Goal: Task Accomplishment & Management: Manage account settings

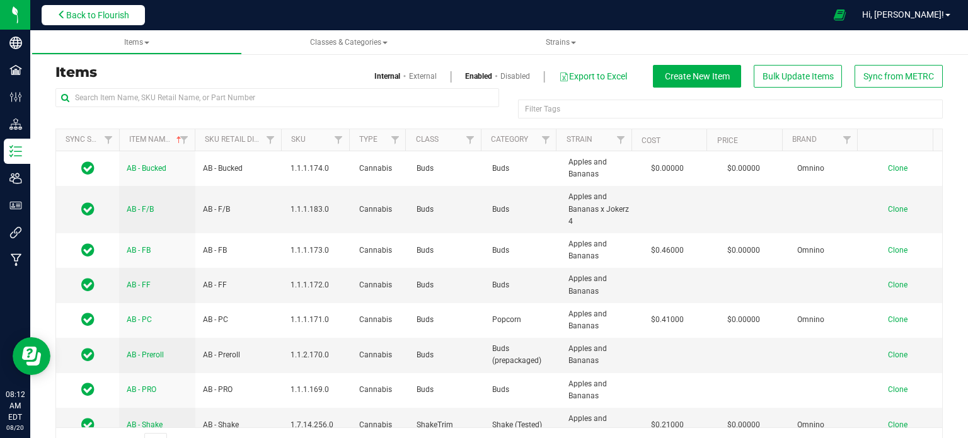
click at [98, 20] on span "Back to Flourish" at bounding box center [97, 15] width 63 height 10
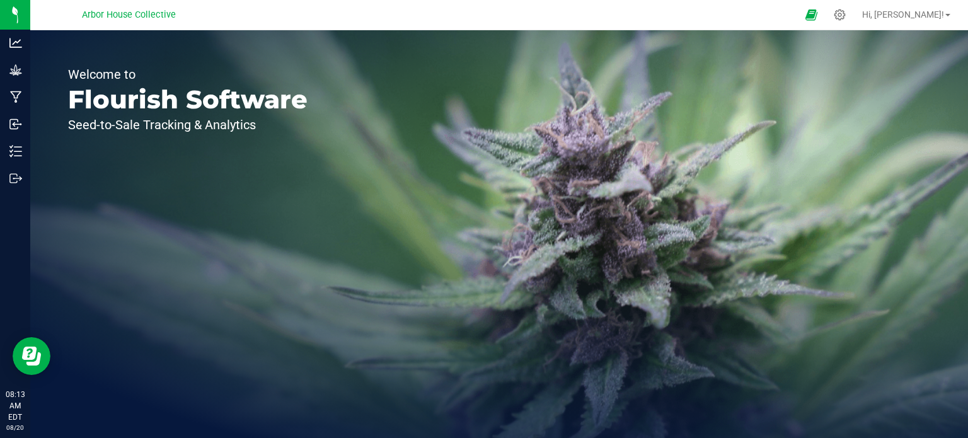
click at [54, 268] on div "Welcome to Flourish Software Seed-to-Sale Tracking & Analytics" at bounding box center [187, 234] width 315 height 408
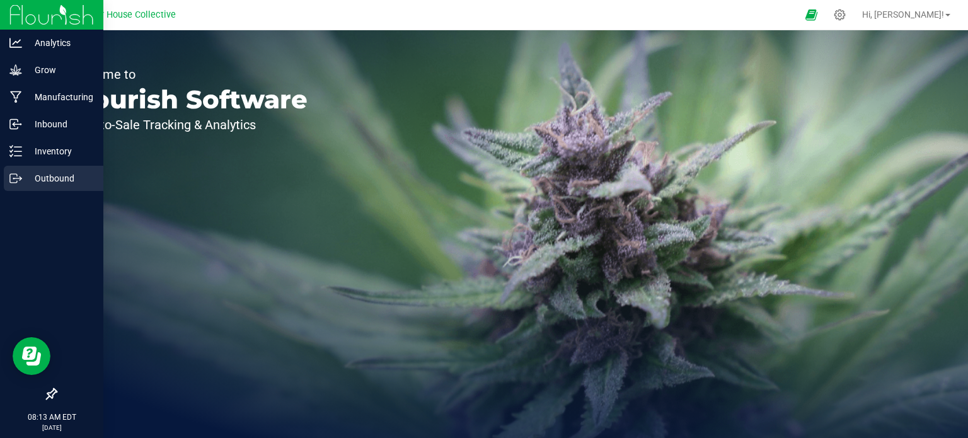
click at [45, 173] on p "Outbound" at bounding box center [60, 178] width 76 height 15
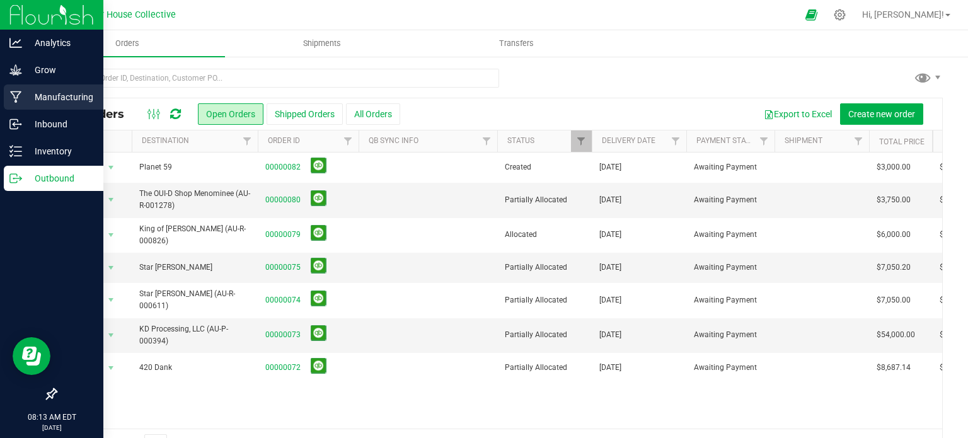
click at [67, 100] on p "Manufacturing" at bounding box center [60, 97] width 76 height 15
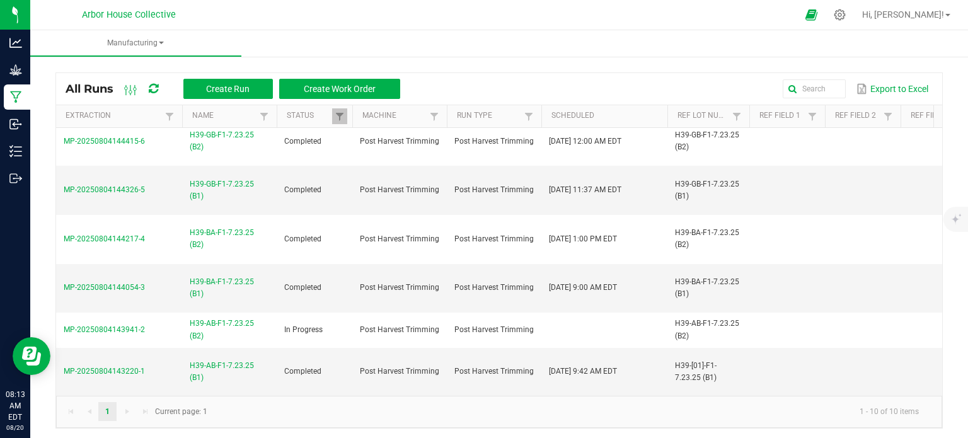
scroll to position [183, 0]
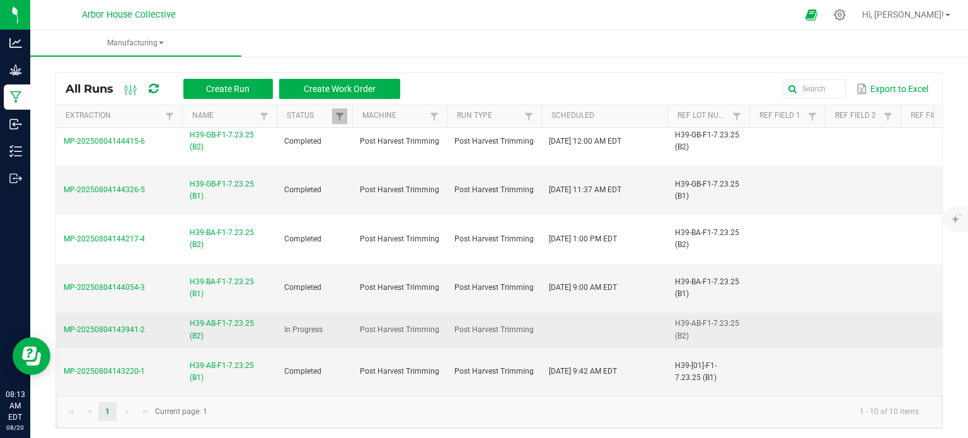
click at [197, 318] on span "H39-AB-F1-7.23.25 (B2)" at bounding box center [229, 330] width 79 height 24
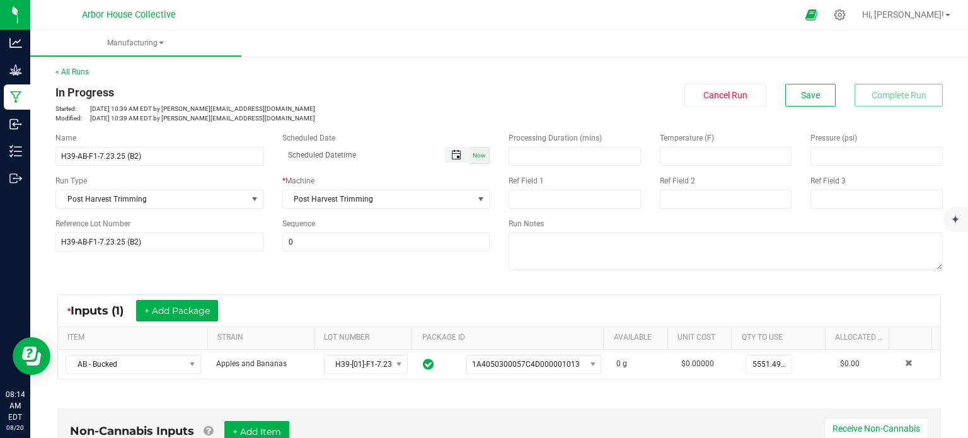
click at [451, 156] on span "Toggle popup" at bounding box center [456, 155] width 10 height 10
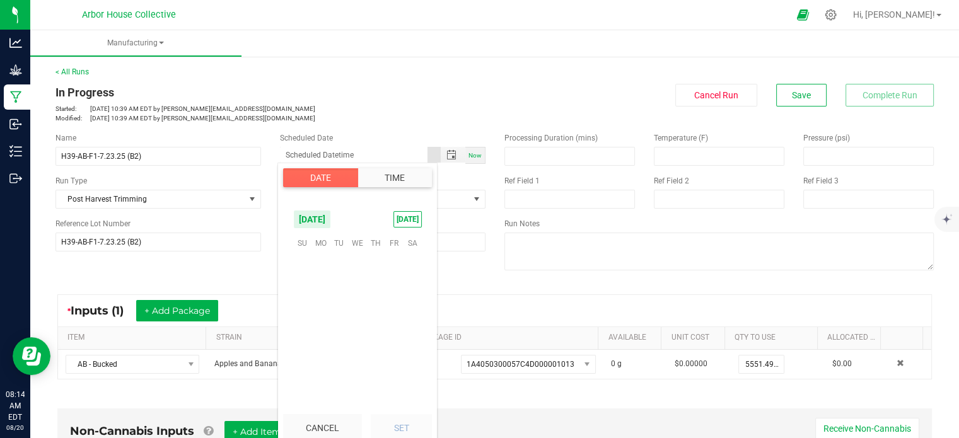
scroll to position [204312, 0]
click at [335, 323] on span "19" at bounding box center [339, 321] width 18 height 20
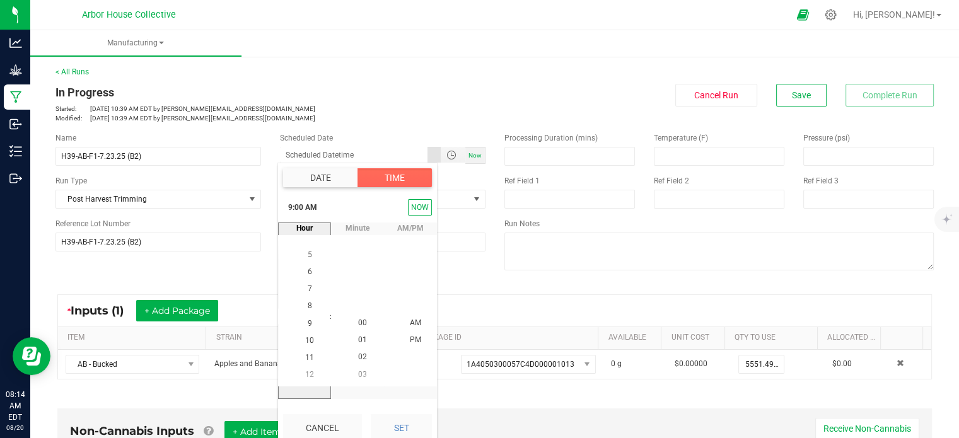
click at [305, 353] on span "11" at bounding box center [309, 357] width 9 height 9
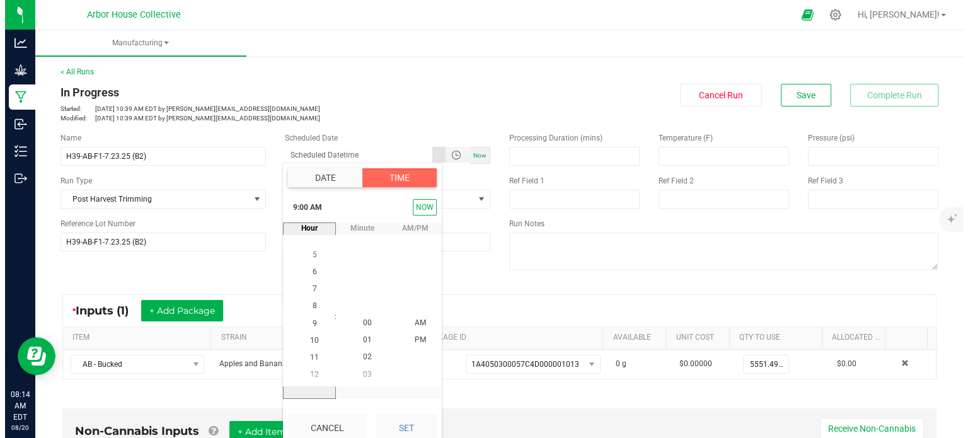
scroll to position [188, 0]
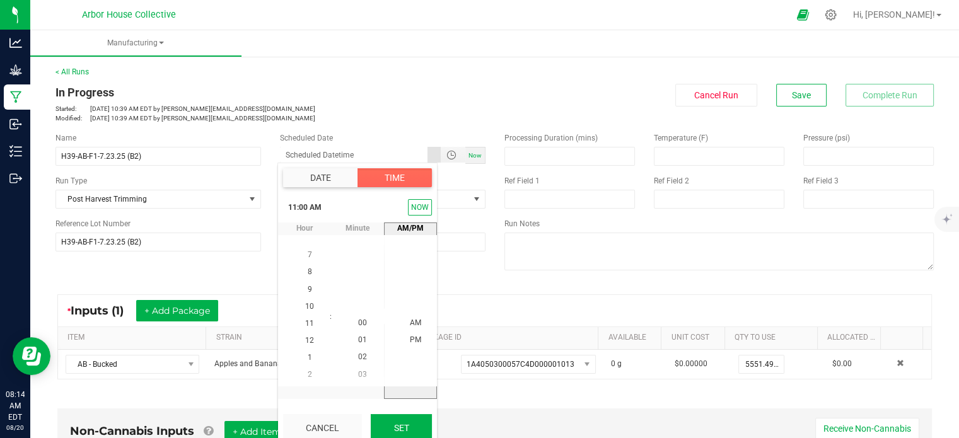
click at [396, 430] on button "Set" at bounding box center [401, 428] width 61 height 28
type input "[DATE] 11:00 AM"
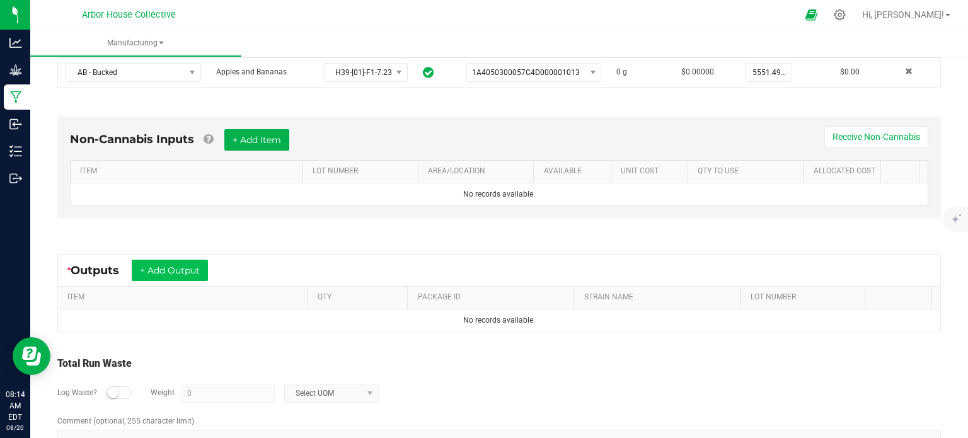
scroll to position [292, 0]
click at [180, 269] on button "+ Add Output" at bounding box center [170, 269] width 76 height 21
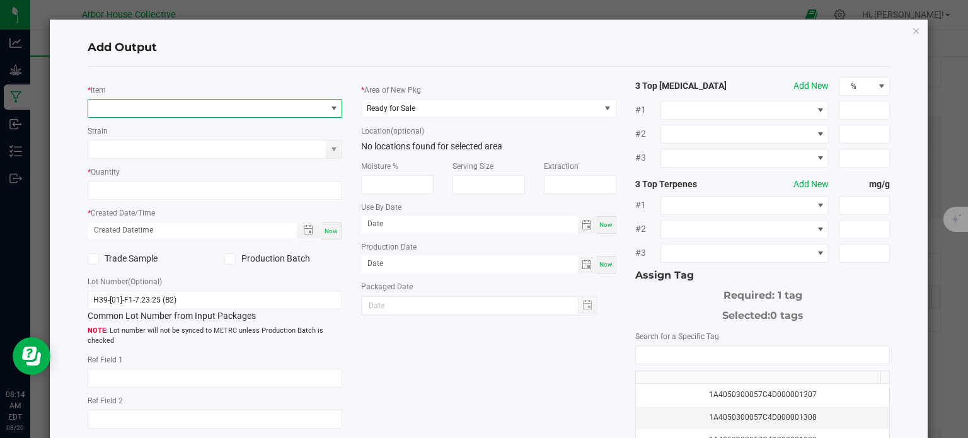
click at [280, 104] on span "NO DATA FOUND" at bounding box center [207, 109] width 238 height 18
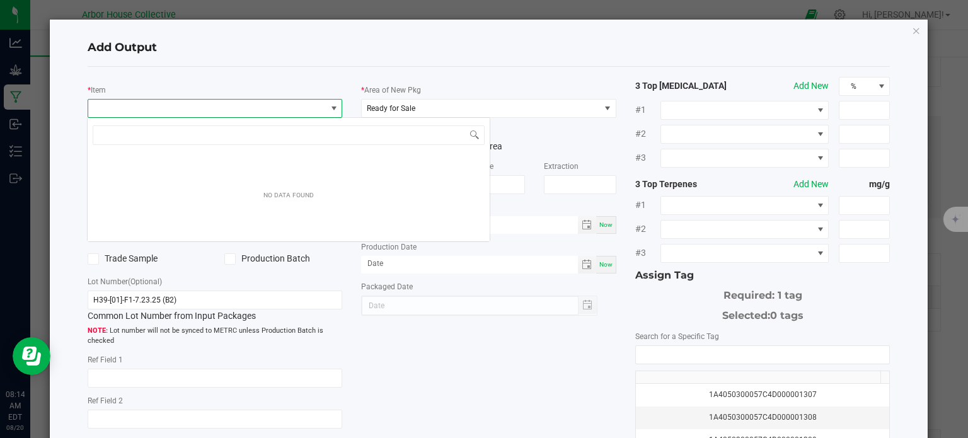
scroll to position [18, 252]
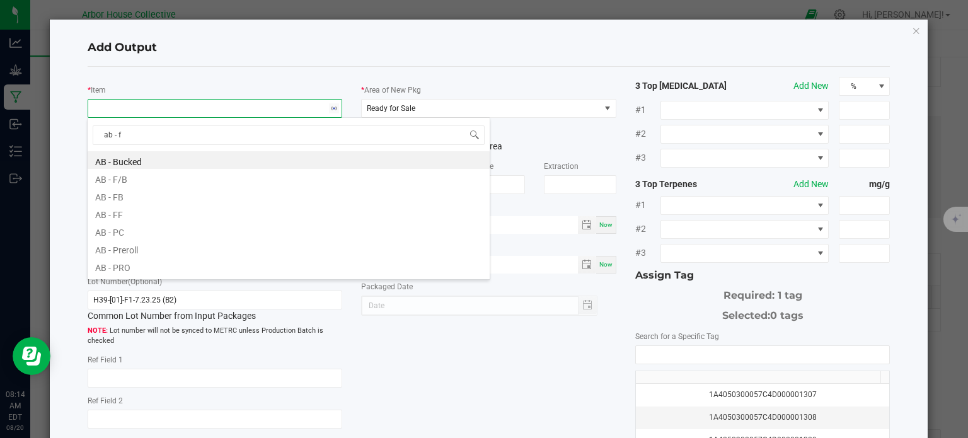
type input "ab - fb"
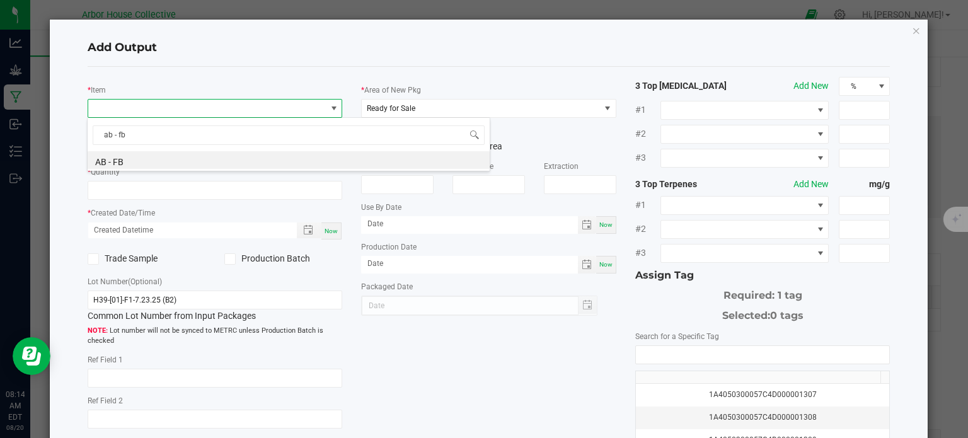
click at [241, 159] on li "AB - FB" at bounding box center [289, 160] width 402 height 18
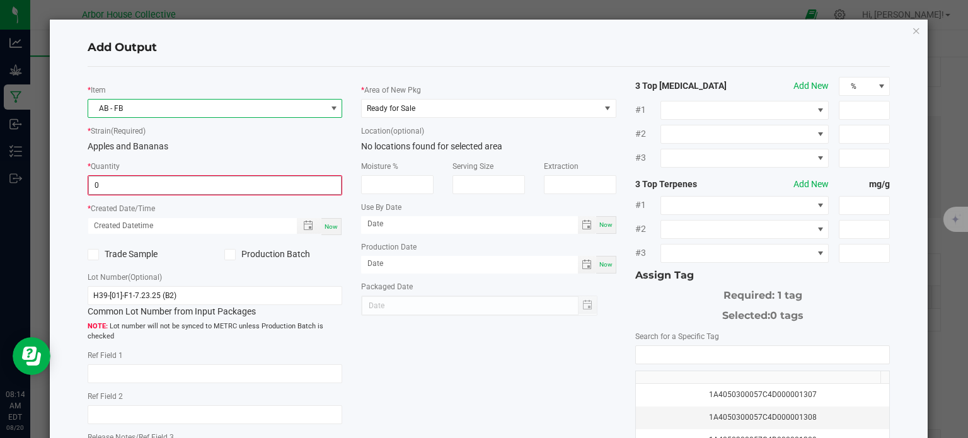
click at [284, 186] on input "0" at bounding box center [215, 185] width 253 height 18
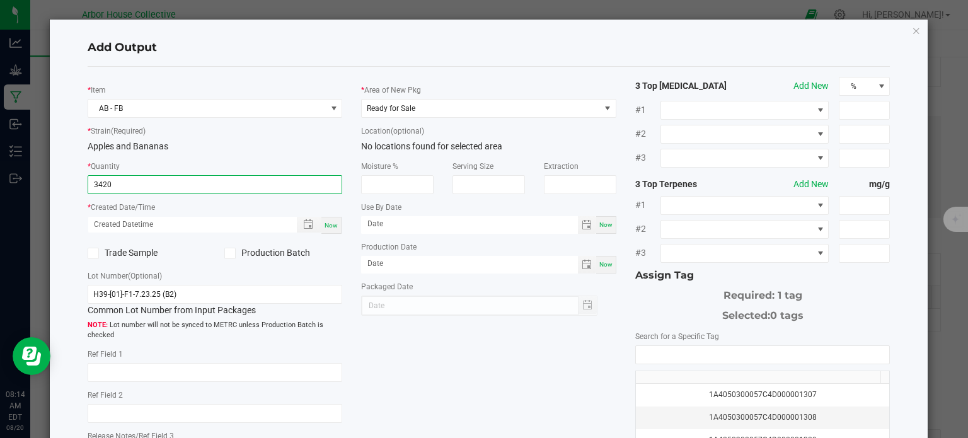
type input "3420.0000 g"
click at [330, 229] on span "Now" at bounding box center [331, 225] width 13 height 7
type input "[DATE] 8:14 AM"
type input "[DATE]"
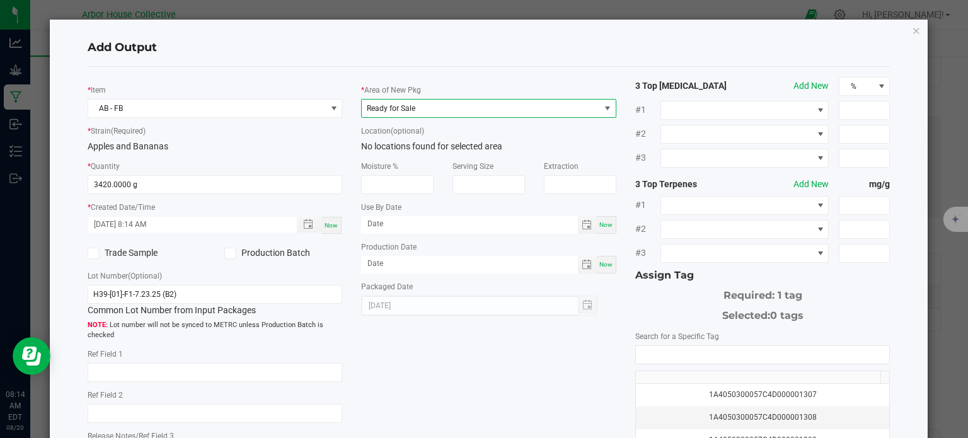
click at [606, 108] on span at bounding box center [608, 108] width 10 height 10
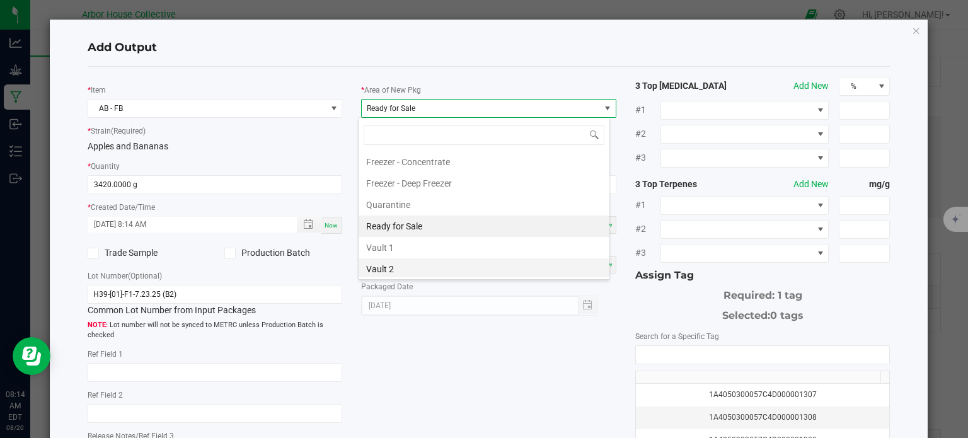
click at [406, 262] on li "Vault 2" at bounding box center [484, 268] width 251 height 21
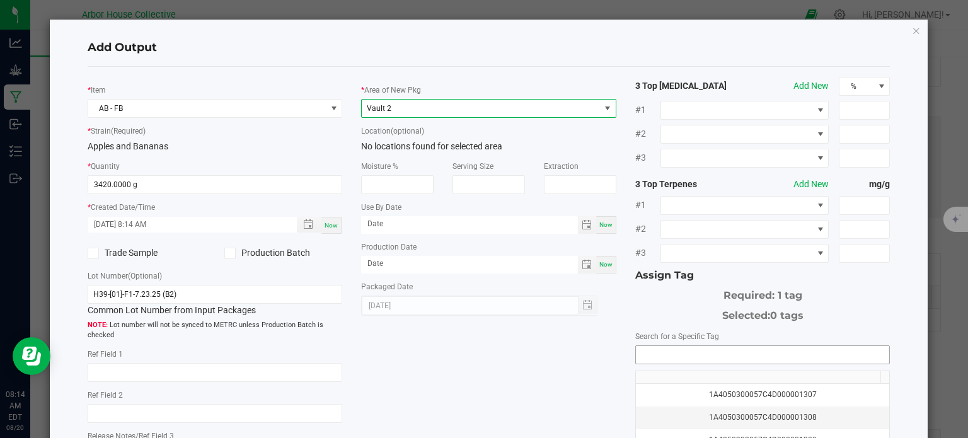
click at [644, 349] on input "NO DATA FOUND" at bounding box center [763, 355] width 254 height 18
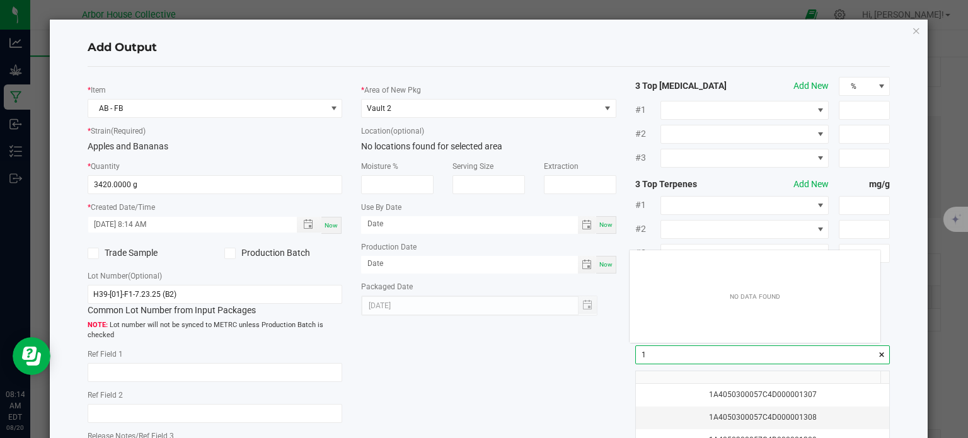
scroll to position [18, 251]
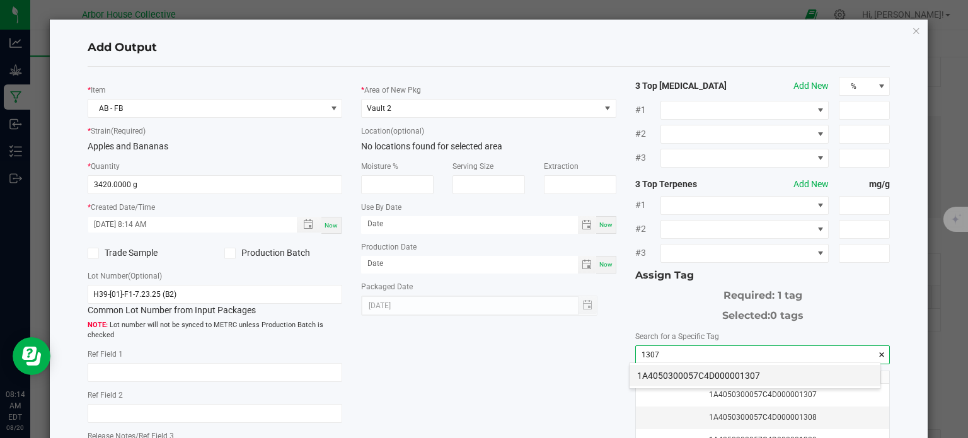
click at [661, 375] on li "1A4050300057C4D000001307" at bounding box center [755, 375] width 251 height 21
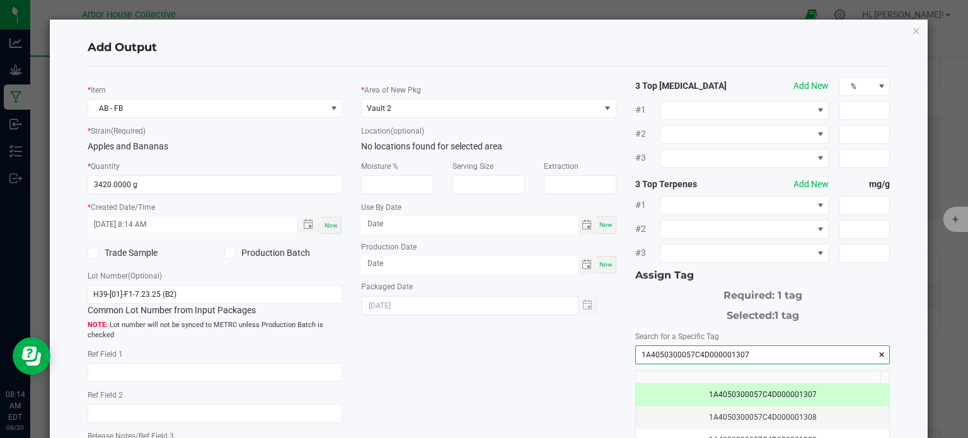
type input "1A4050300057C4D000001307"
click at [549, 371] on div "* Item AB - FB * Strain (Required) Apples and Bananas * Quantity 3420.0000 g * …" at bounding box center [489, 303] width 822 height 452
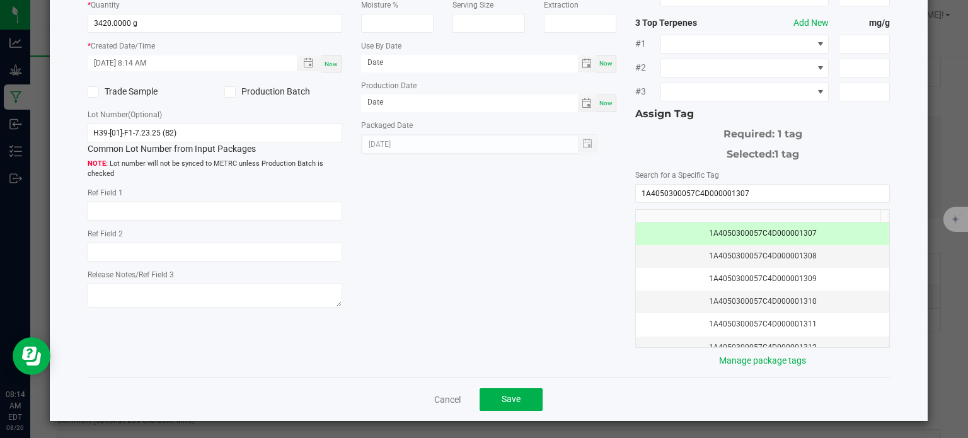
scroll to position [159, 0]
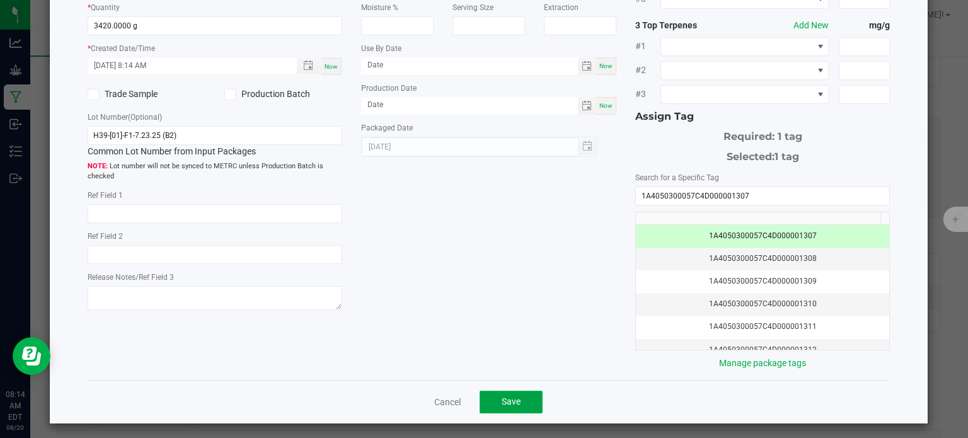
click at [525, 394] on button "Save" at bounding box center [511, 402] width 63 height 23
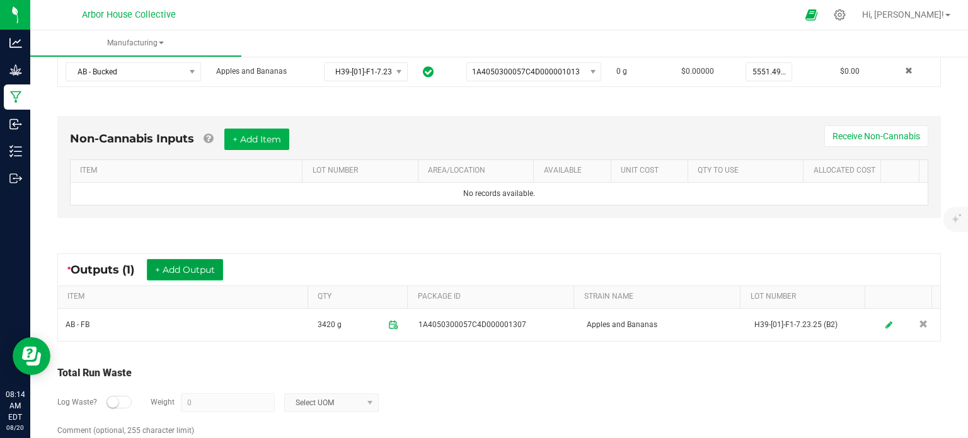
click at [207, 272] on button "+ Add Output" at bounding box center [185, 269] width 76 height 21
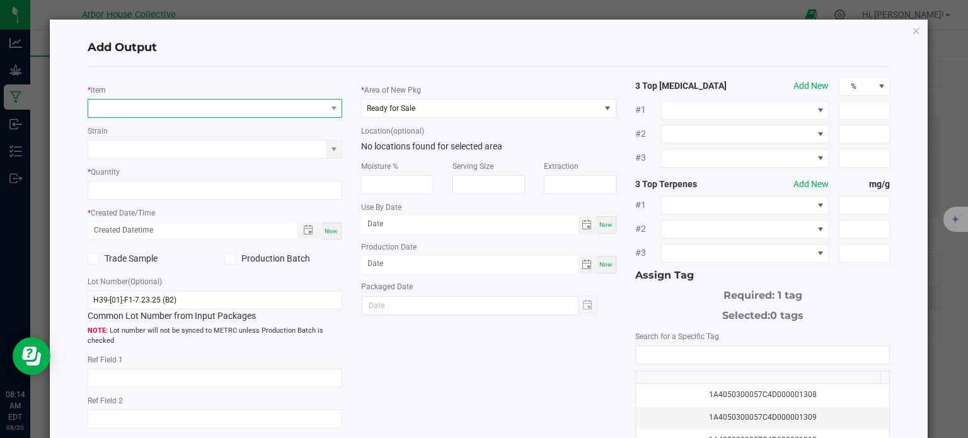
click at [131, 109] on span "NO DATA FOUND" at bounding box center [207, 109] width 238 height 18
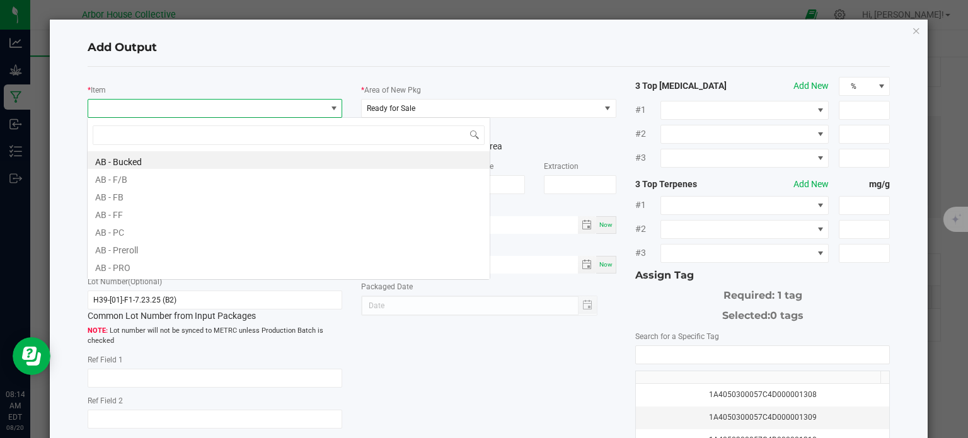
scroll to position [18, 252]
type input "ab -"
click at [134, 228] on li "AB - PC" at bounding box center [289, 231] width 402 height 18
type input "0.0000 g"
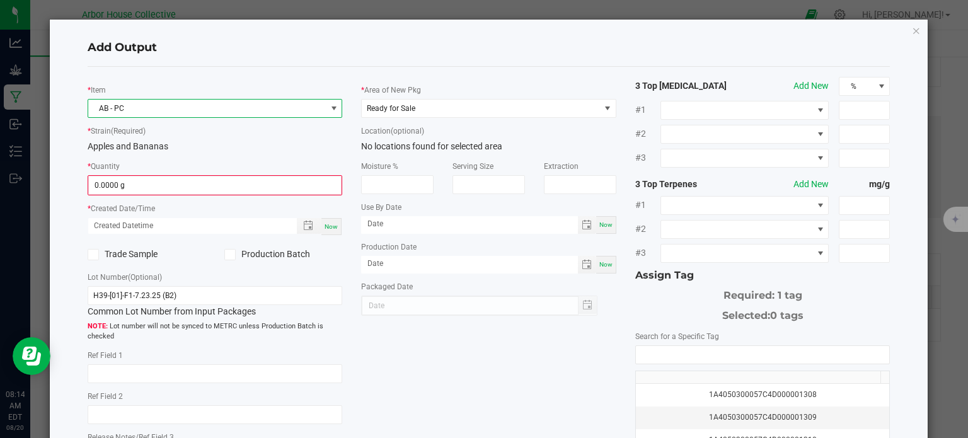
click at [325, 229] on span "Now" at bounding box center [331, 226] width 13 height 7
type input "[DATE] 8:14 AM"
type input "[DATE]"
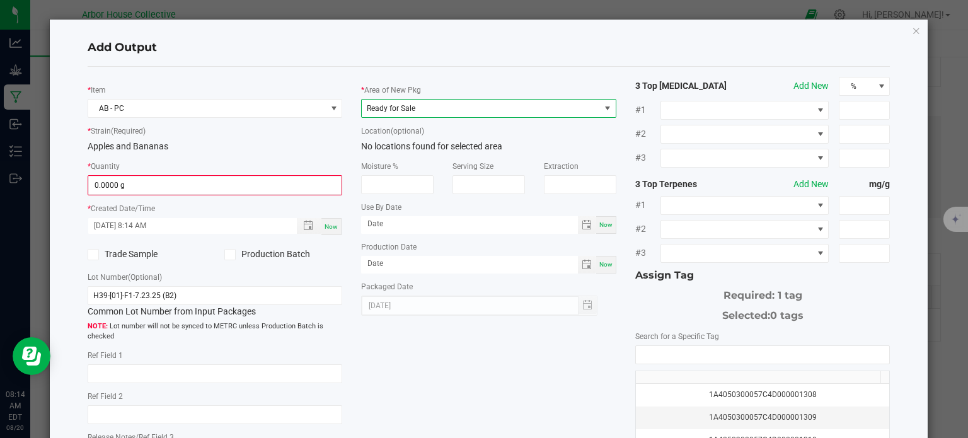
click at [459, 113] on span "Ready for Sale" at bounding box center [481, 109] width 238 height 18
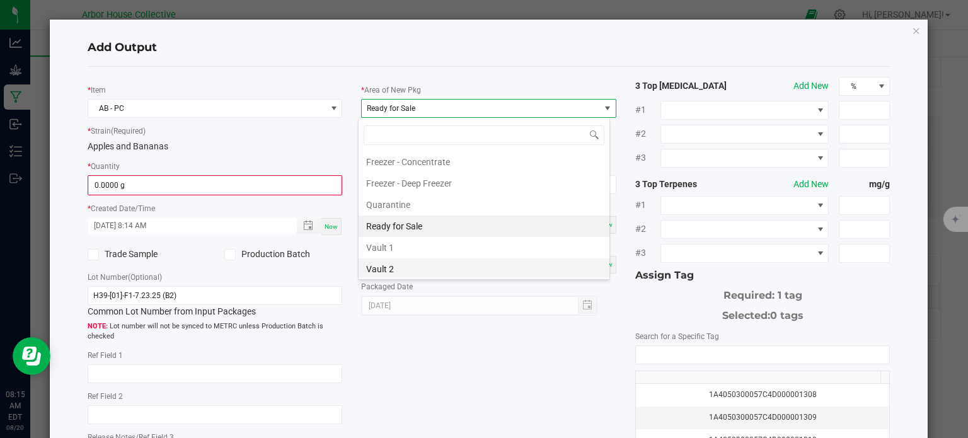
click at [400, 263] on li "Vault 2" at bounding box center [484, 268] width 251 height 21
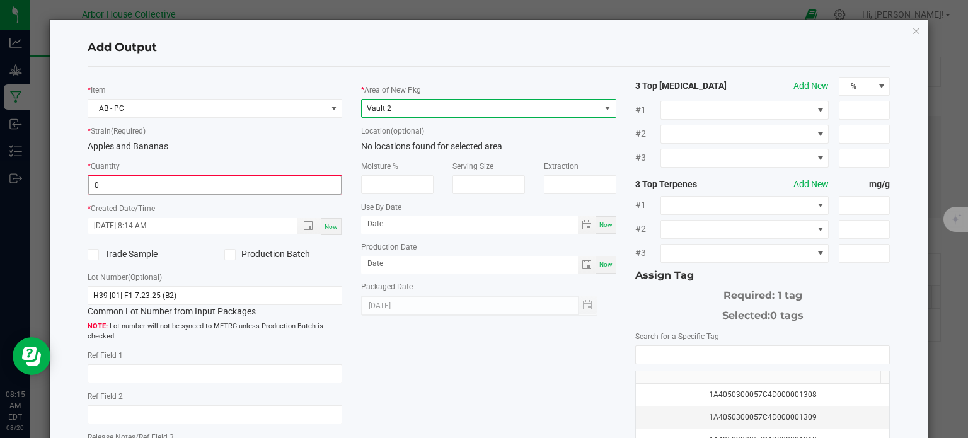
click at [203, 181] on input "0" at bounding box center [215, 185] width 253 height 18
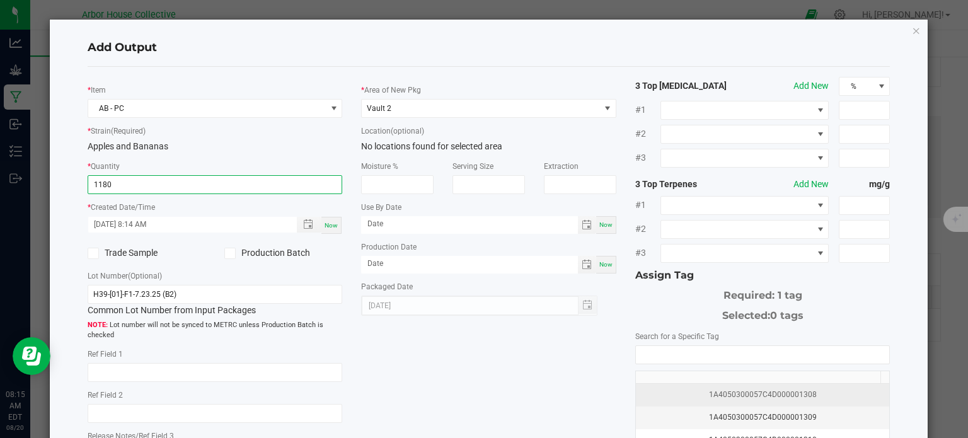
type input "1180.0000 g"
click at [686, 389] on div "1A4050300057C4D000001308" at bounding box center [763, 395] width 239 height 12
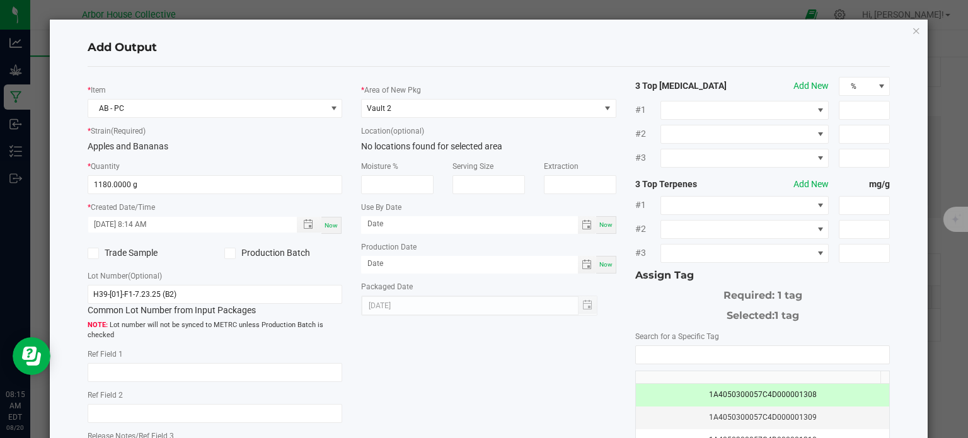
click at [534, 355] on div "* Item AB - PC * Strain (Required) Apples and Bananas * Quantity 1180.0000 g * …" at bounding box center [489, 303] width 822 height 452
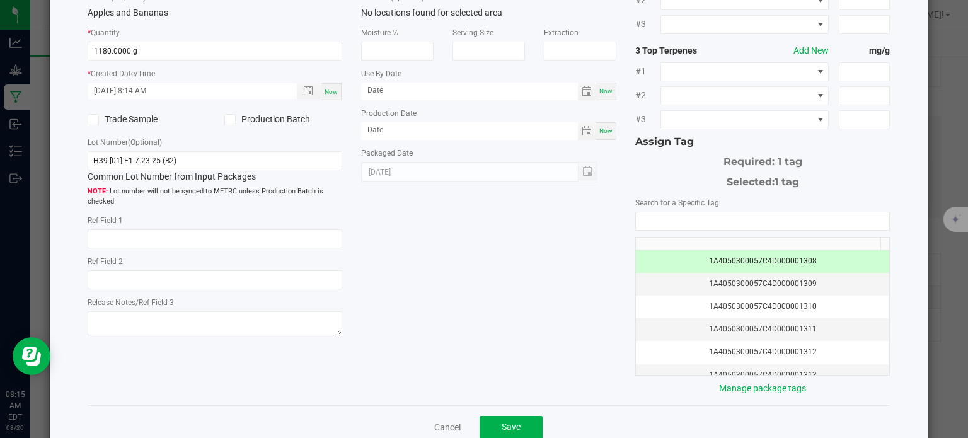
scroll to position [161, 0]
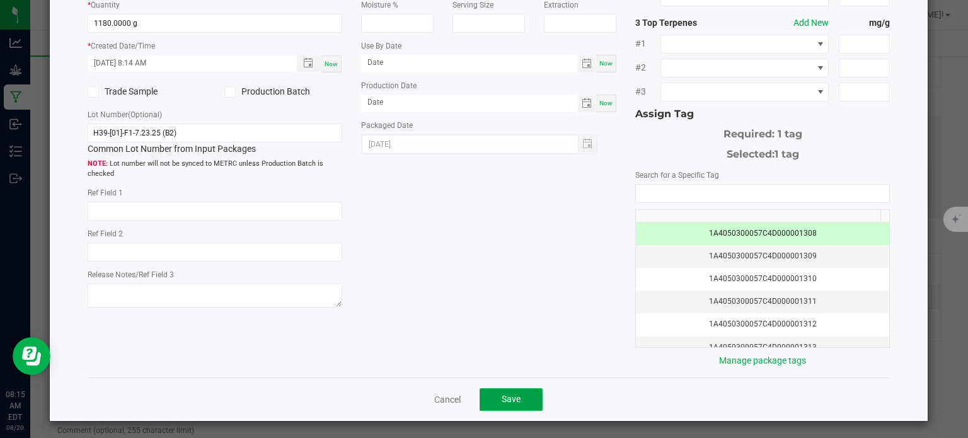
click at [519, 400] on button "Save" at bounding box center [511, 399] width 63 height 23
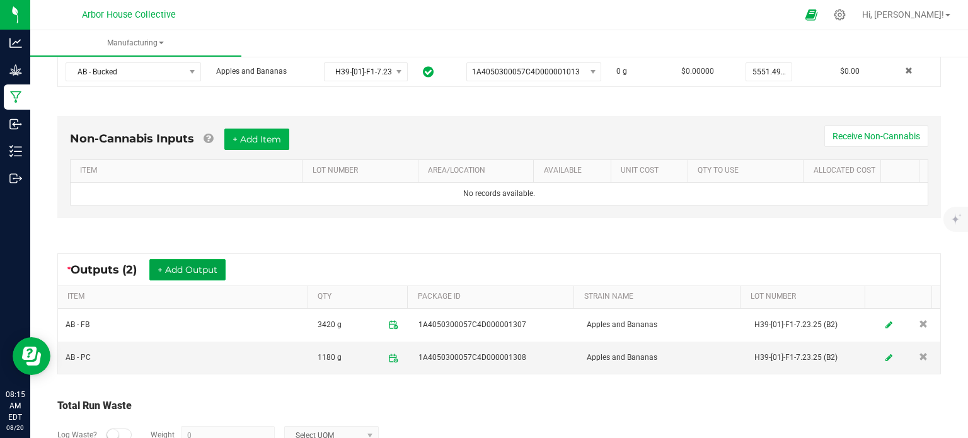
click at [212, 266] on button "+ Add Output" at bounding box center [187, 269] width 76 height 21
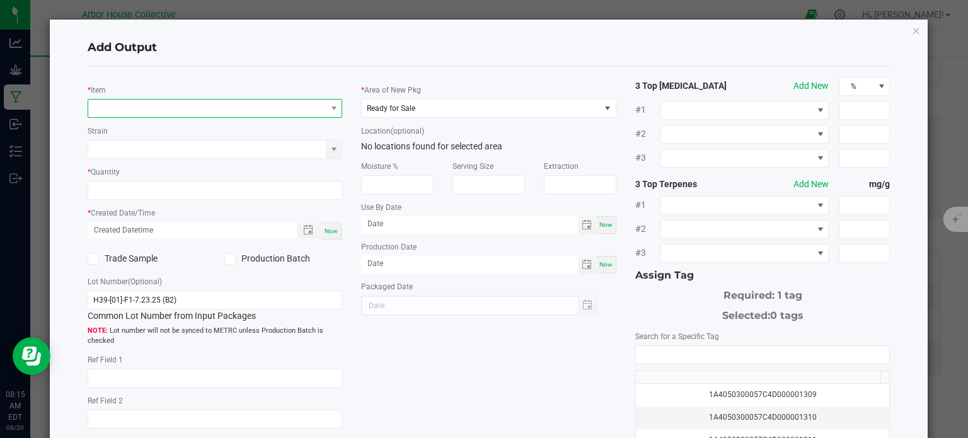
click at [154, 106] on span "NO DATA FOUND" at bounding box center [207, 109] width 238 height 18
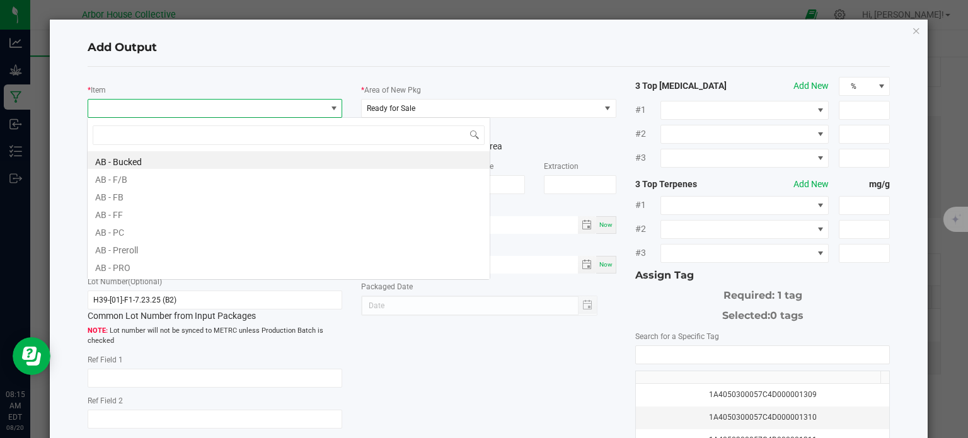
scroll to position [18, 252]
type input "ab - s"
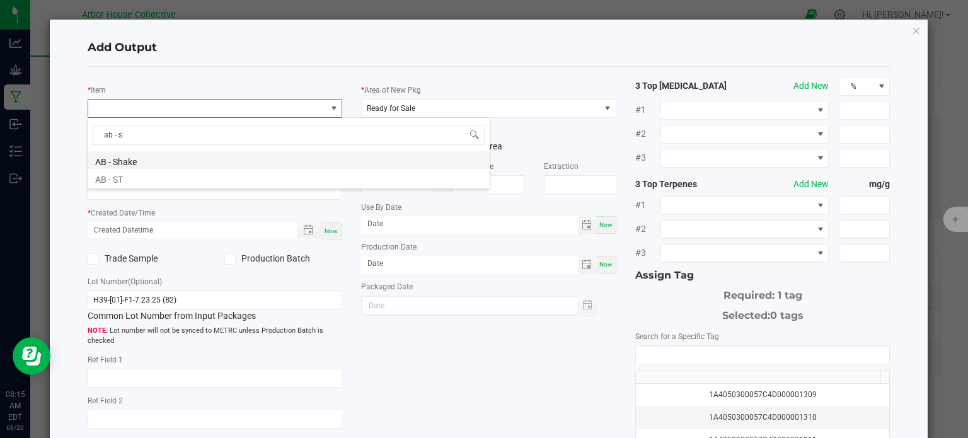
click at [138, 163] on li "AB - Shake" at bounding box center [289, 160] width 402 height 18
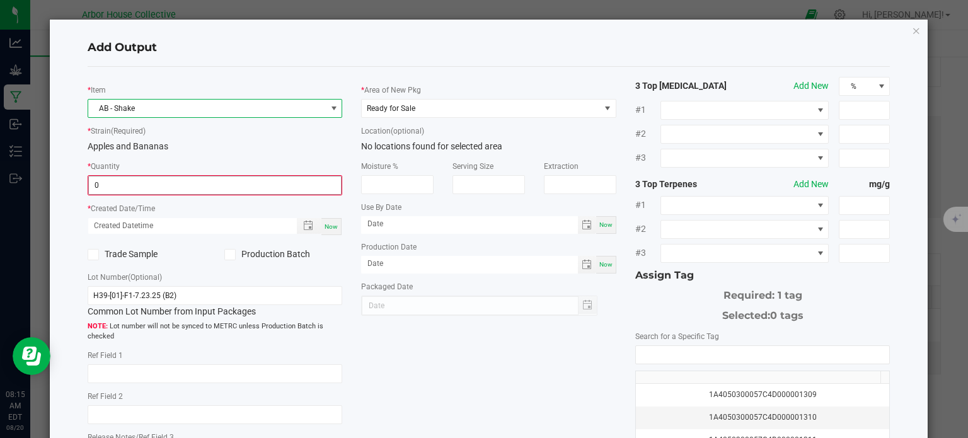
click at [143, 188] on input "0" at bounding box center [215, 185] width 253 height 18
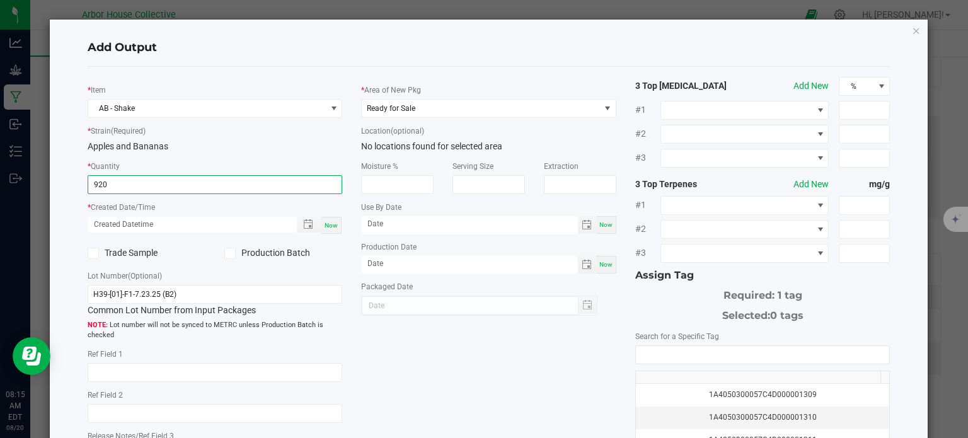
click at [330, 228] on span "Now" at bounding box center [331, 225] width 13 height 7
type input "920.0000 g"
type input "[DATE] 8:15 AM"
type input "[DATE]"
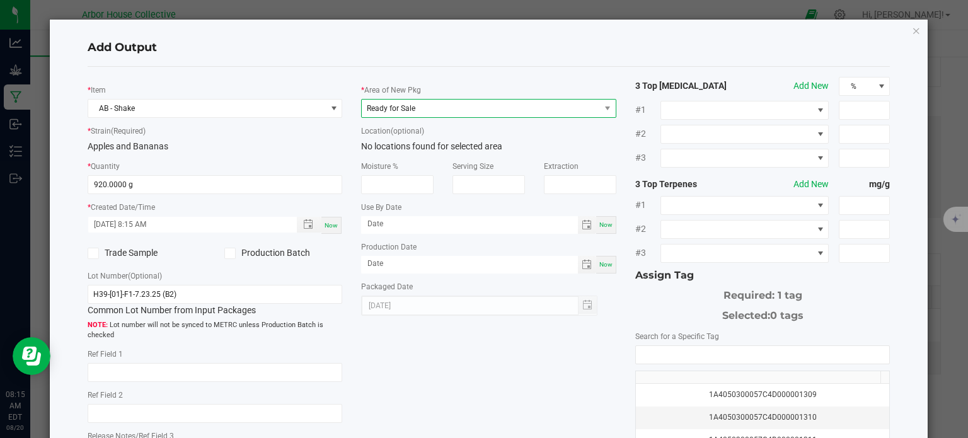
click at [458, 109] on span "Ready for Sale" at bounding box center [481, 109] width 238 height 18
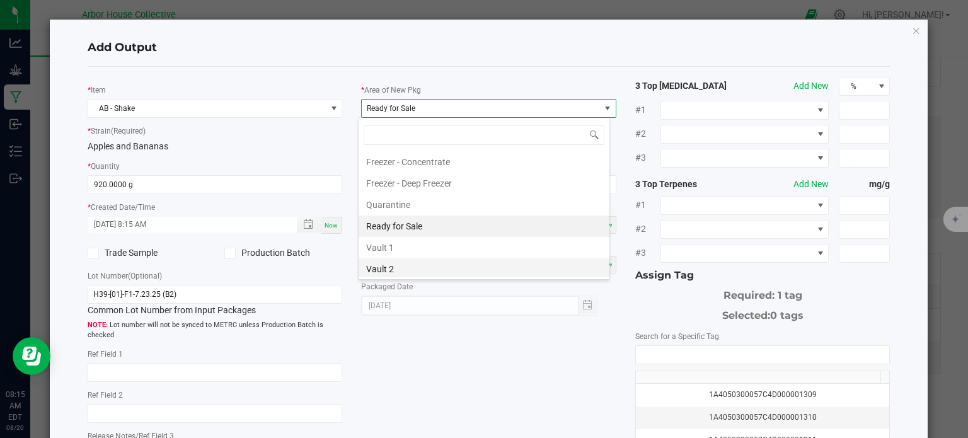
click at [391, 261] on li "Vault 2" at bounding box center [484, 268] width 251 height 21
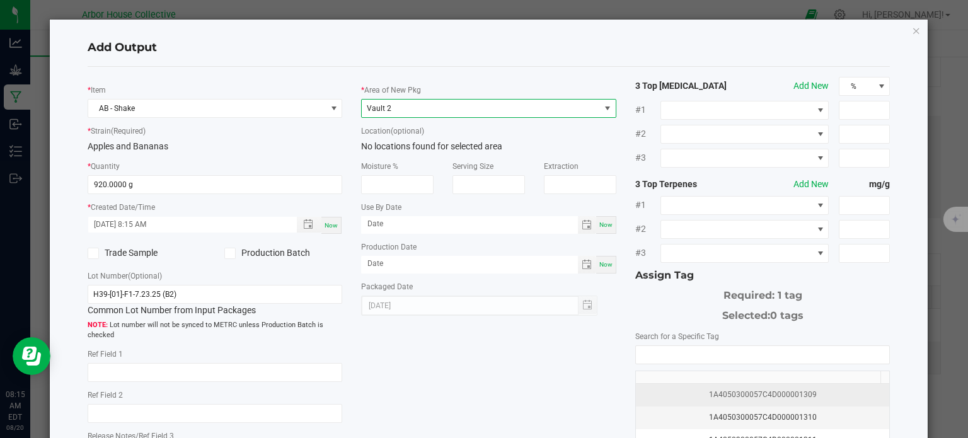
click at [686, 391] on div "1A4050300057C4D000001309" at bounding box center [763, 395] width 239 height 12
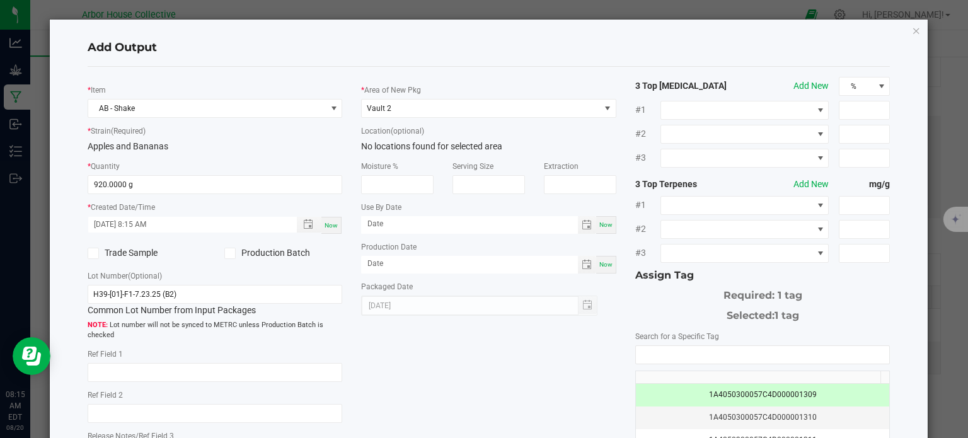
click at [553, 375] on div "* Item AB - Shake * Strain (Required) Apples and Bananas * Quantity 920.0000 g …" at bounding box center [489, 303] width 822 height 452
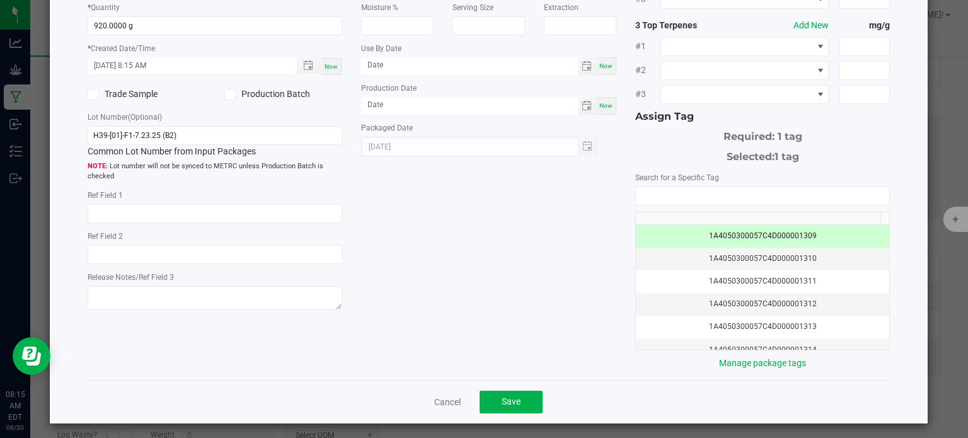
scroll to position [161, 0]
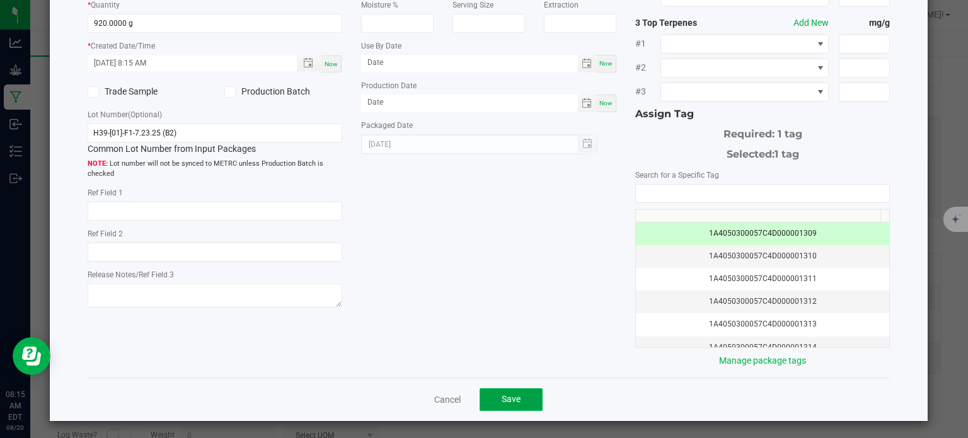
click at [521, 398] on button "Save" at bounding box center [511, 399] width 63 height 23
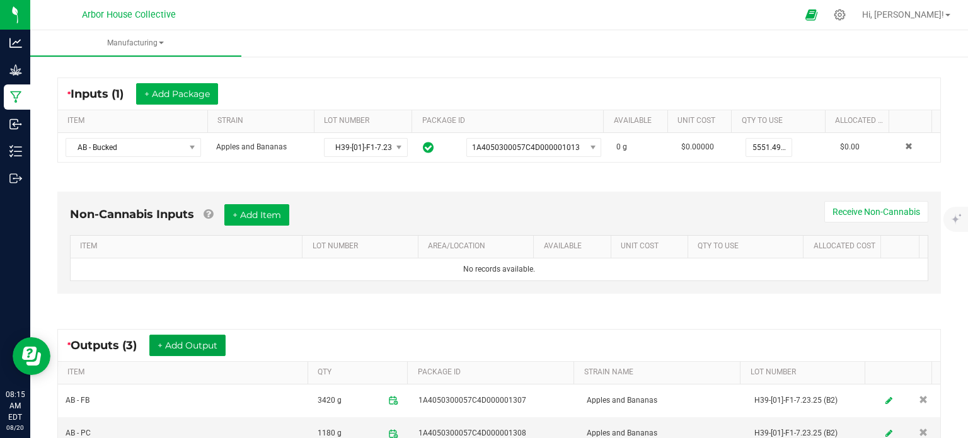
scroll to position [0, 0]
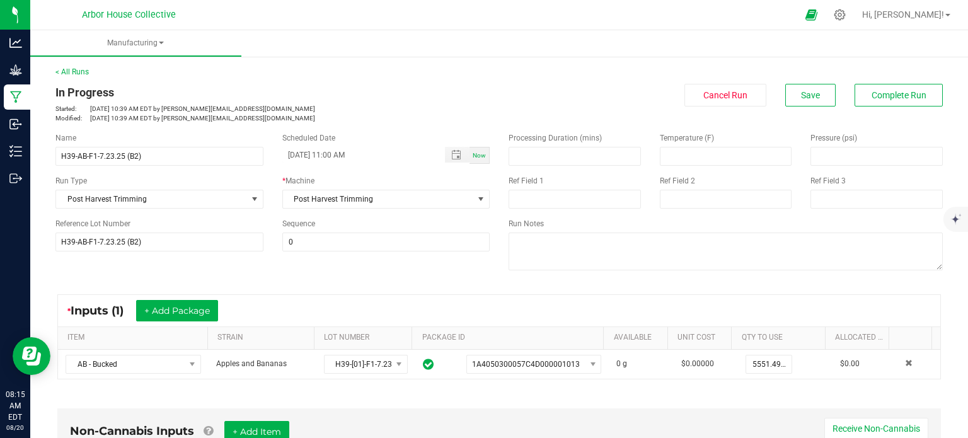
click at [72, 66] on div "< All Runs In Progress Started: [DATE] 10:39 AM EDT by [PERSON_NAME][EMAIL_ADDR…" at bounding box center [498, 94] width 887 height 57
click at [74, 74] on link "< All Runs" at bounding box center [71, 71] width 33 height 9
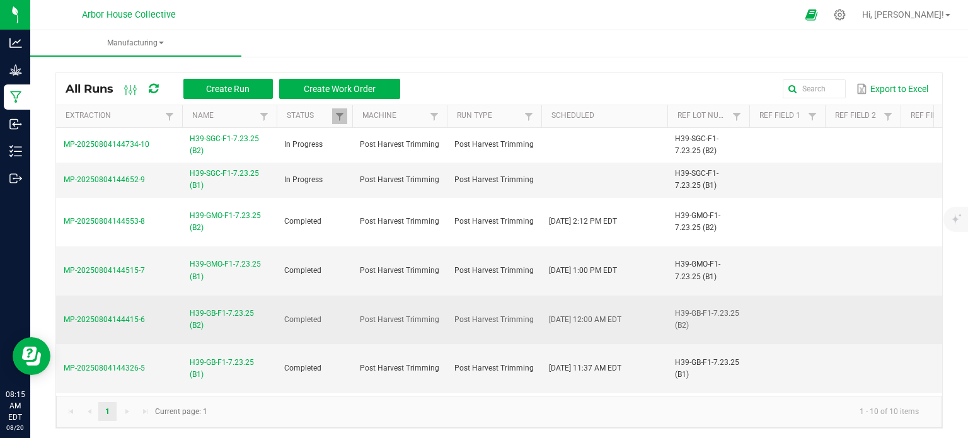
scroll to position [183, 0]
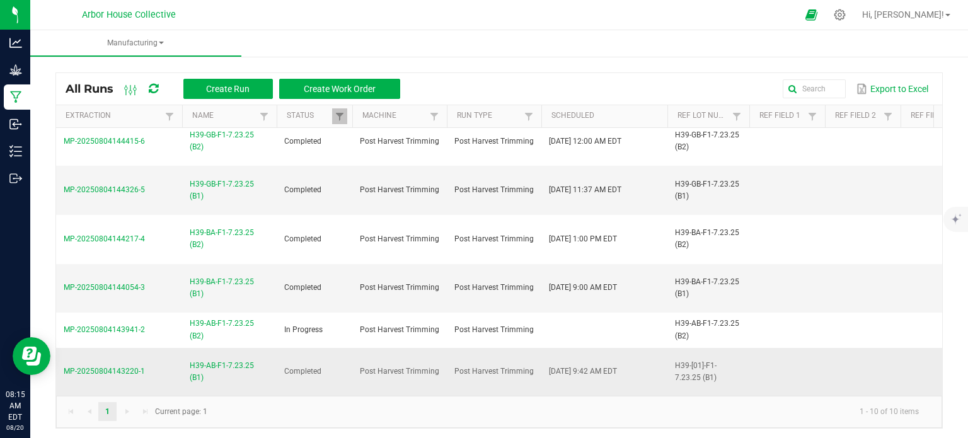
click at [204, 363] on span "H39-AB-F1-7.23.25 (B1)" at bounding box center [229, 372] width 79 height 24
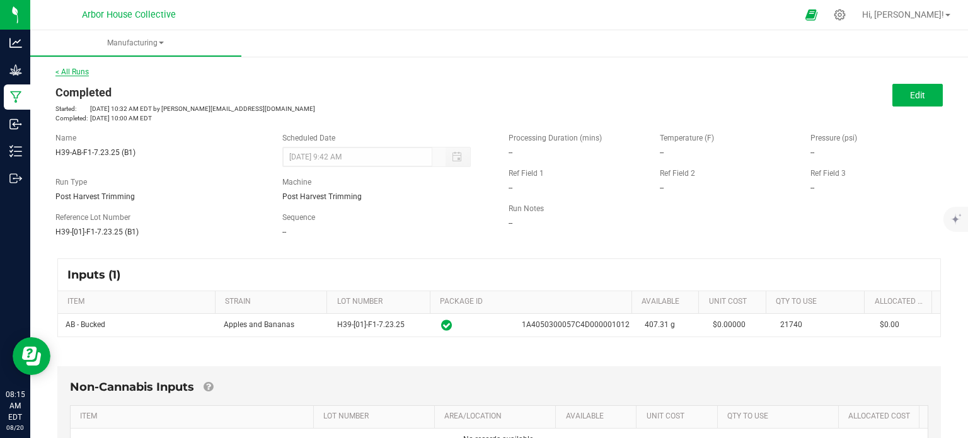
click at [83, 69] on link "< All Runs" at bounding box center [71, 71] width 33 height 9
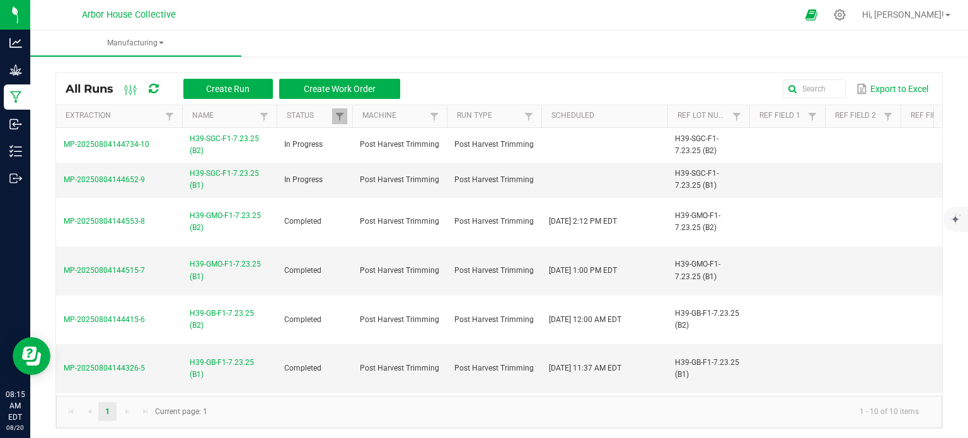
scroll to position [183, 0]
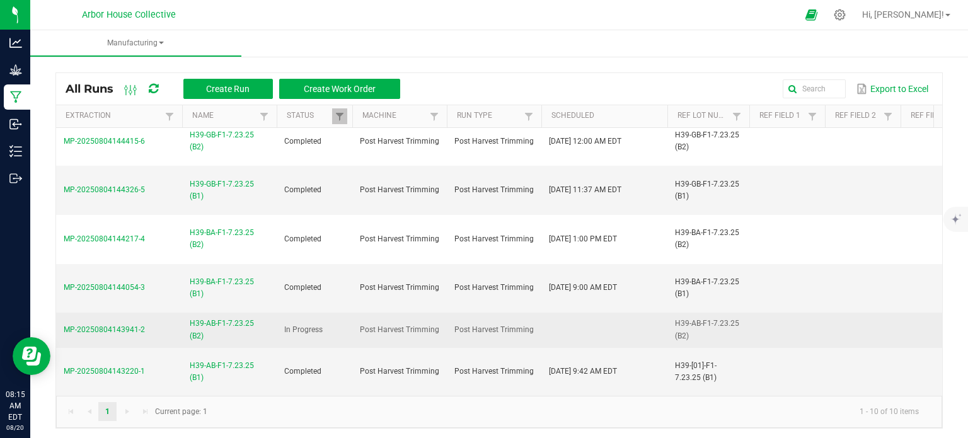
click at [207, 318] on span "H39-AB-F1-7.23.25 (B2)" at bounding box center [229, 330] width 79 height 24
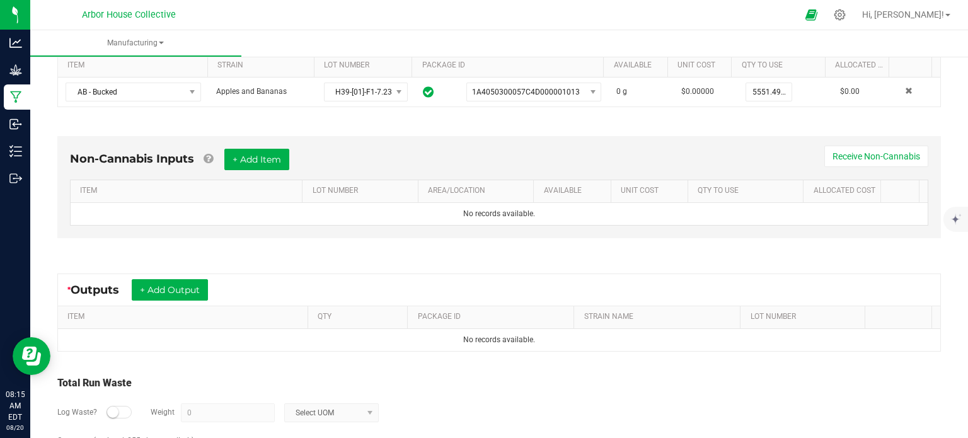
scroll to position [274, 0]
click at [199, 284] on button "+ Add Output" at bounding box center [170, 288] width 76 height 21
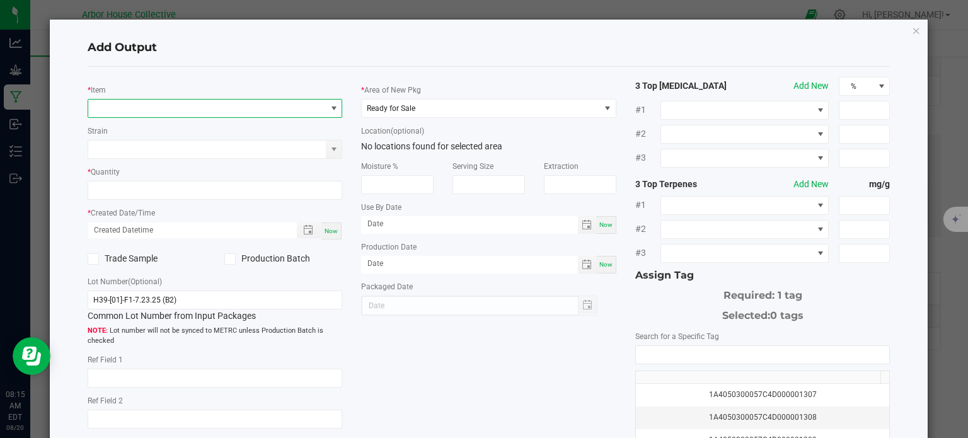
click at [234, 110] on span "NO DATA FOUND" at bounding box center [207, 109] width 238 height 18
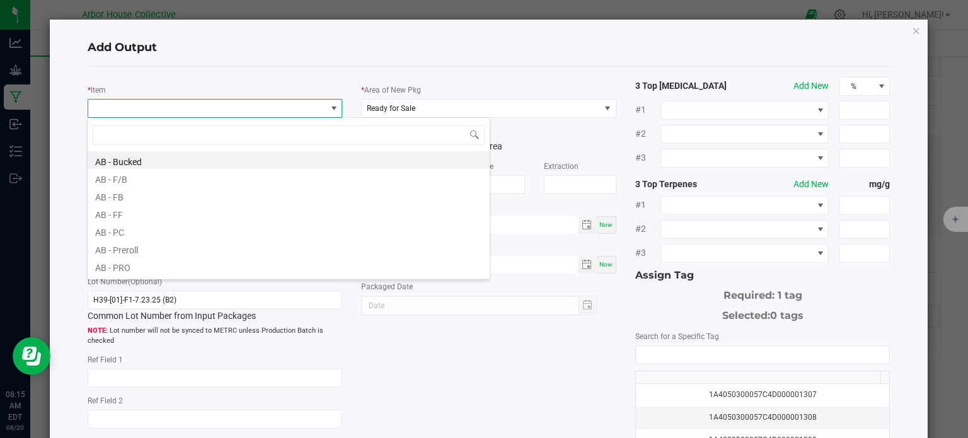
scroll to position [18, 252]
type input "ab - f"
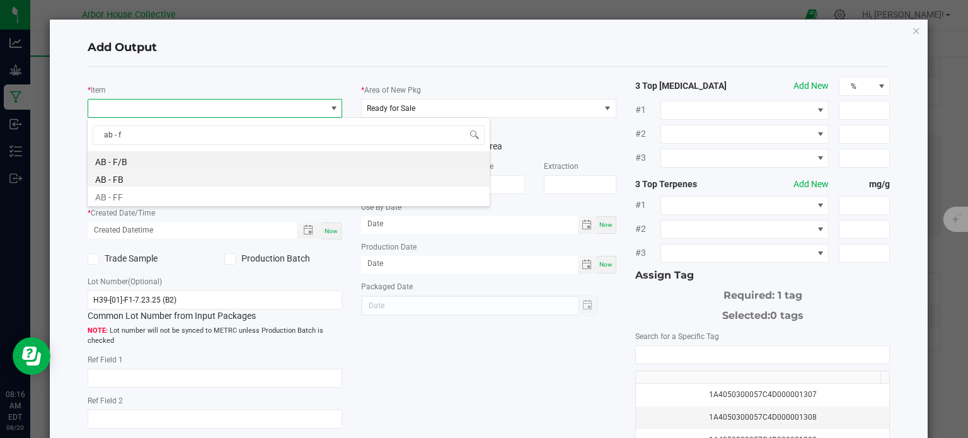
click at [161, 179] on li "AB - FB" at bounding box center [289, 178] width 402 height 18
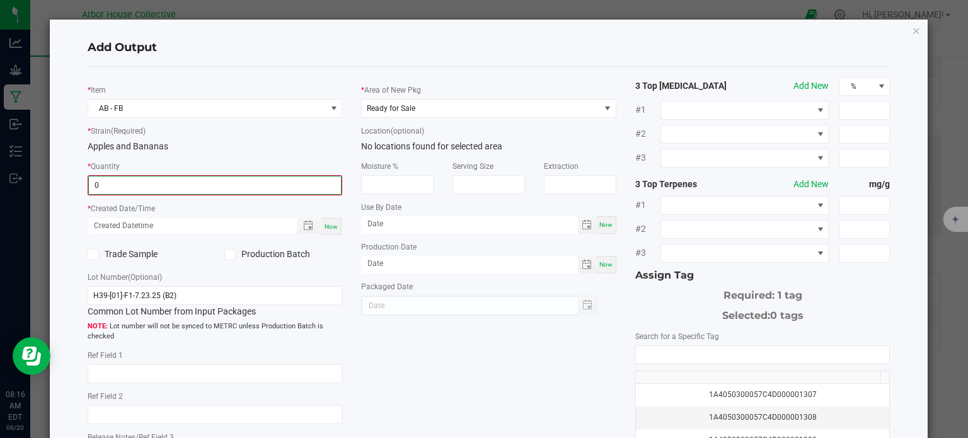
click at [161, 183] on input "0" at bounding box center [215, 185] width 253 height 18
type input "3420.0000 g"
click at [325, 228] on span "Now" at bounding box center [331, 225] width 13 height 7
type input "[DATE] 8:16 AM"
type input "[DATE]"
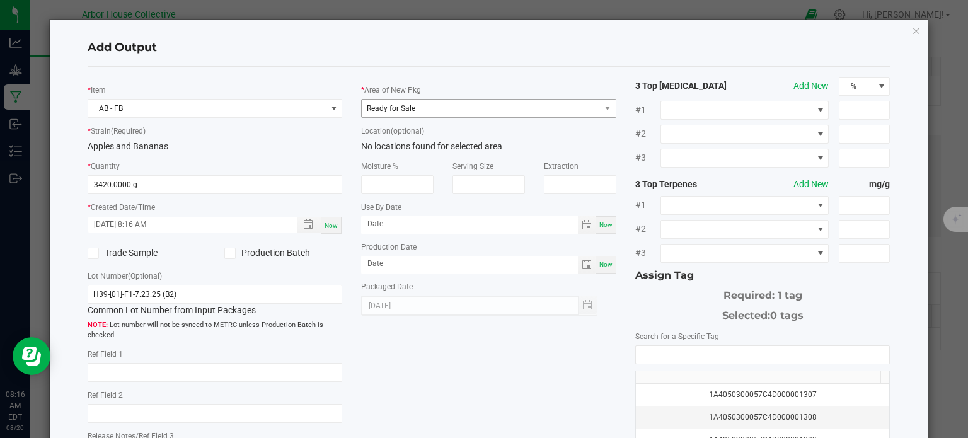
click at [404, 117] on div "* Area of New Pkg Ready for Sale Location (optional) No locations found for sel…" at bounding box center [489, 196] width 274 height 239
click at [403, 111] on span "Ready for Sale" at bounding box center [391, 108] width 49 height 9
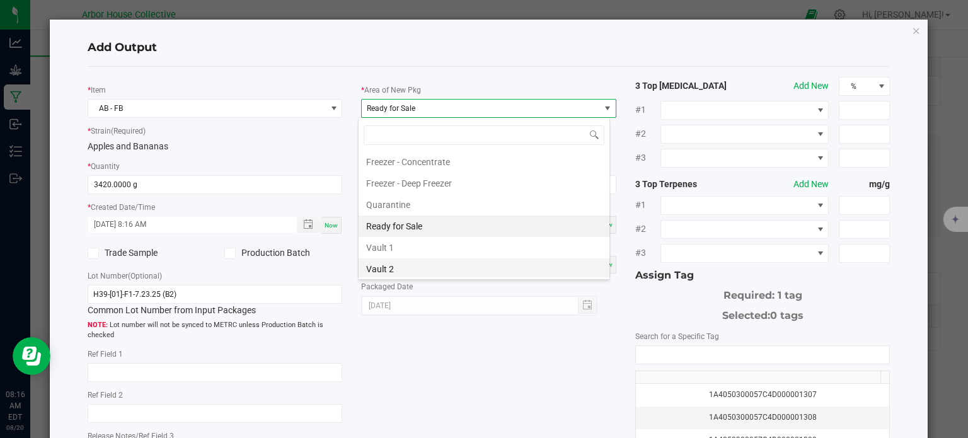
click at [387, 265] on li "Vault 2" at bounding box center [484, 268] width 251 height 21
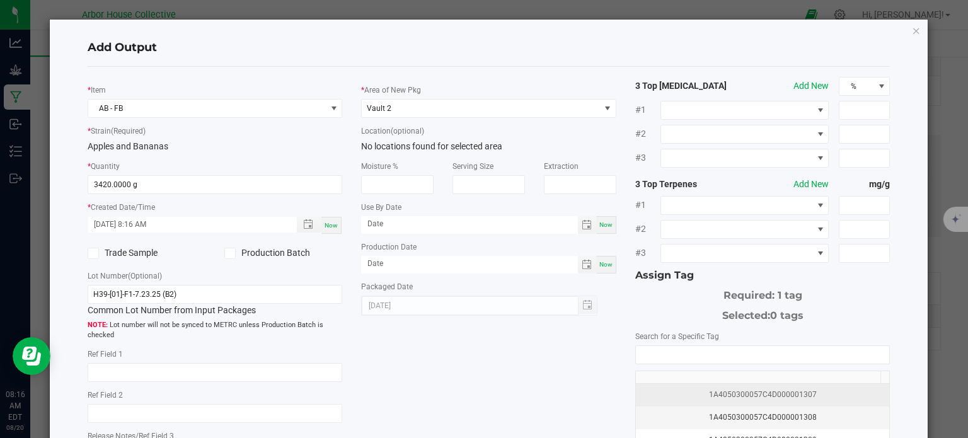
click at [692, 389] on div "1A4050300057C4D000001307" at bounding box center [763, 395] width 239 height 12
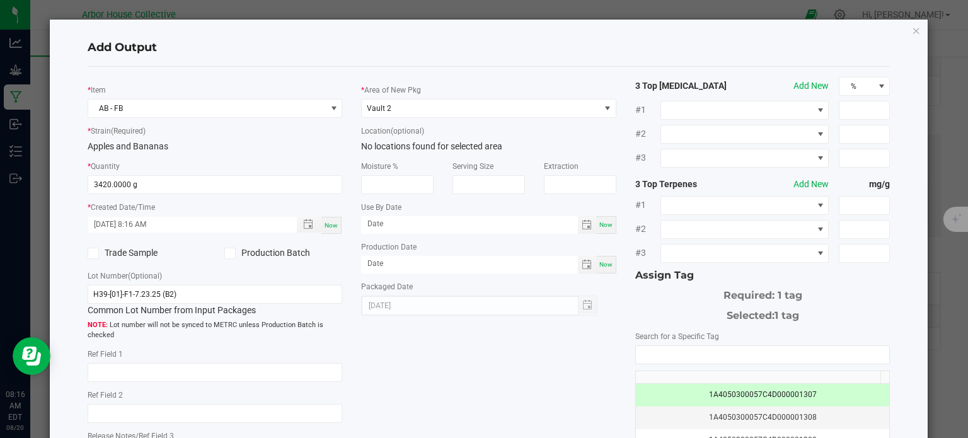
click at [578, 393] on div "* Item AB - FB * Strain (Required) Apples and Bananas * Quantity 3420.0000 g * …" at bounding box center [489, 303] width 822 height 452
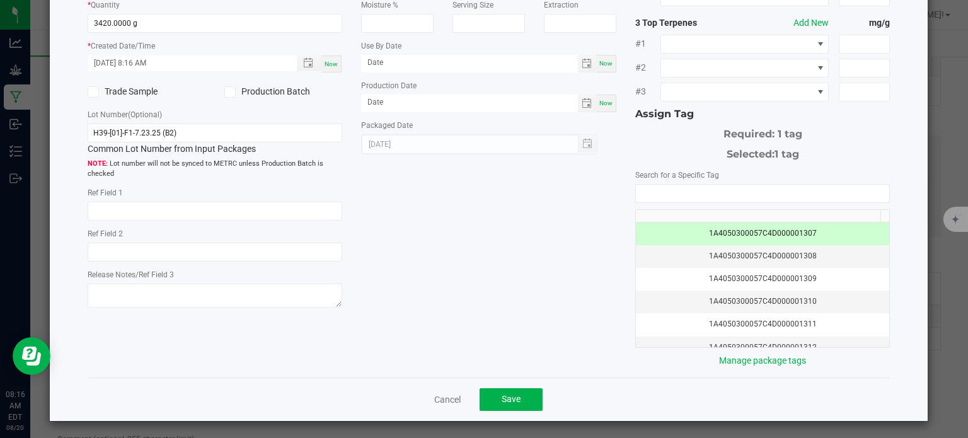
scroll to position [161, 0]
click at [518, 404] on button "Save" at bounding box center [511, 400] width 63 height 23
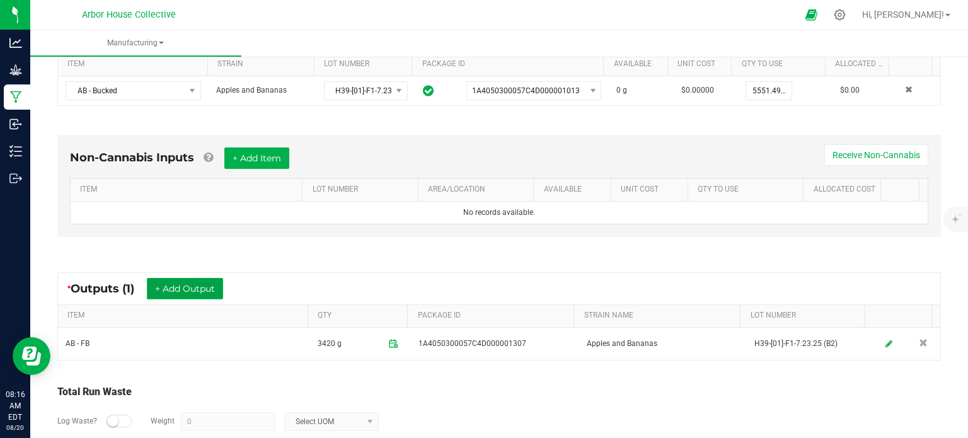
click at [208, 289] on button "+ Add Output" at bounding box center [185, 288] width 76 height 21
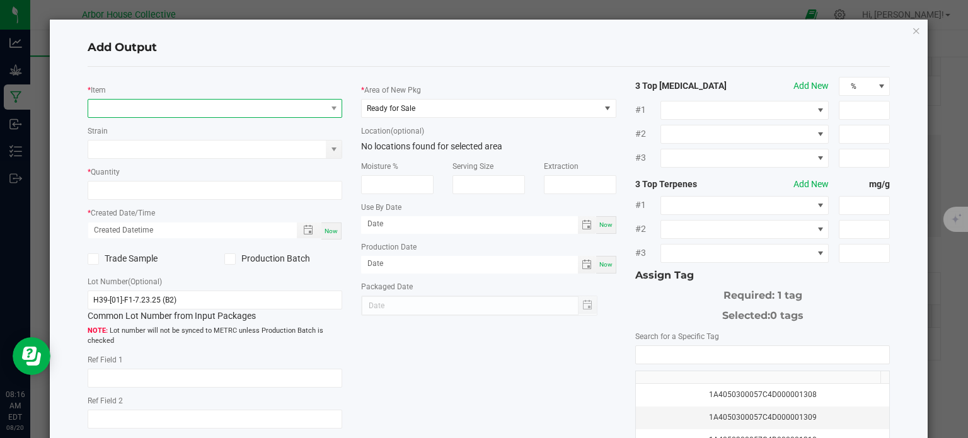
click at [275, 105] on span "NO DATA FOUND" at bounding box center [207, 109] width 238 height 18
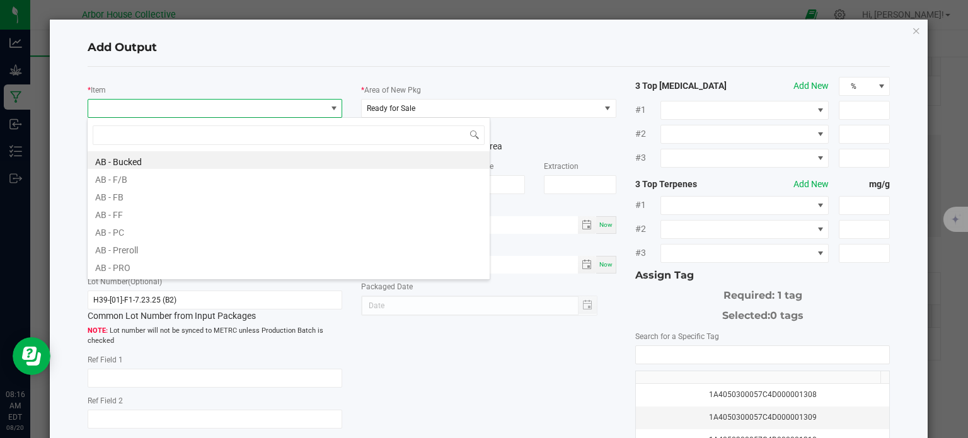
scroll to position [18, 252]
type input "ab - p"
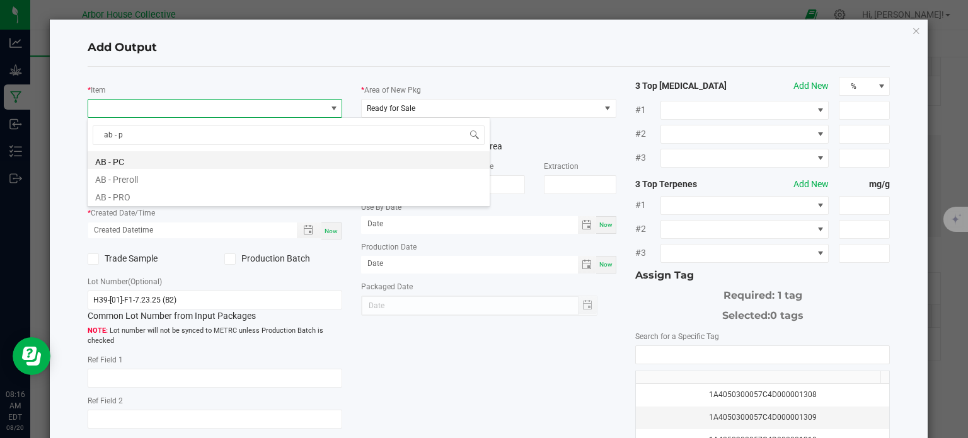
click at [248, 158] on li "AB - PC" at bounding box center [289, 160] width 402 height 18
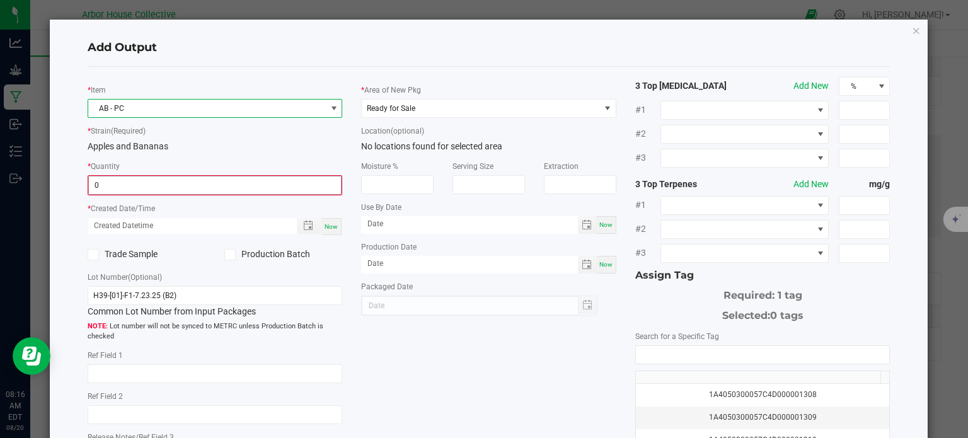
click at [247, 188] on input "0" at bounding box center [215, 185] width 253 height 18
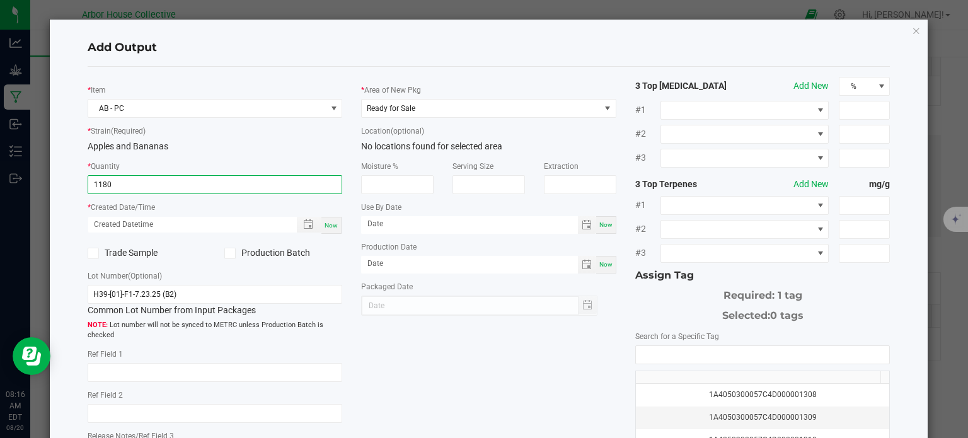
type input "1180.0000 g"
click at [325, 224] on span "Now" at bounding box center [331, 225] width 13 height 7
type input "[DATE] 8:16 AM"
type input "[DATE]"
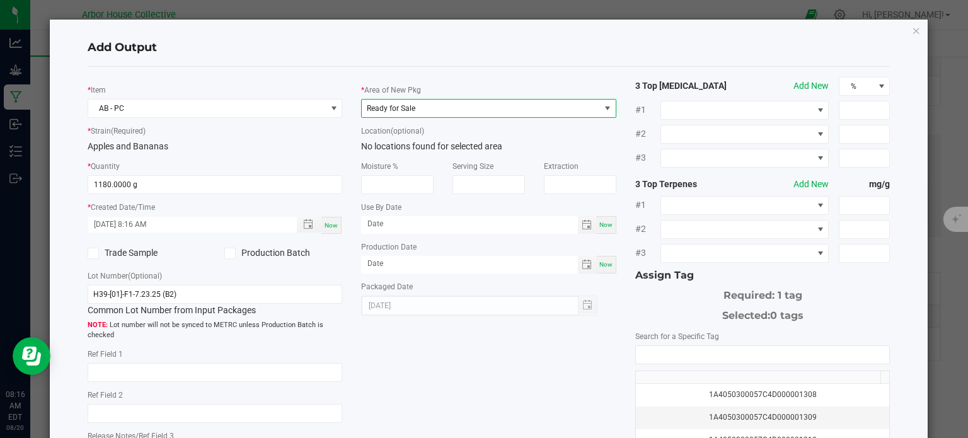
click at [517, 100] on span "Ready for Sale" at bounding box center [481, 109] width 238 height 18
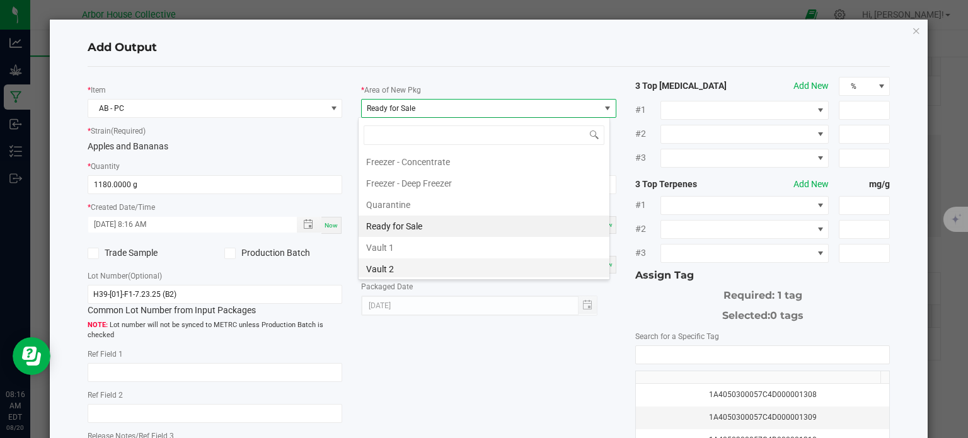
click at [415, 259] on li "Vault 2" at bounding box center [484, 268] width 251 height 21
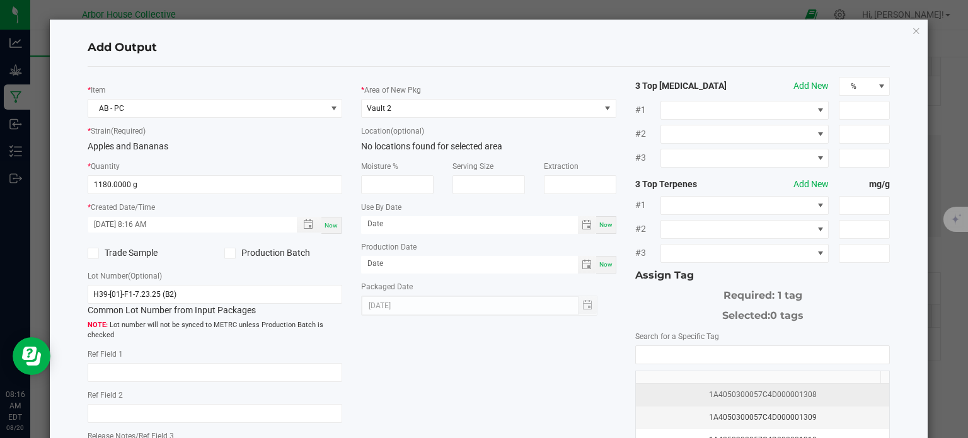
click at [696, 393] on div "1A4050300057C4D000001308" at bounding box center [763, 395] width 239 height 12
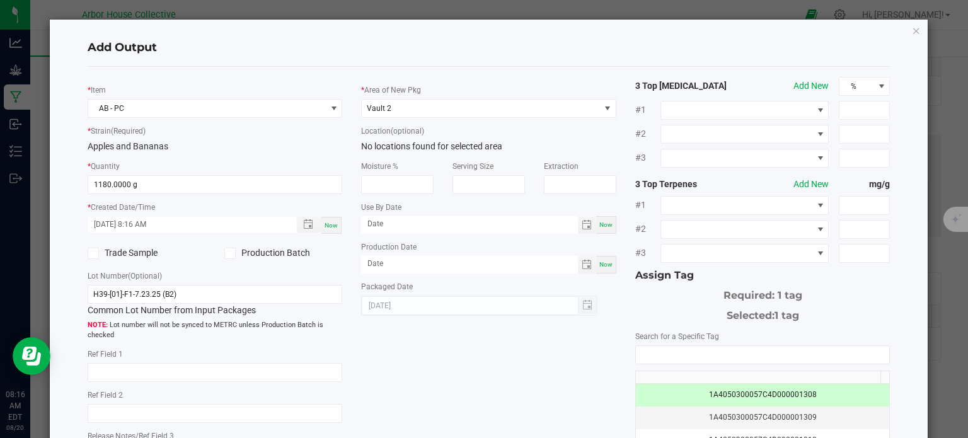
click at [523, 390] on div "* Item AB - PC * Strain (Required) Apples and Bananas * Quantity 1180.0000 g * …" at bounding box center [489, 303] width 822 height 452
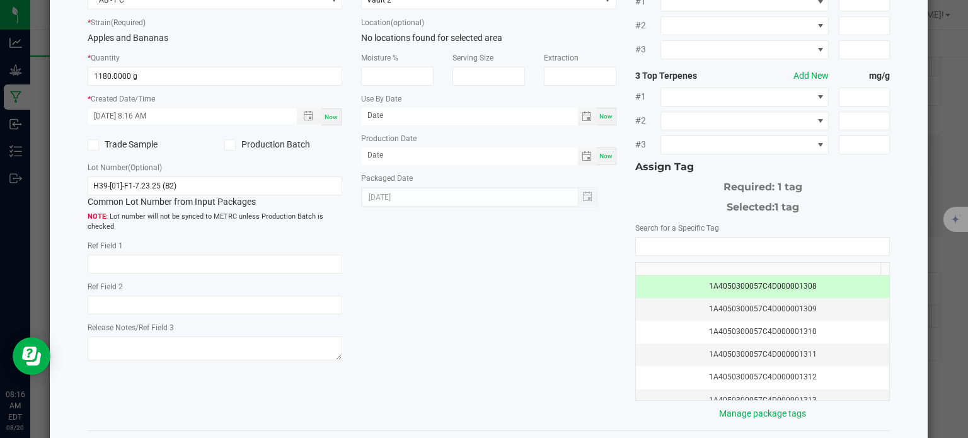
scroll to position [161, 0]
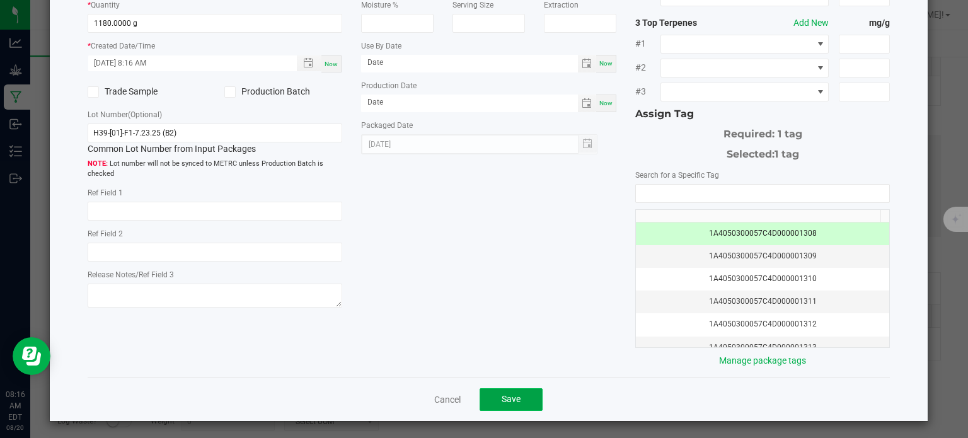
click at [524, 391] on button "Save" at bounding box center [511, 399] width 63 height 23
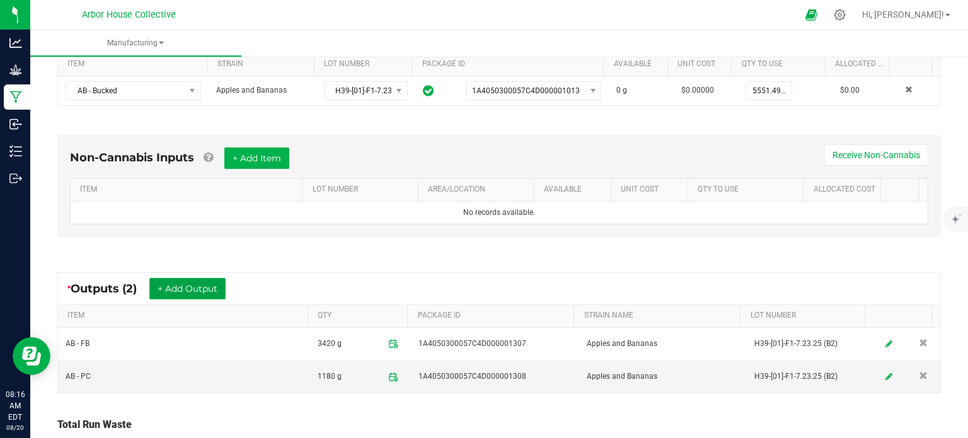
click at [176, 280] on button "+ Add Output" at bounding box center [187, 288] width 76 height 21
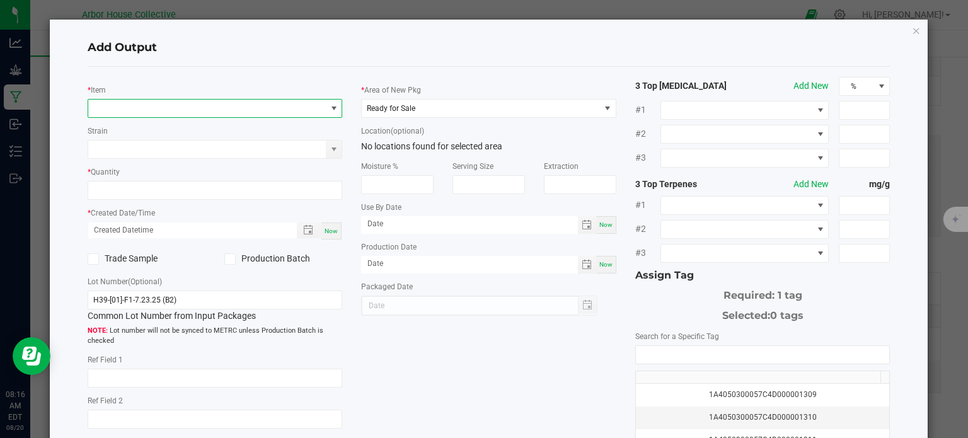
click at [140, 110] on span "NO DATA FOUND" at bounding box center [207, 109] width 238 height 18
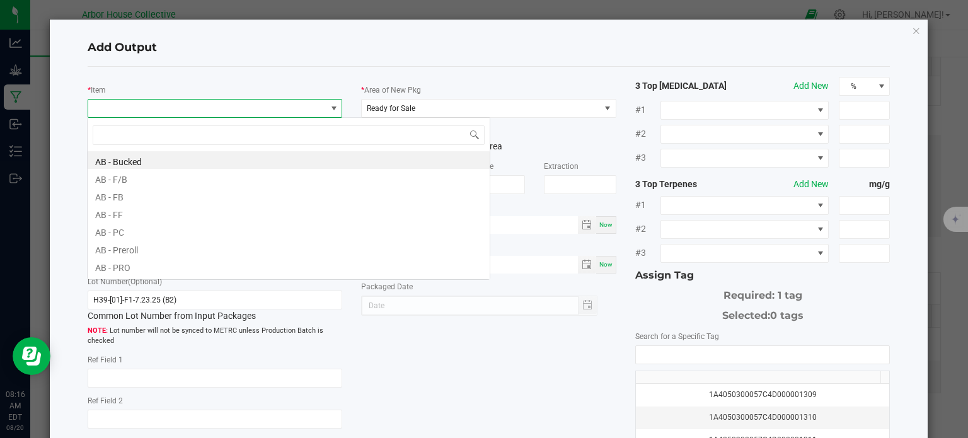
scroll to position [18, 252]
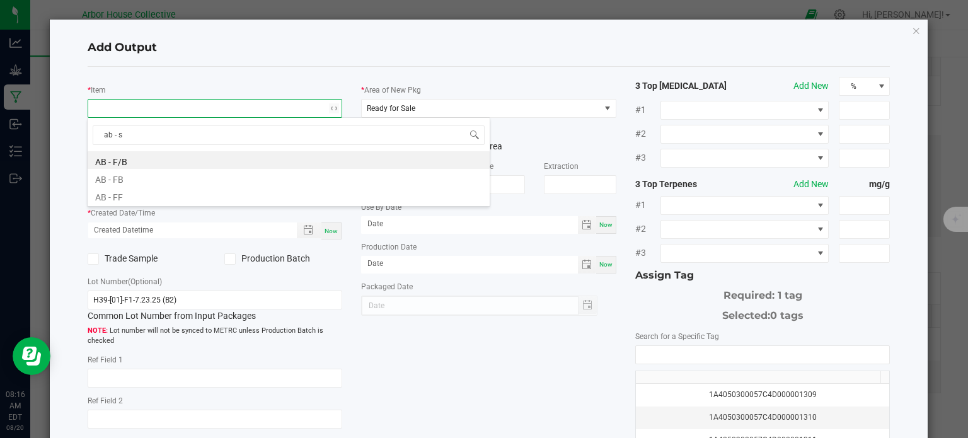
type input "ab - sh"
click at [156, 165] on li "AB - Shake" at bounding box center [289, 160] width 402 height 18
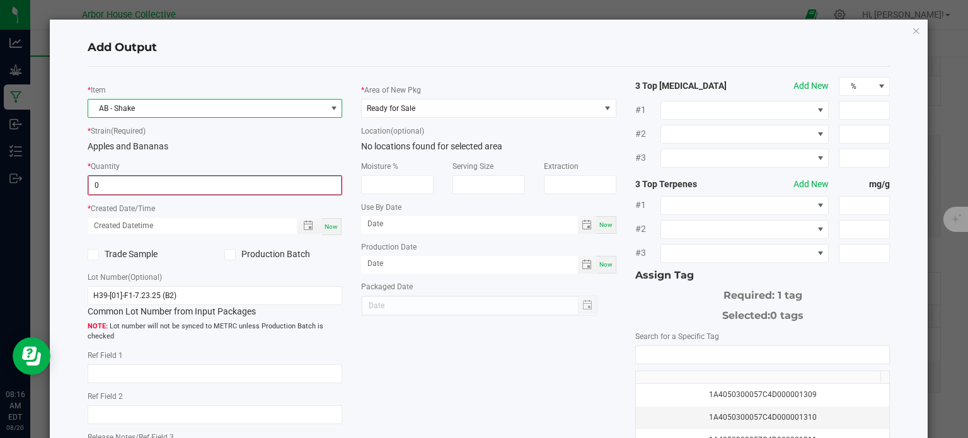
click at [158, 186] on input "0" at bounding box center [215, 185] width 253 height 18
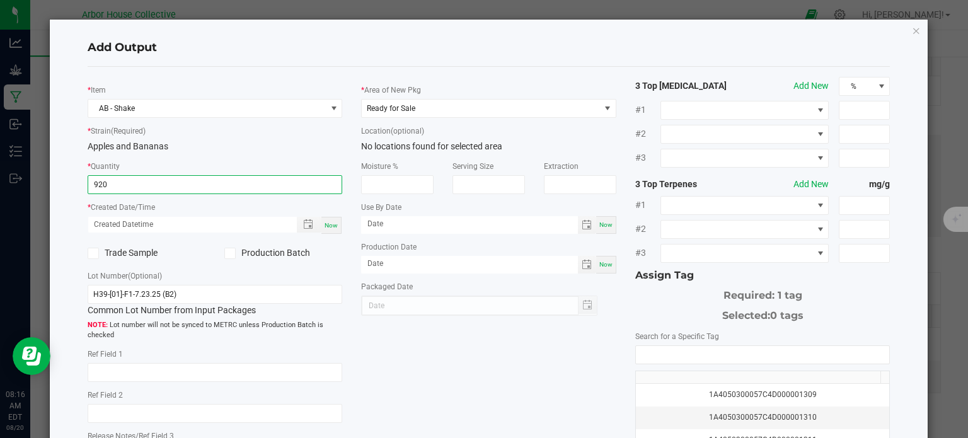
type input "920.0000 g"
click at [326, 228] on span "Now" at bounding box center [331, 225] width 13 height 7
type input "[DATE] 8:16 AM"
type input "[DATE]"
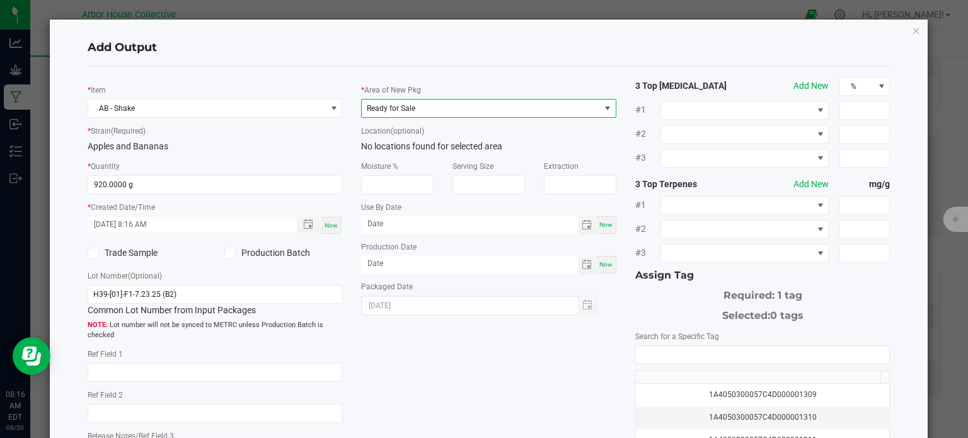
click at [431, 110] on span "Ready for Sale" at bounding box center [481, 109] width 238 height 18
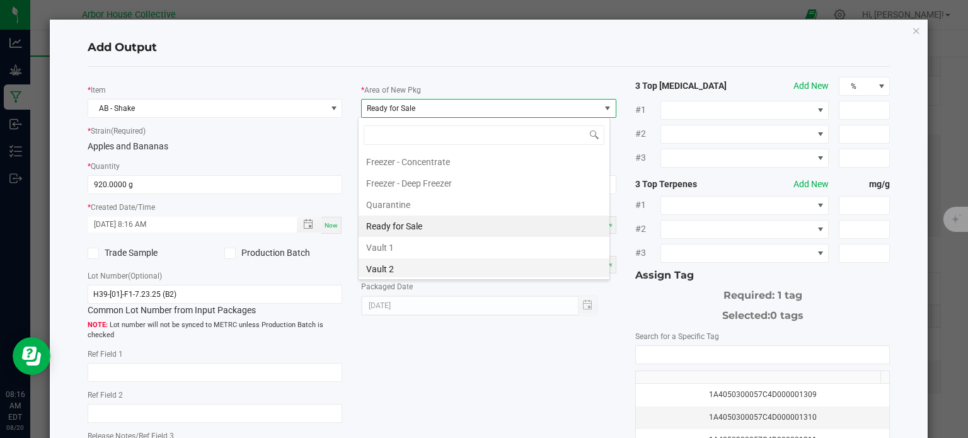
click at [398, 267] on li "Vault 2" at bounding box center [484, 268] width 251 height 21
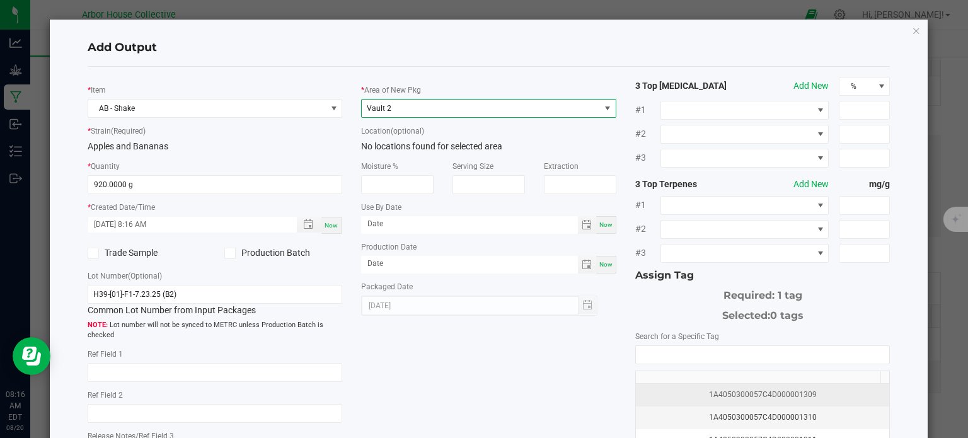
click at [685, 389] on div "1A4050300057C4D000001309" at bounding box center [763, 395] width 239 height 12
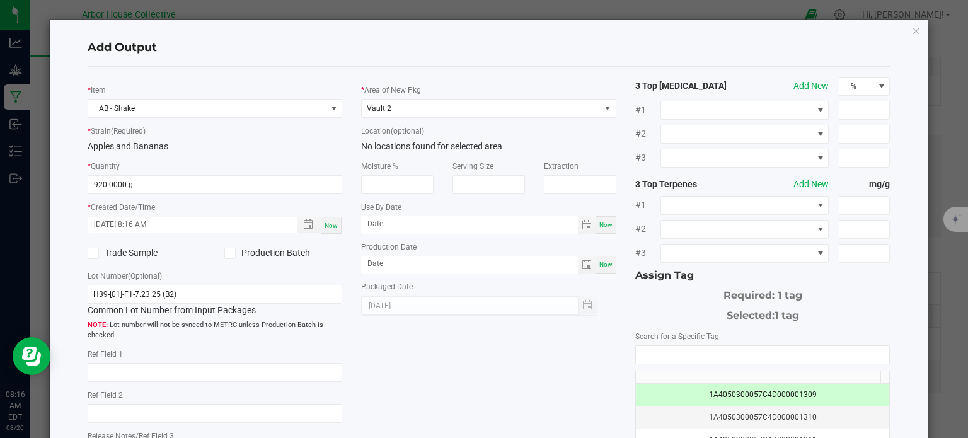
click at [516, 378] on div "* Item AB - Shake * Strain (Required) Apples and Bananas * Quantity 920.0000 g …" at bounding box center [489, 303] width 822 height 452
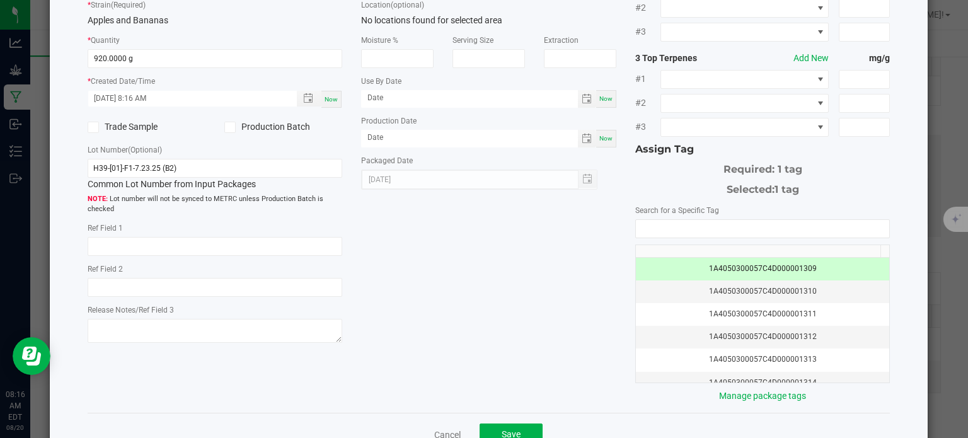
scroll to position [161, 0]
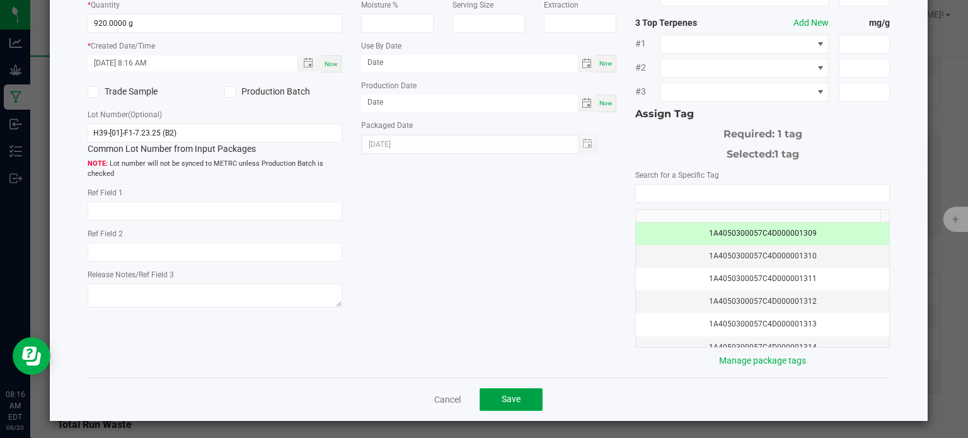
click at [514, 395] on span "Save" at bounding box center [511, 399] width 19 height 10
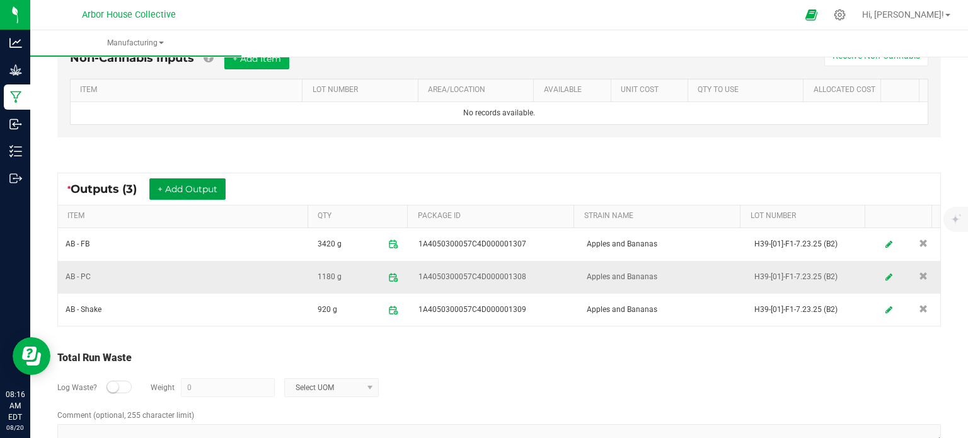
scroll to position [374, 0]
click at [497, 165] on div "* Outputs (3) + Add Output ITEM QTY PACKAGE ID STRAIN NAME LOT NUMBER AB - FB 3…" at bounding box center [499, 248] width 906 height 176
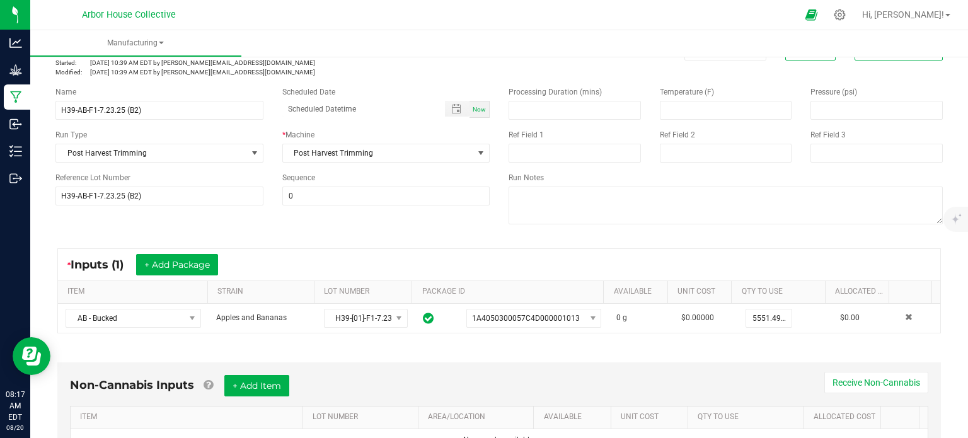
scroll to position [0, 0]
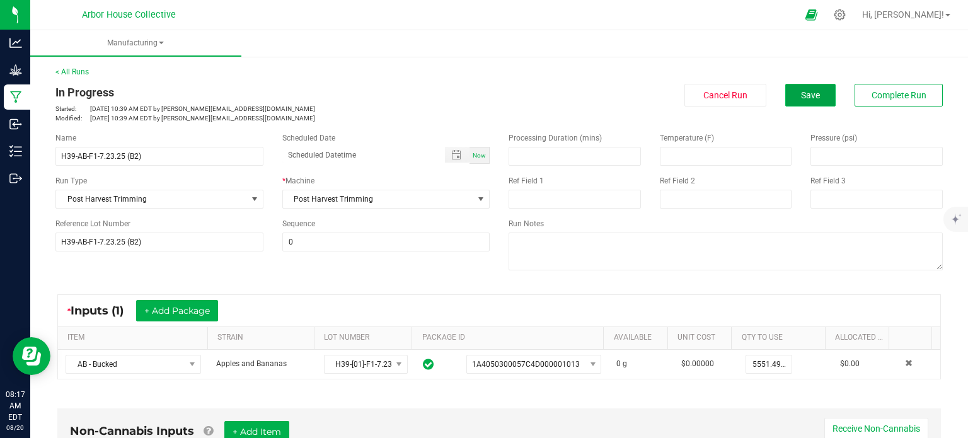
click at [801, 92] on span "Save" at bounding box center [810, 95] width 19 height 10
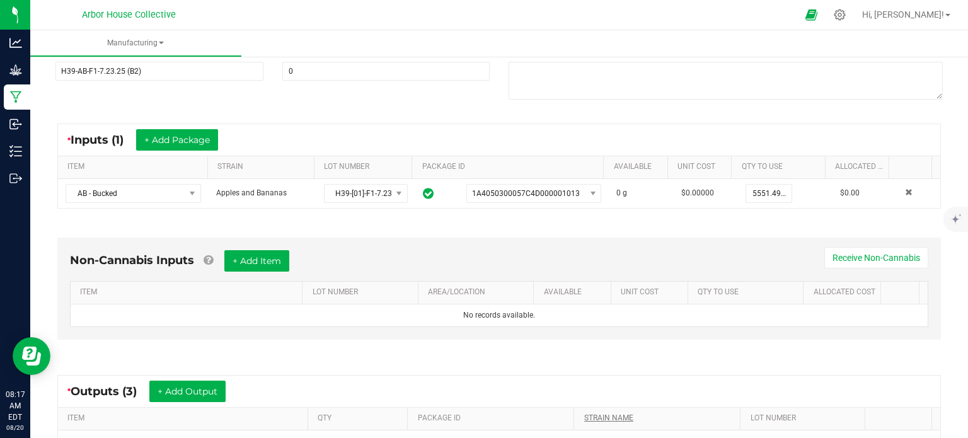
scroll to position [165, 0]
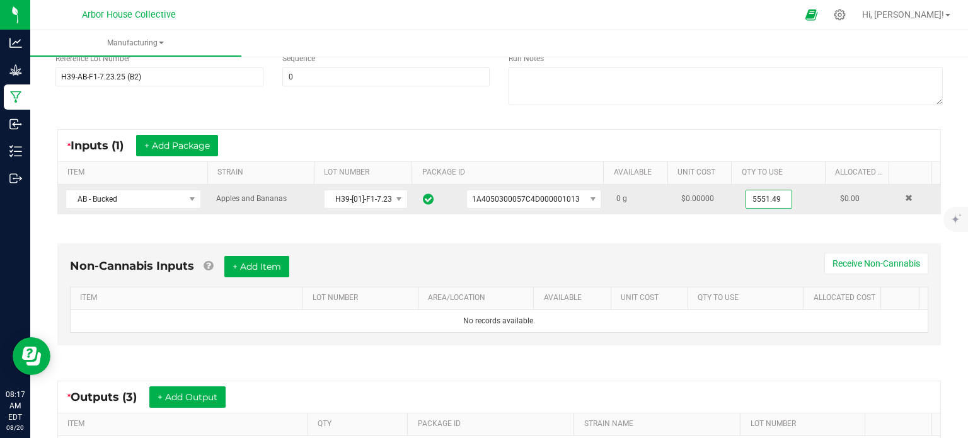
click at [763, 198] on input "5551.49" at bounding box center [768, 199] width 45 height 18
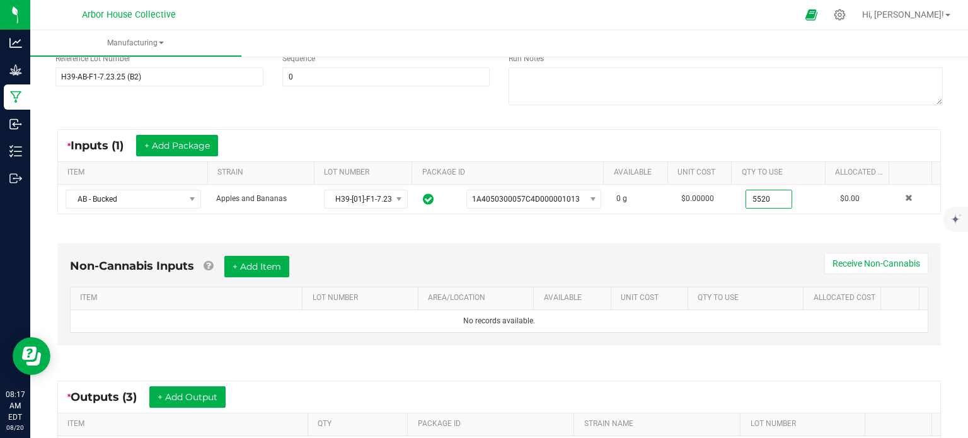
type input "5520.0000 g"
click at [761, 246] on div "Non-Cannabis Inputs + Add Item Receive Non-Cannabis ITEM LOT NUMBER AREA/LOCATI…" at bounding box center [499, 294] width 884 height 102
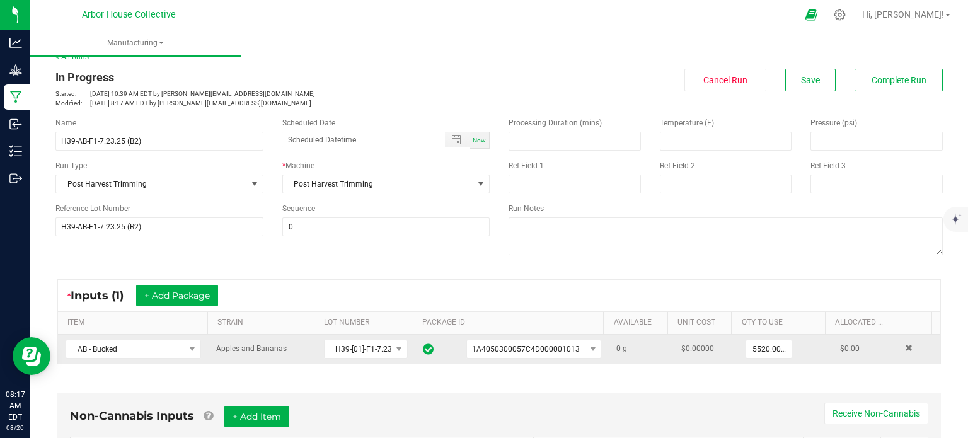
scroll to position [13, 0]
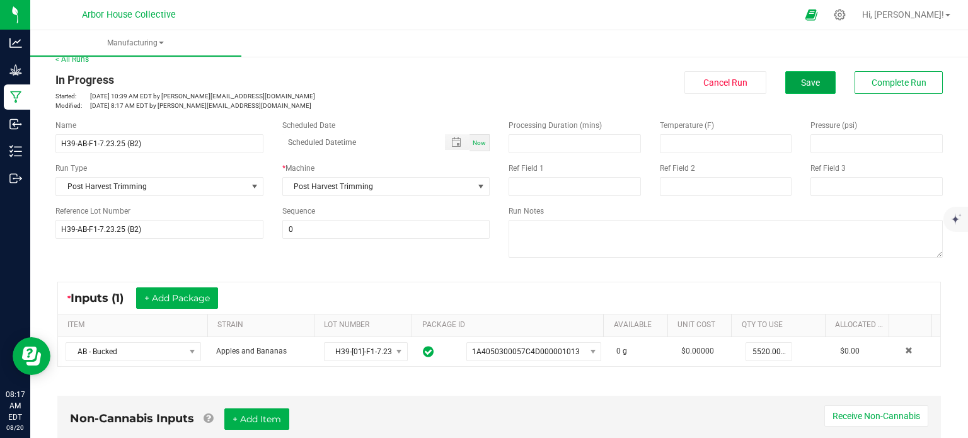
click at [809, 81] on span "Save" at bounding box center [810, 83] width 19 height 10
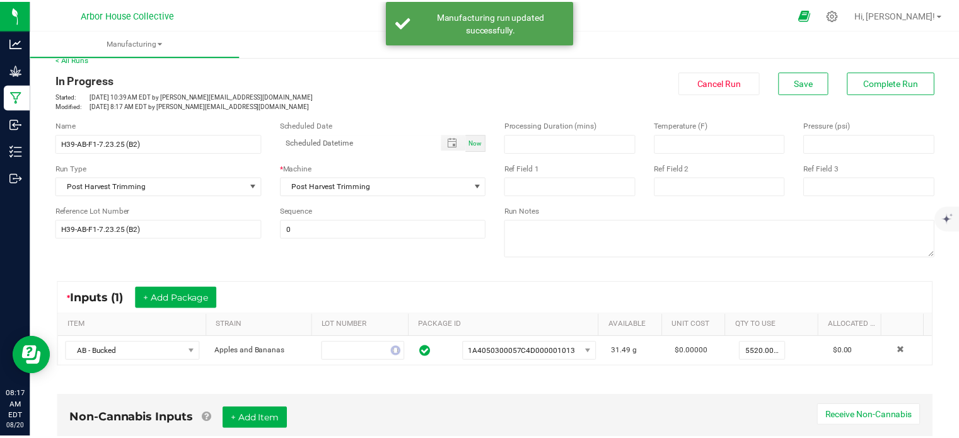
scroll to position [0, 0]
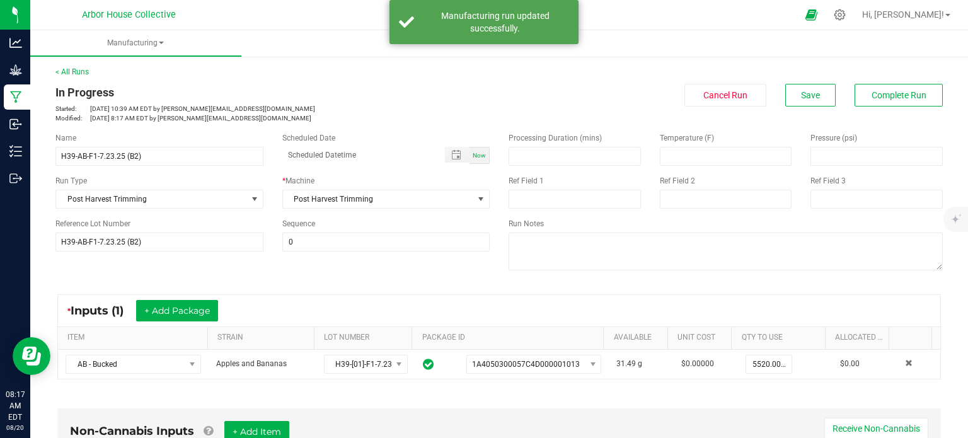
click at [475, 159] on div "Now" at bounding box center [480, 155] width 20 height 17
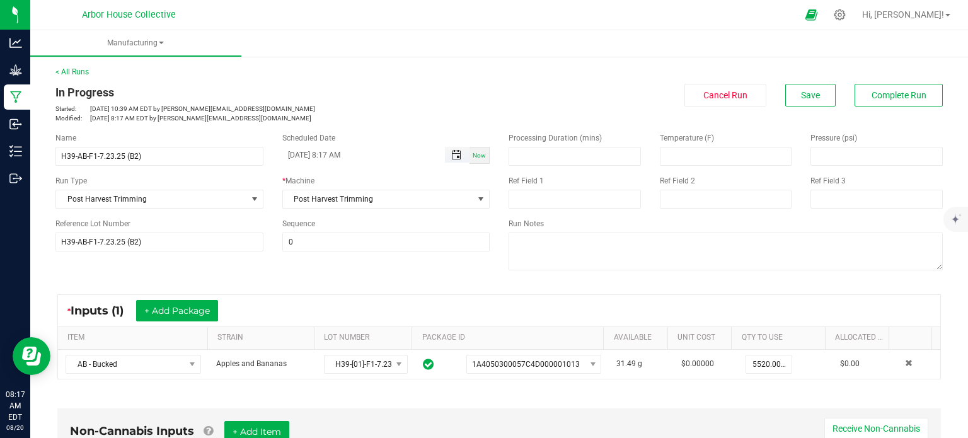
click at [452, 155] on span "Toggle popup" at bounding box center [456, 155] width 10 height 10
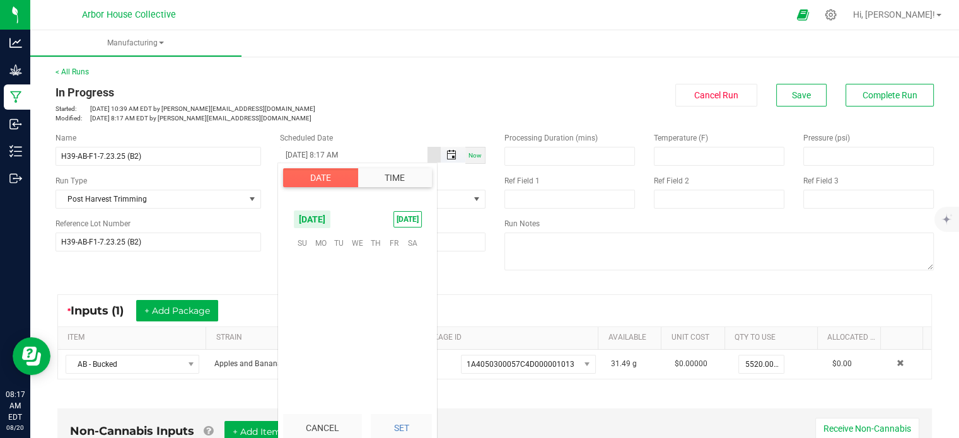
scroll to position [291, 0]
click at [341, 322] on span "19" at bounding box center [339, 321] width 18 height 20
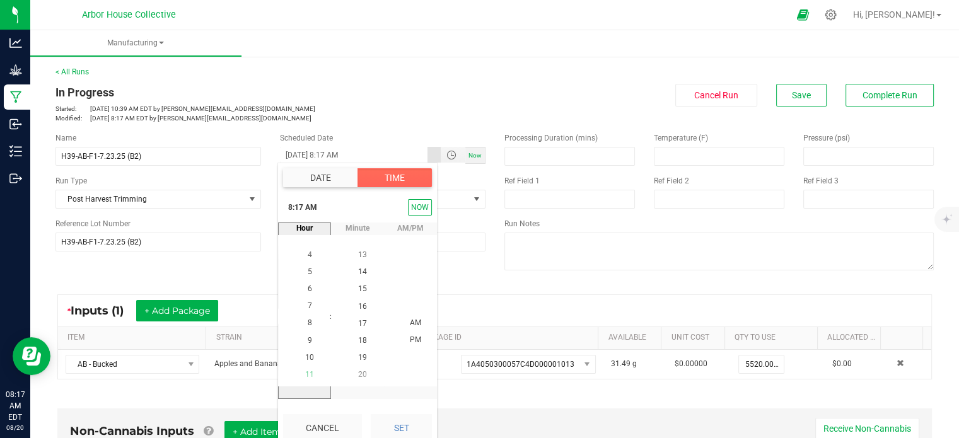
click at [306, 370] on span "11" at bounding box center [309, 374] width 9 height 9
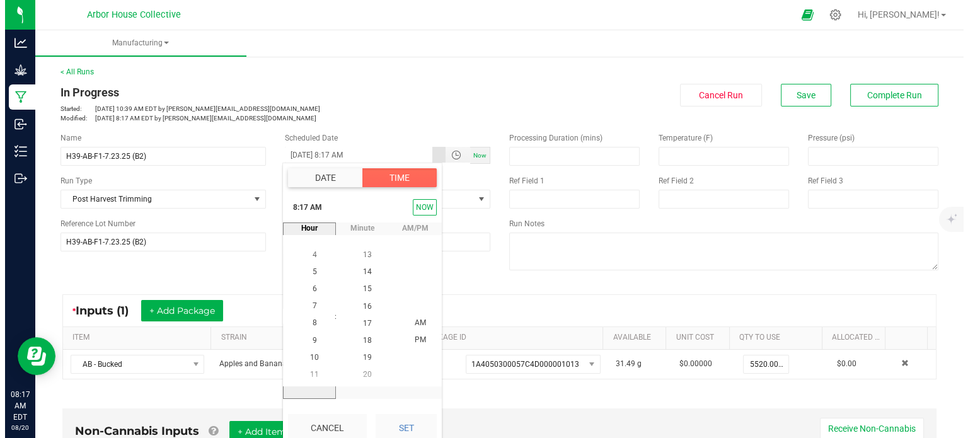
scroll to position [188, 0]
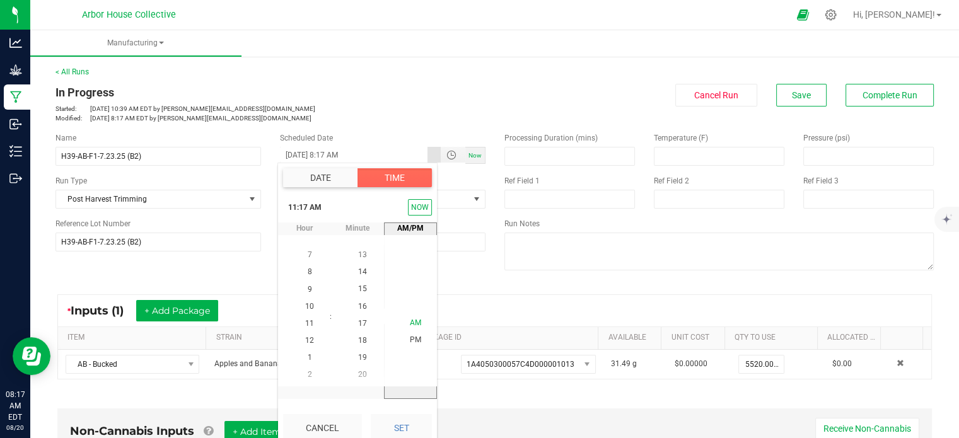
click at [410, 320] on span "AM" at bounding box center [415, 323] width 11 height 9
click at [394, 428] on button "Set" at bounding box center [401, 428] width 61 height 28
type input "[DATE] 11:17 AM"
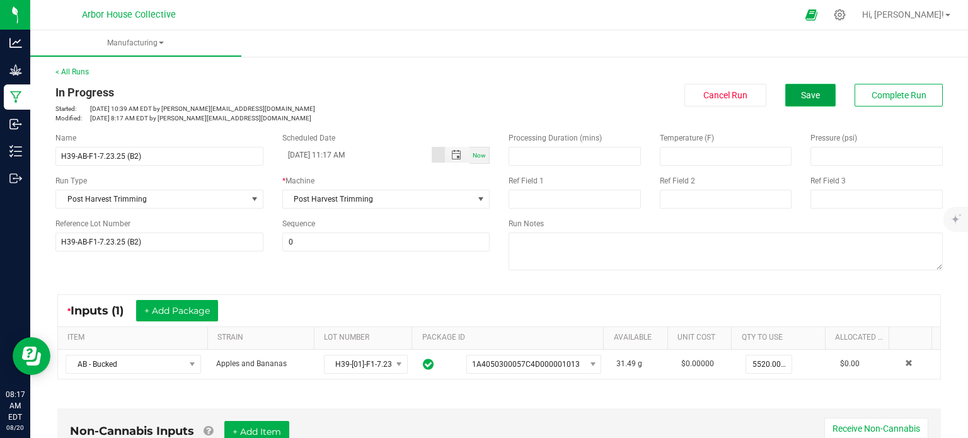
click at [786, 101] on button "Save" at bounding box center [810, 95] width 50 height 23
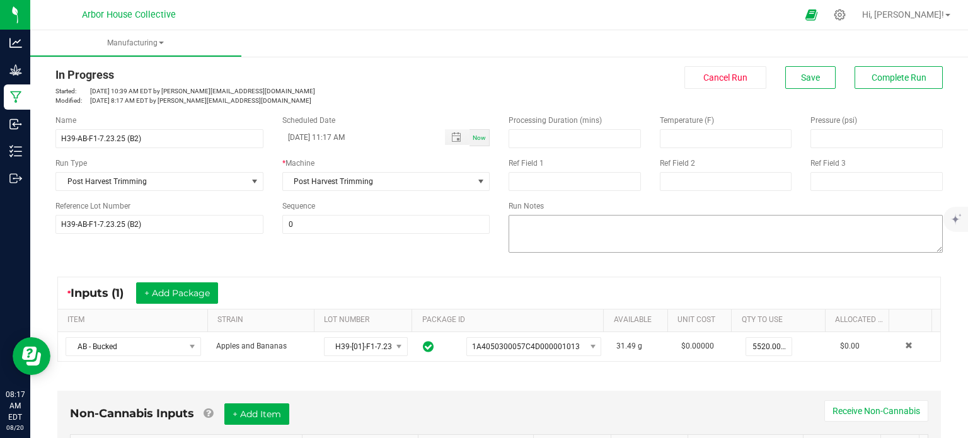
scroll to position [0, 0]
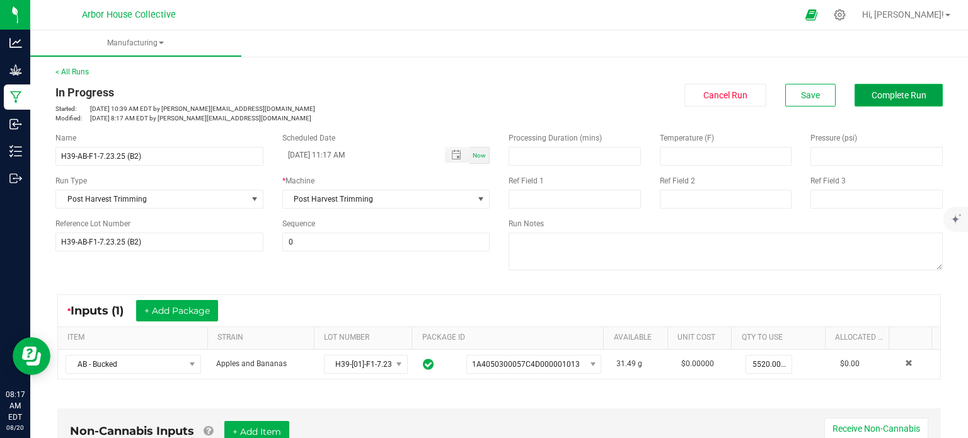
click at [879, 99] on span "Complete Run" at bounding box center [899, 95] width 55 height 10
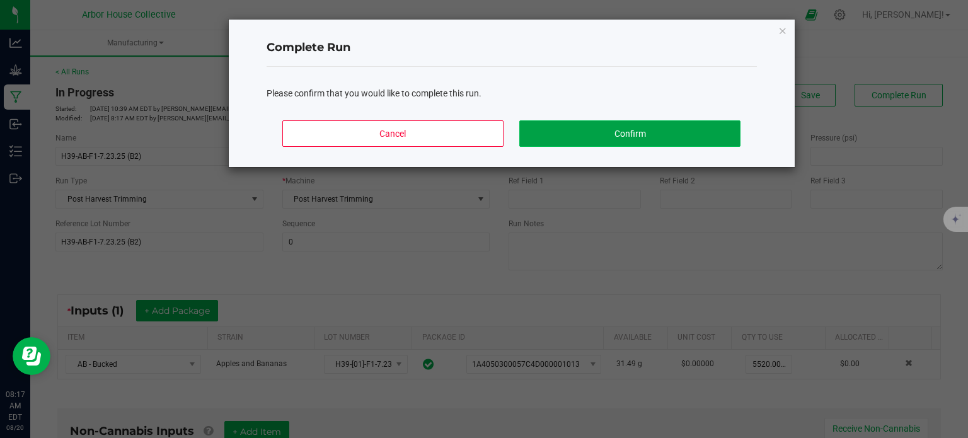
click at [651, 127] on button "Confirm" at bounding box center [629, 133] width 221 height 26
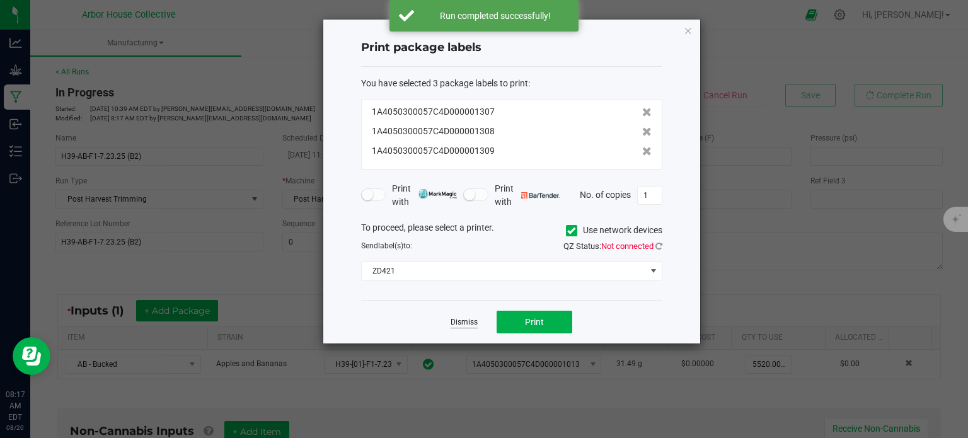
click at [454, 321] on link "Dismiss" at bounding box center [464, 322] width 27 height 11
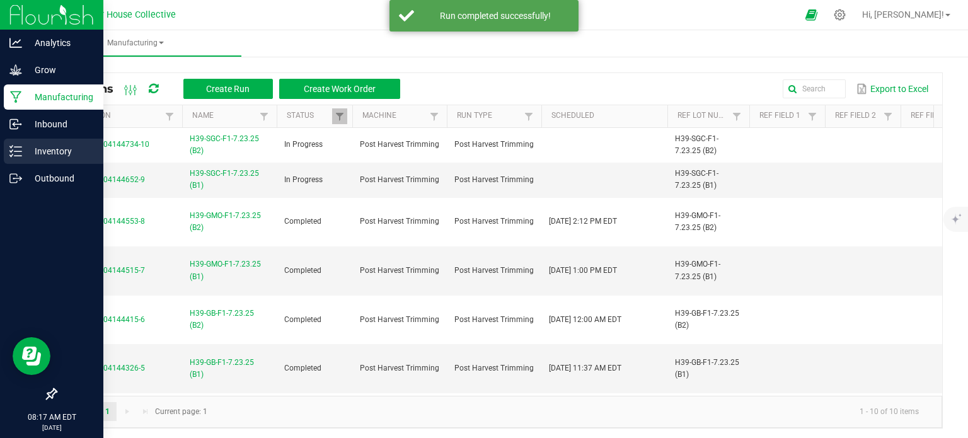
click at [38, 151] on p "Inventory" at bounding box center [60, 151] width 76 height 15
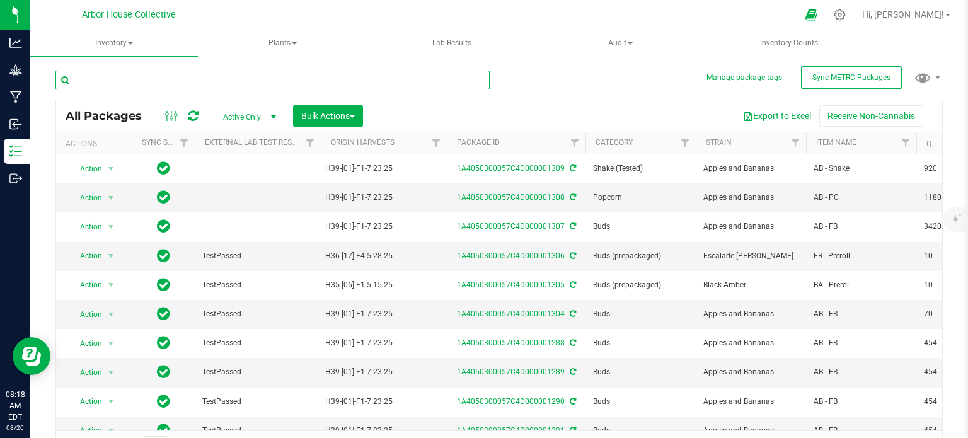
click at [303, 75] on input "text" at bounding box center [272, 80] width 434 height 19
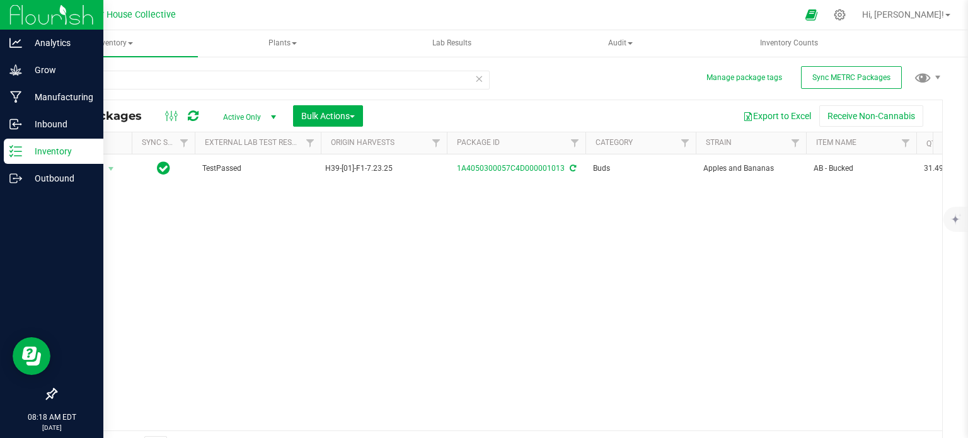
click at [24, 145] on p "Inventory" at bounding box center [60, 151] width 76 height 15
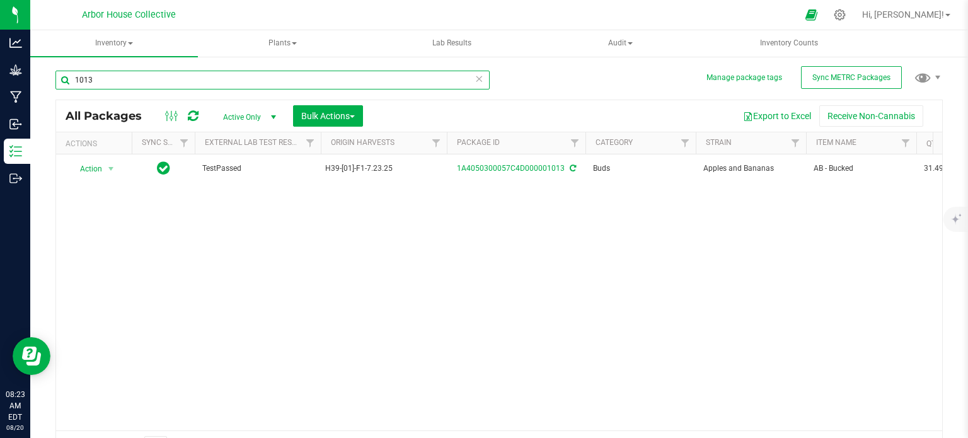
click at [124, 81] on input "1013" at bounding box center [272, 80] width 434 height 19
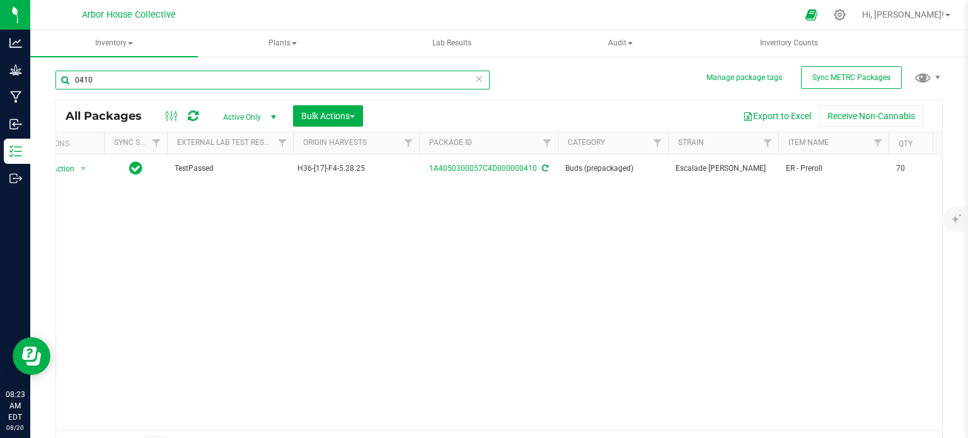
scroll to position [0, 29]
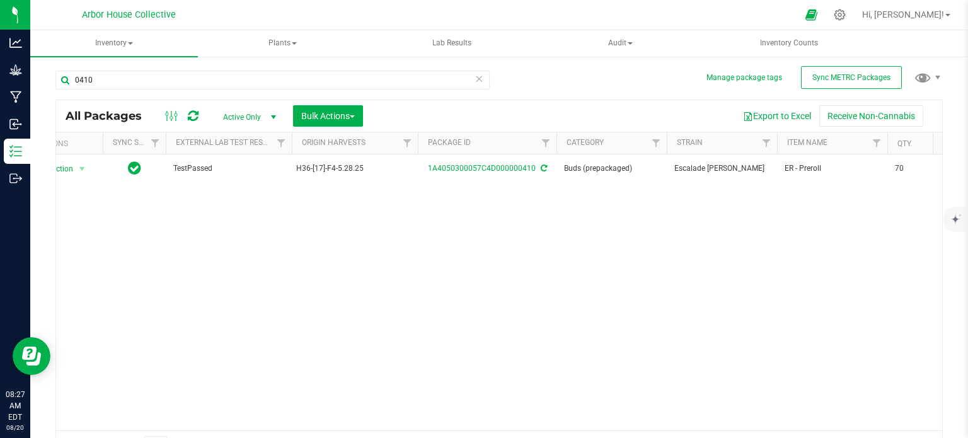
click at [217, 324] on div "Action Action Adjust qty Create package Edit attributes Global inventory Locate…" at bounding box center [499, 292] width 886 height 276
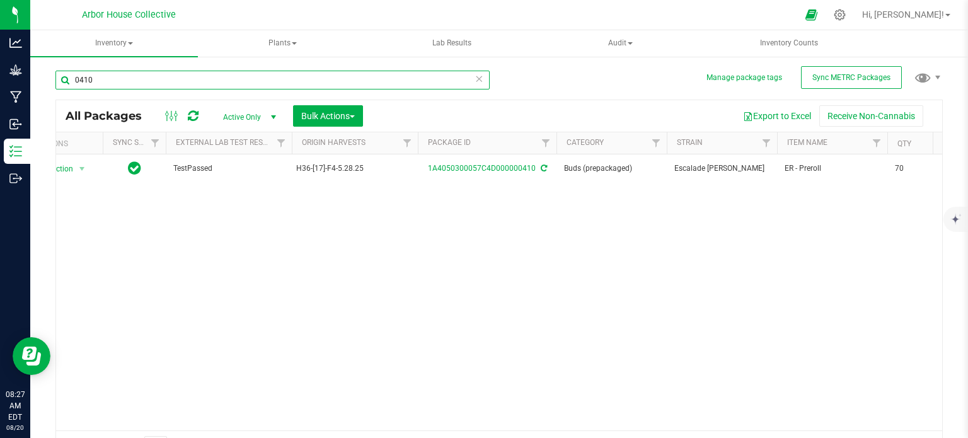
click at [102, 81] on input "0410" at bounding box center [272, 80] width 434 height 19
type input "0409"
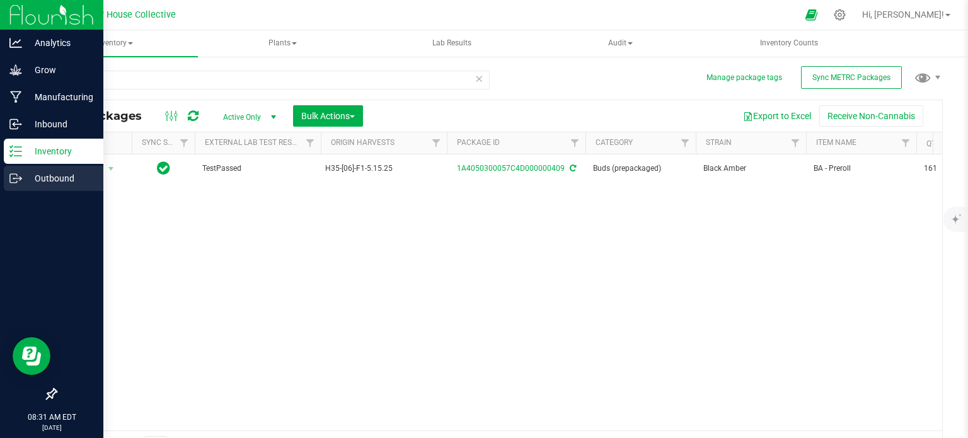
click at [22, 180] on p "Outbound" at bounding box center [60, 178] width 76 height 15
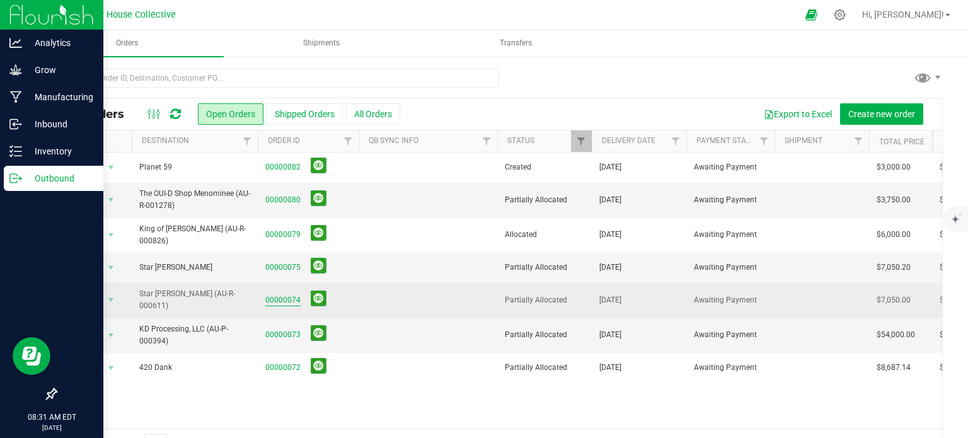
click at [288, 294] on link "00000074" at bounding box center [282, 300] width 35 height 12
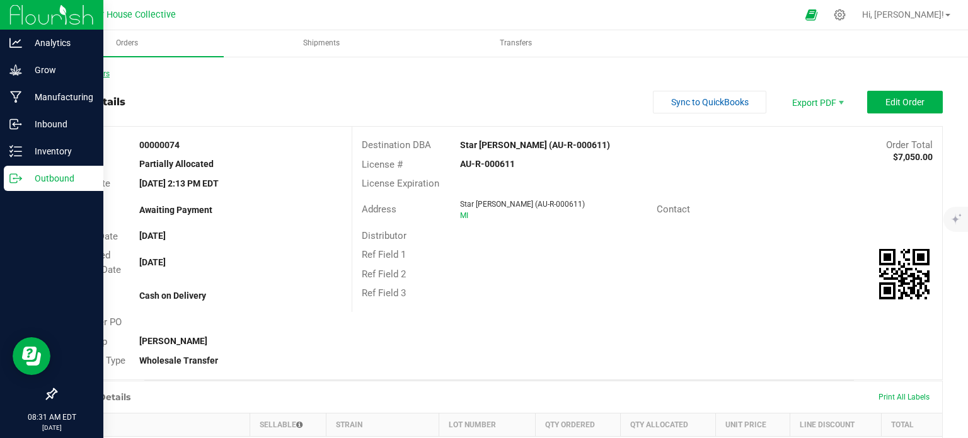
click at [108, 72] on link "Back to Orders" at bounding box center [82, 73] width 54 height 9
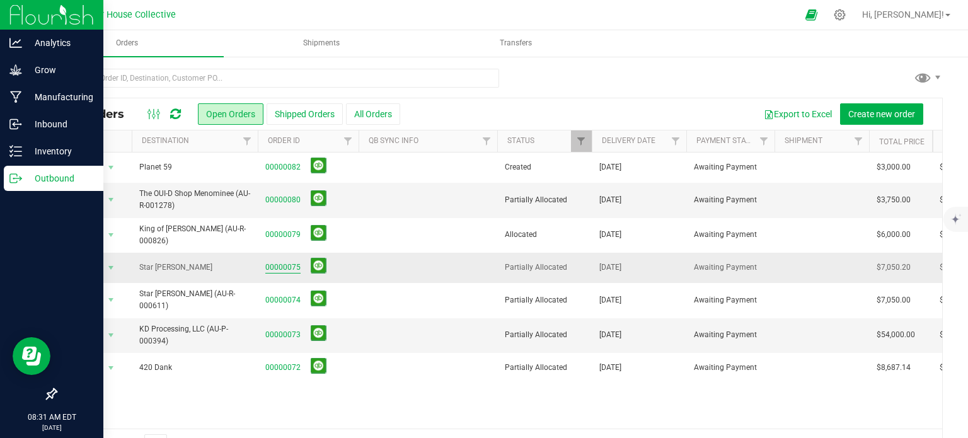
click at [276, 262] on link "00000075" at bounding box center [282, 268] width 35 height 12
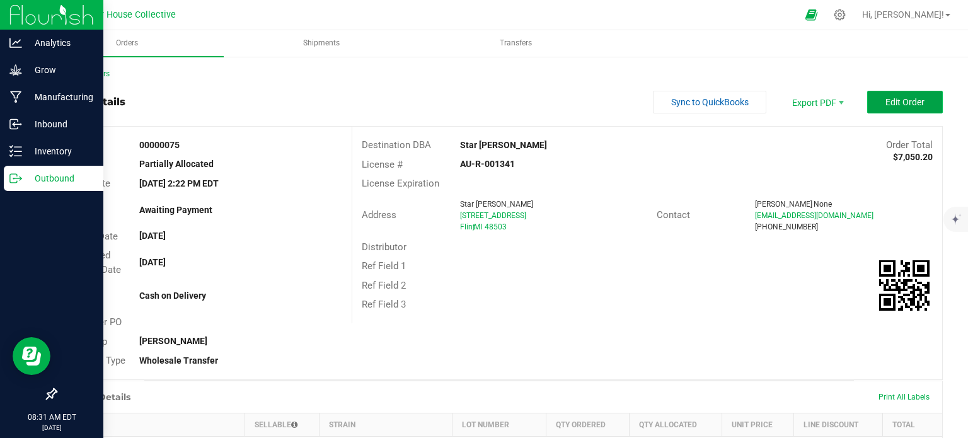
click at [901, 100] on span "Edit Order" at bounding box center [905, 102] width 39 height 10
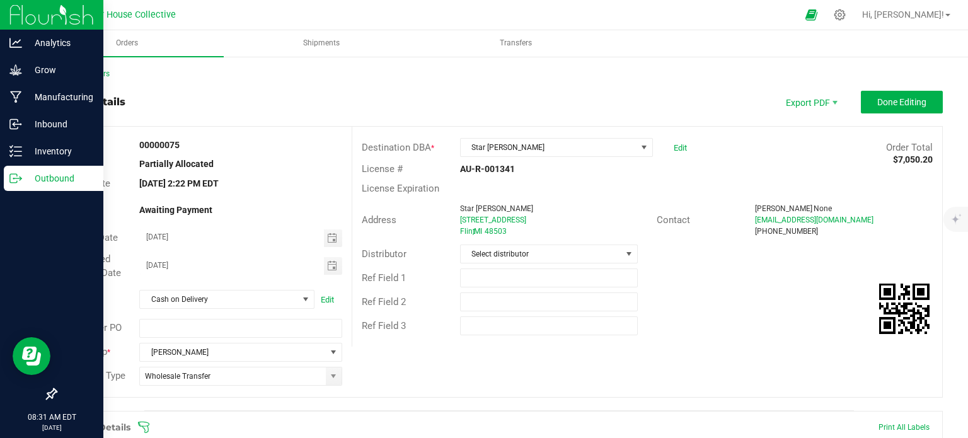
click at [145, 425] on icon at bounding box center [143, 427] width 11 height 11
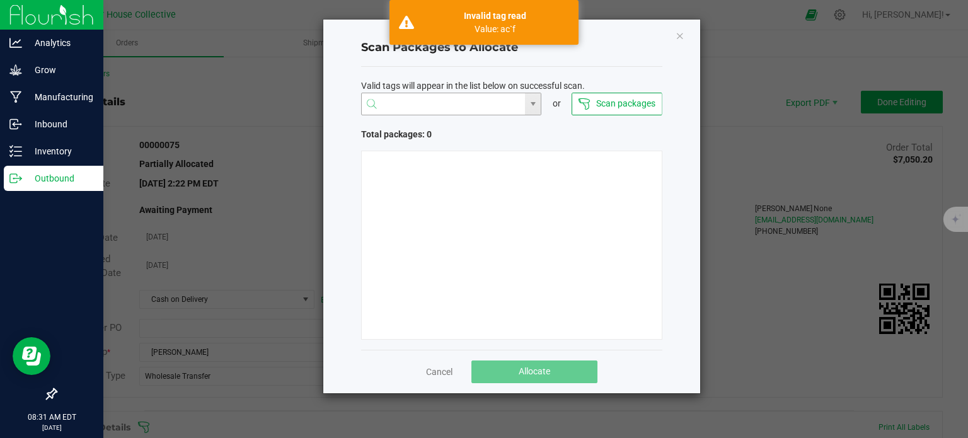
click at [434, 101] on input "NO DATA FOUND" at bounding box center [444, 104] width 164 height 23
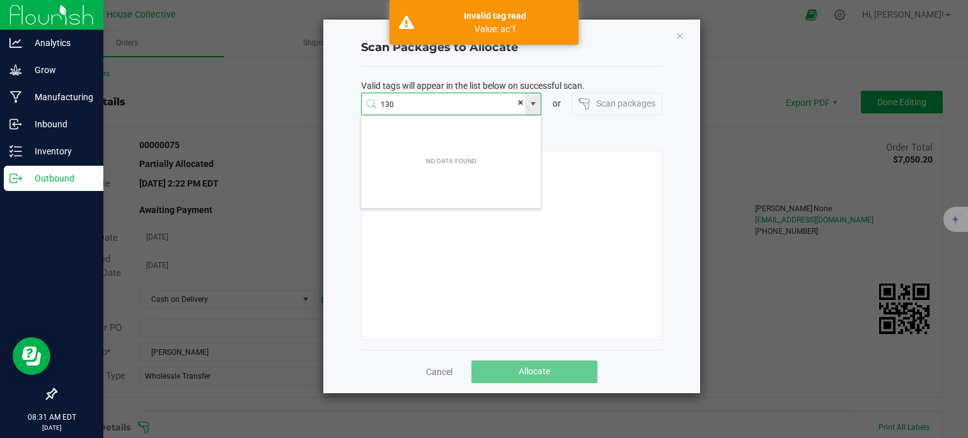
scroll to position [23, 181]
click at [430, 138] on li "1A4050300057C4D000001306" at bounding box center [451, 128] width 180 height 21
type input "1A4050300057C4D000001306"
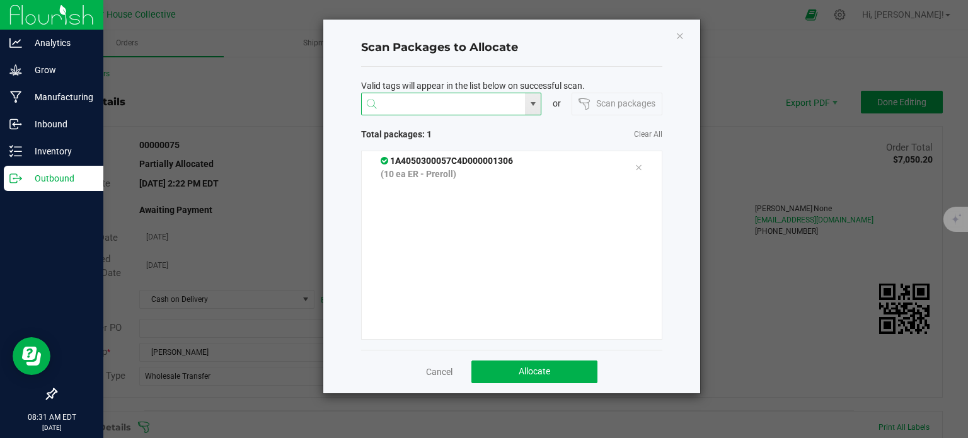
click at [421, 106] on input at bounding box center [444, 104] width 164 height 23
click at [429, 126] on li "1A4050300057C4D000001305" at bounding box center [451, 128] width 180 height 21
type input "1A4050300057C4D000001305"
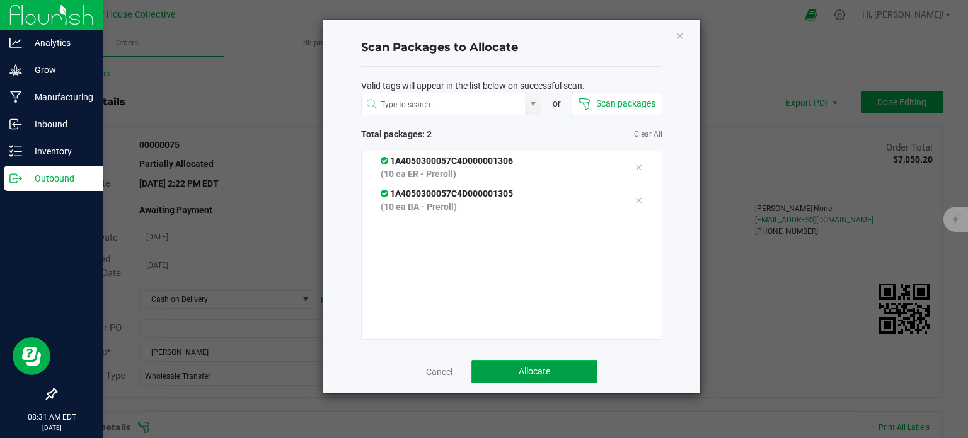
click at [525, 368] on span "Allocate" at bounding box center [535, 371] width 32 height 10
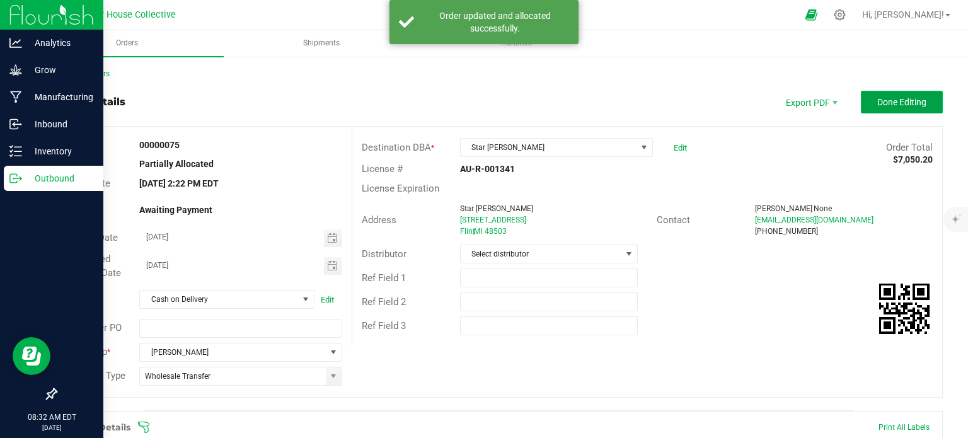
click at [925, 98] on button "Done Editing" at bounding box center [902, 102] width 82 height 23
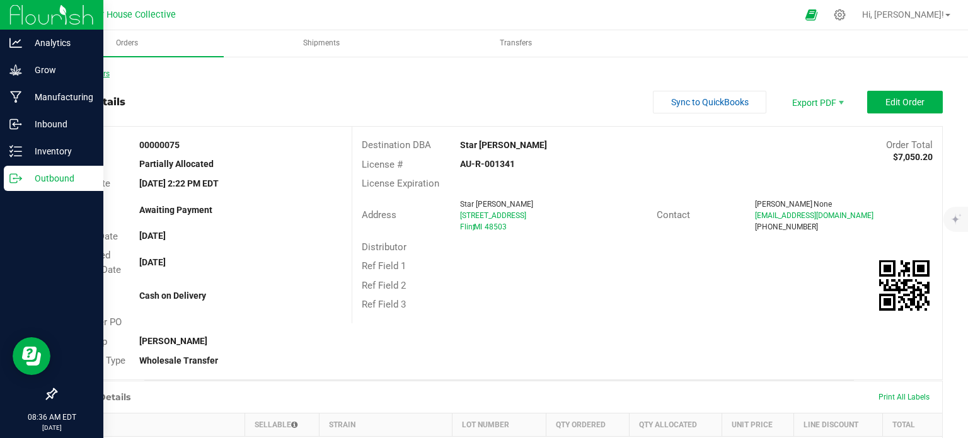
click at [106, 72] on link "Back to Orders" at bounding box center [82, 73] width 54 height 9
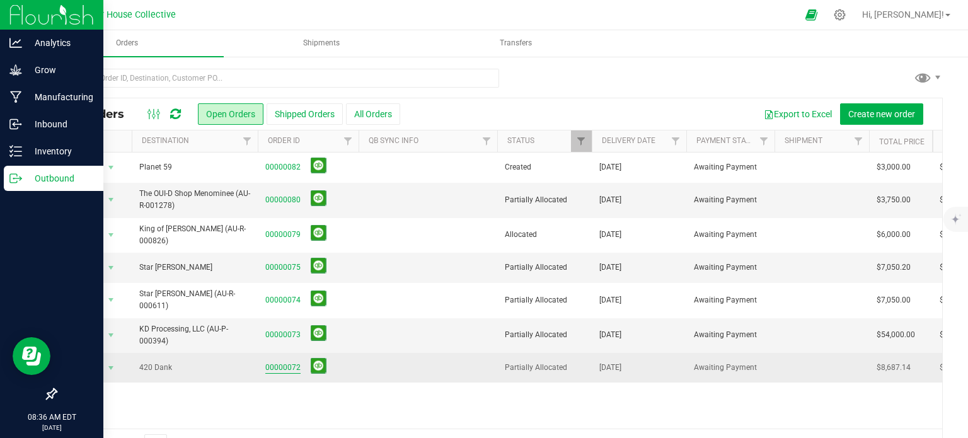
click at [290, 362] on link "00000072" at bounding box center [282, 368] width 35 height 12
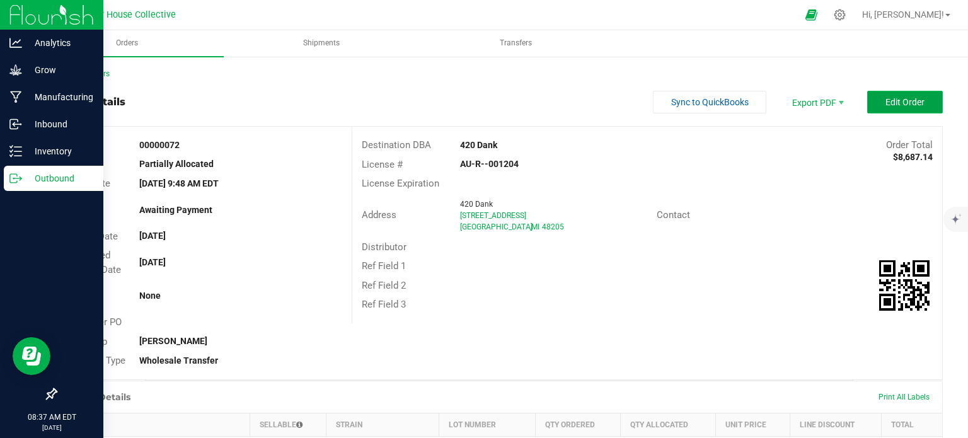
click at [879, 110] on button "Edit Order" at bounding box center [905, 102] width 76 height 23
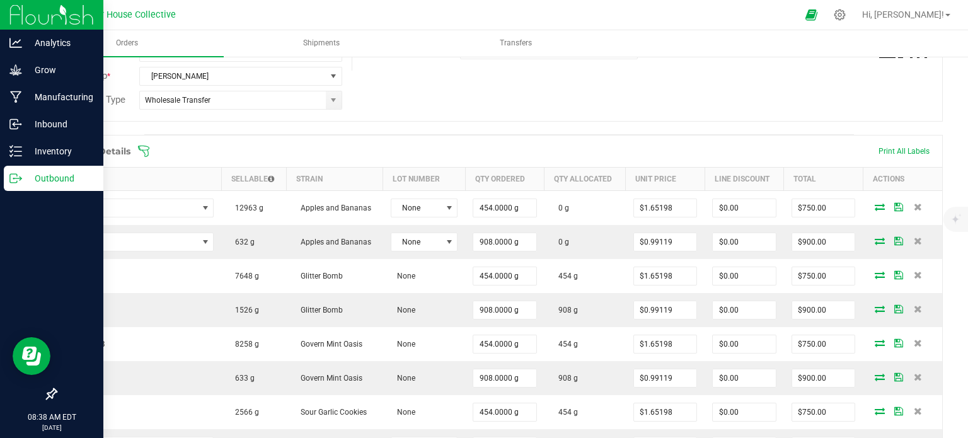
scroll to position [262, 0]
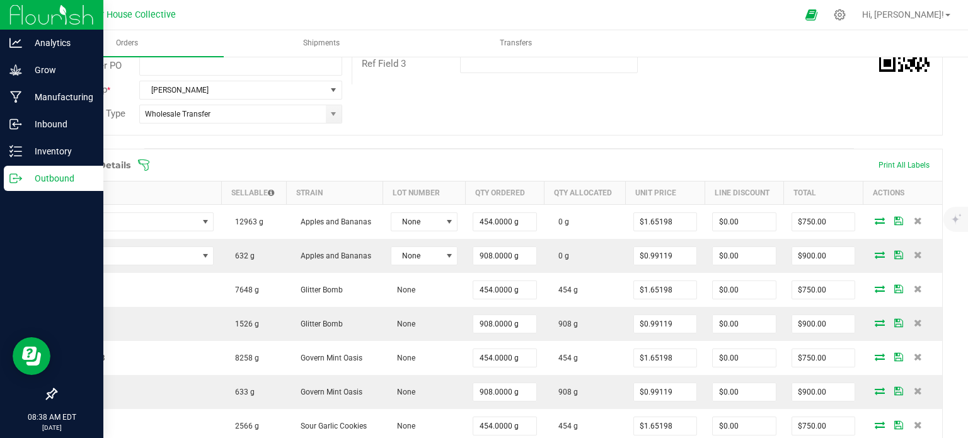
click at [142, 166] on icon at bounding box center [143, 165] width 13 height 13
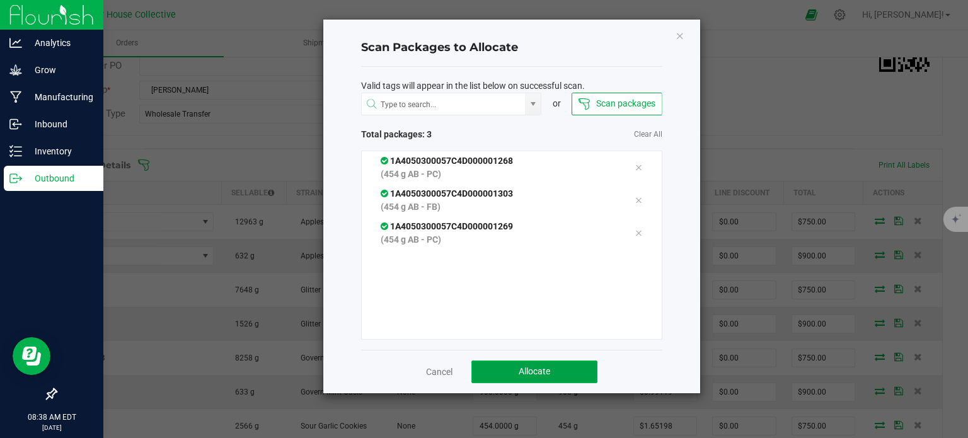
click at [511, 367] on button "Allocate" at bounding box center [534, 372] width 126 height 23
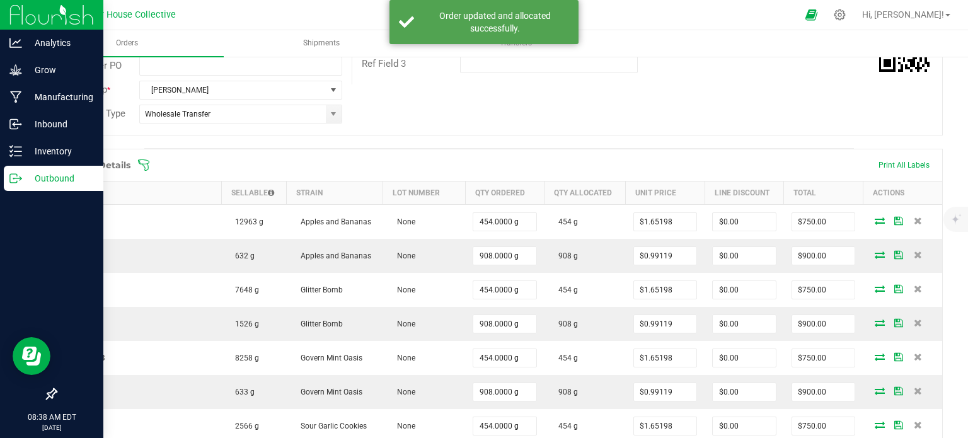
scroll to position [0, 0]
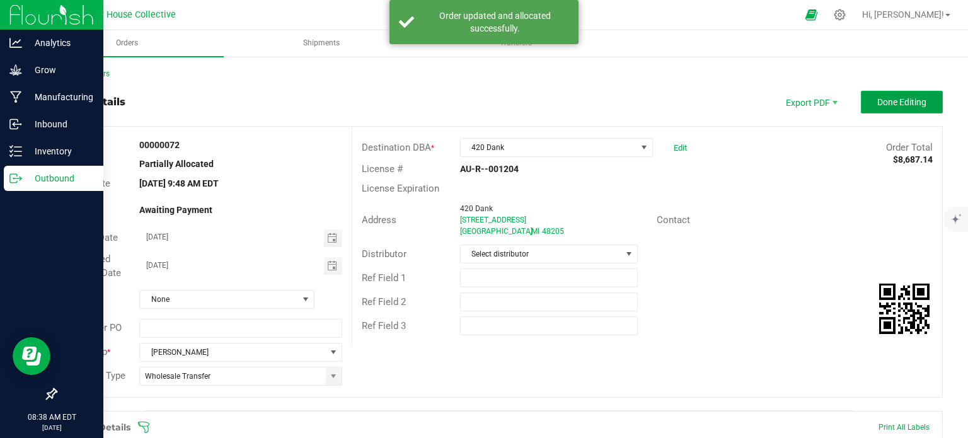
click at [865, 95] on button "Done Editing" at bounding box center [902, 102] width 82 height 23
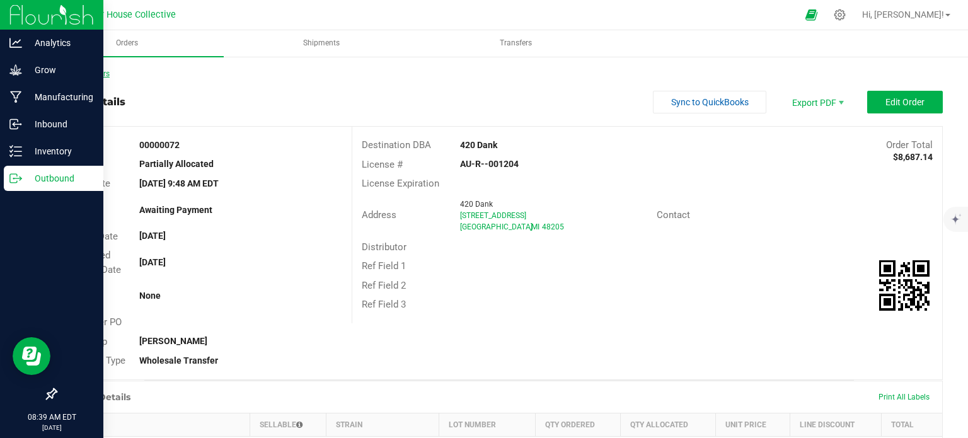
click at [104, 70] on link "Back to Orders" at bounding box center [82, 73] width 54 height 9
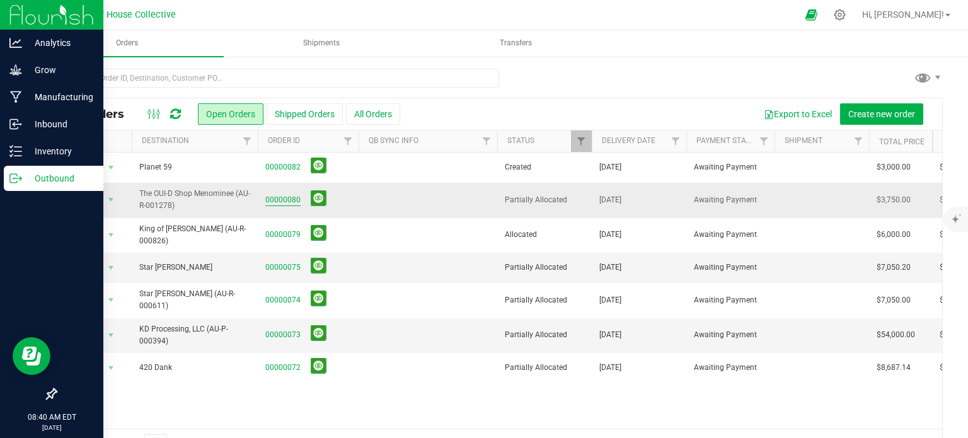
click at [284, 197] on link "00000080" at bounding box center [282, 200] width 35 height 12
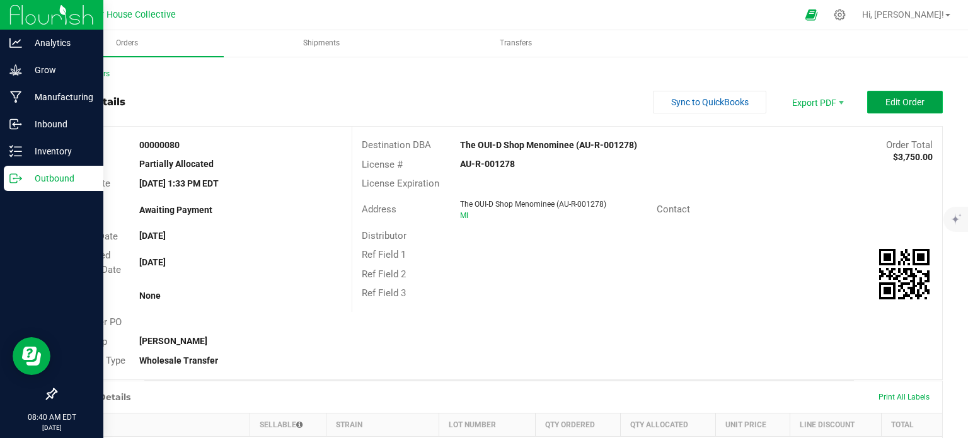
click at [886, 103] on span "Edit Order" at bounding box center [905, 102] width 39 height 10
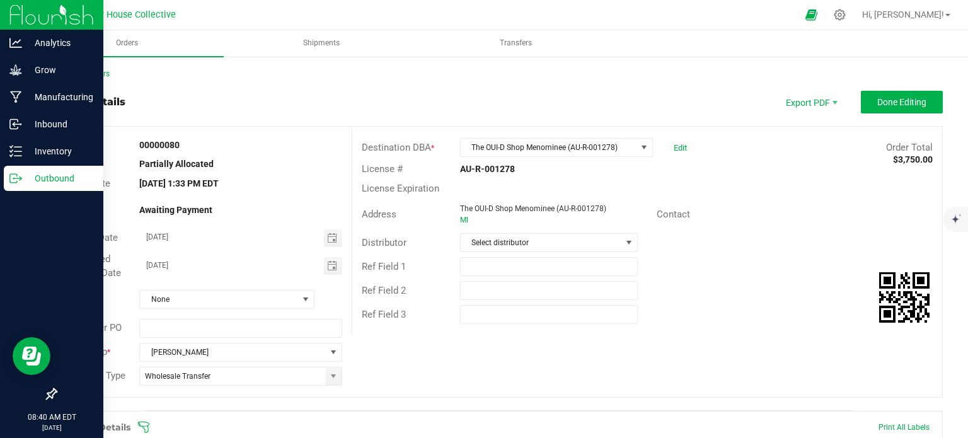
click at [146, 424] on icon at bounding box center [143, 427] width 13 height 13
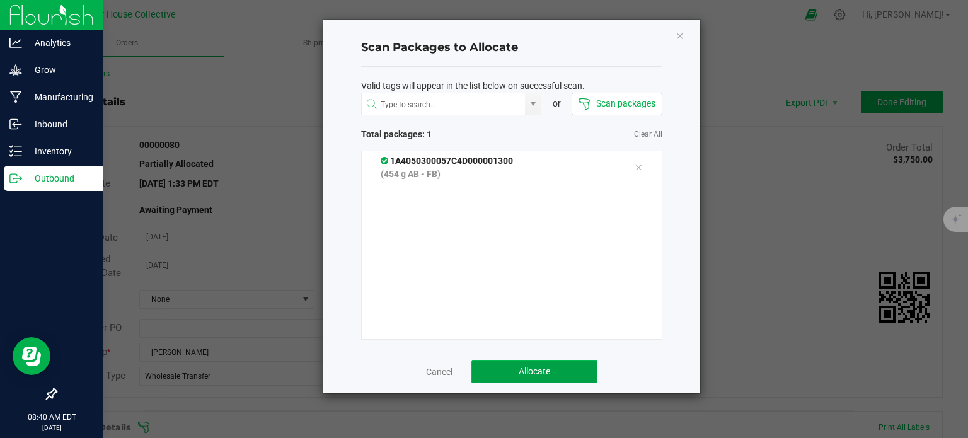
click at [503, 365] on button "Allocate" at bounding box center [534, 372] width 126 height 23
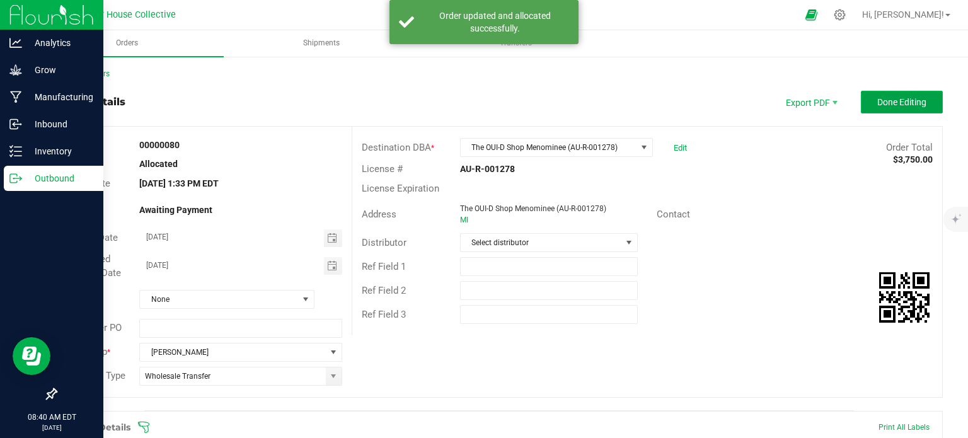
click at [870, 107] on button "Done Editing" at bounding box center [902, 102] width 82 height 23
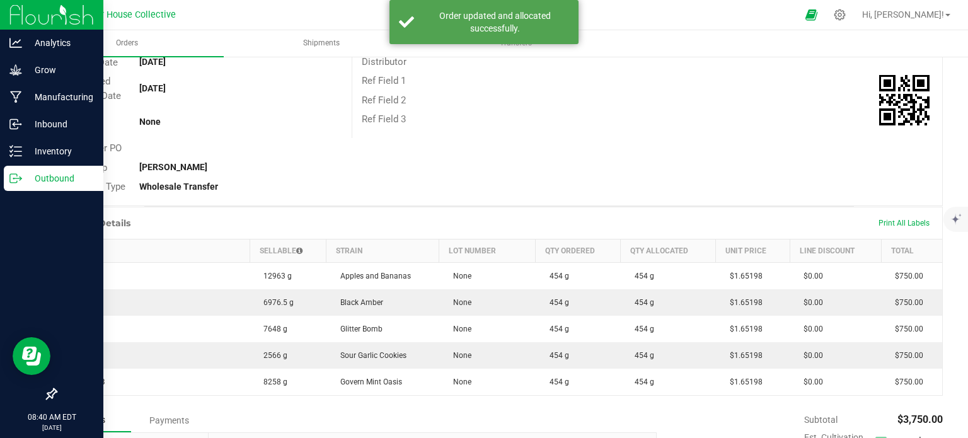
click at [478, 329] on td "None" at bounding box center [487, 329] width 96 height 26
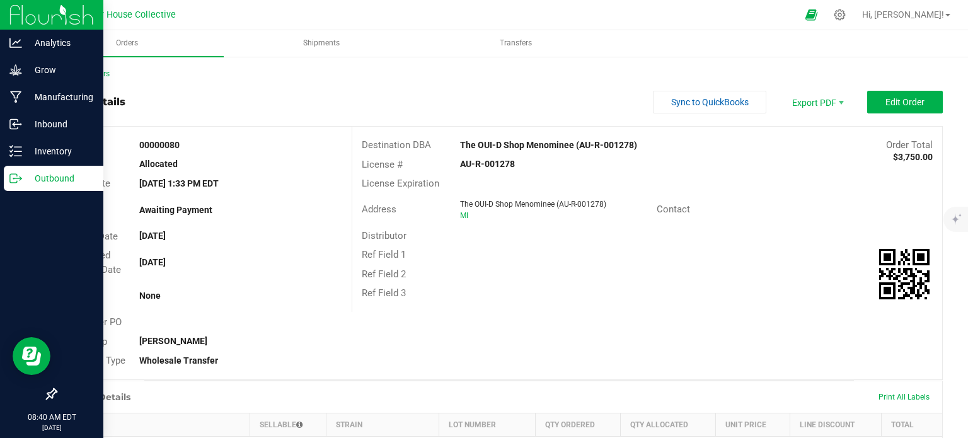
click at [26, 176] on p "Outbound" at bounding box center [60, 178] width 76 height 15
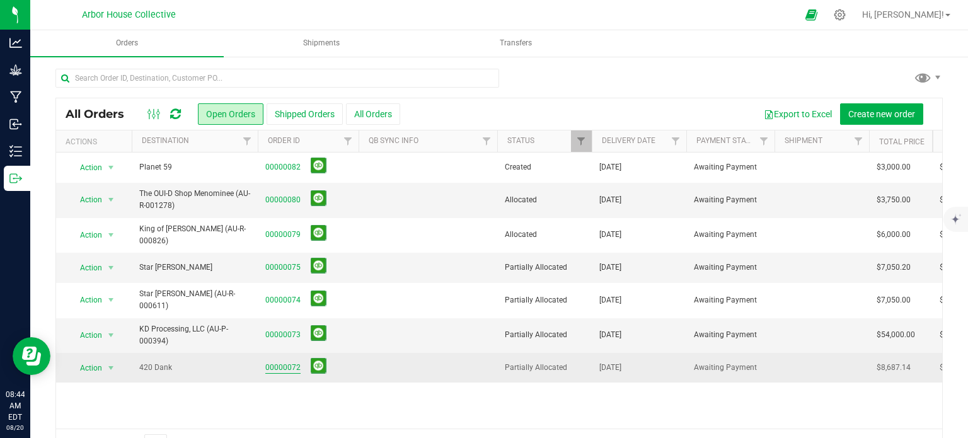
click at [272, 362] on link "00000072" at bounding box center [282, 368] width 35 height 12
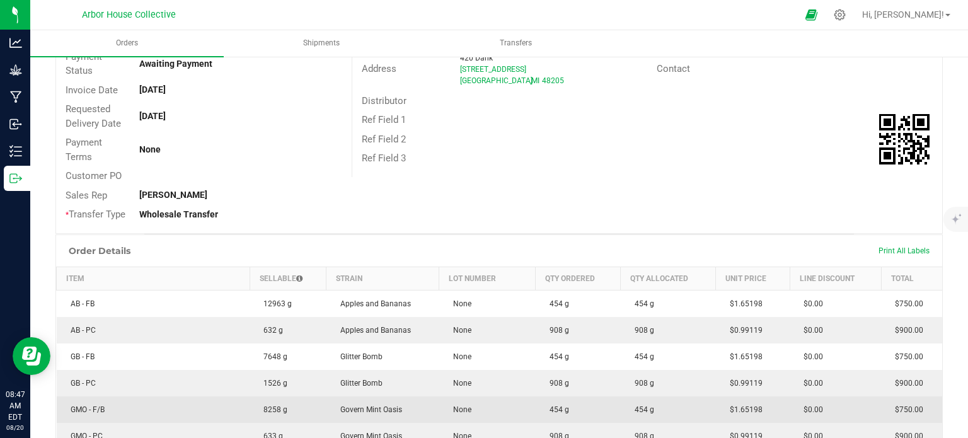
scroll to position [145, 0]
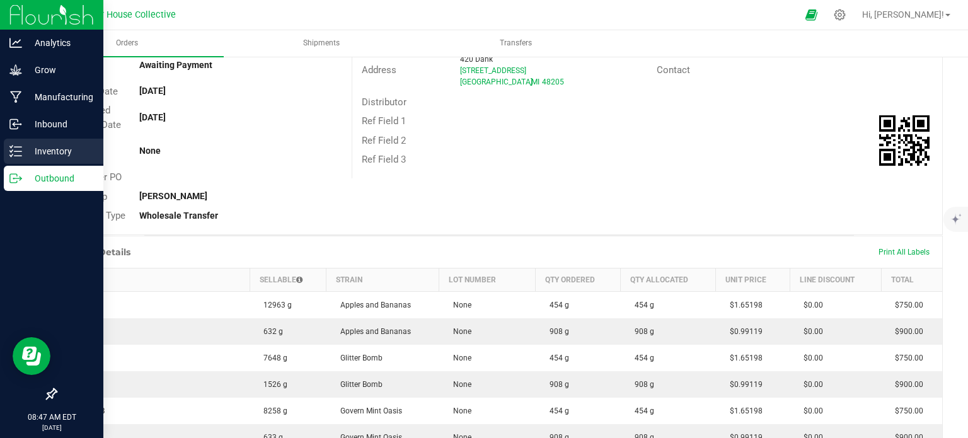
click at [21, 151] on line at bounding box center [17, 151] width 7 height 0
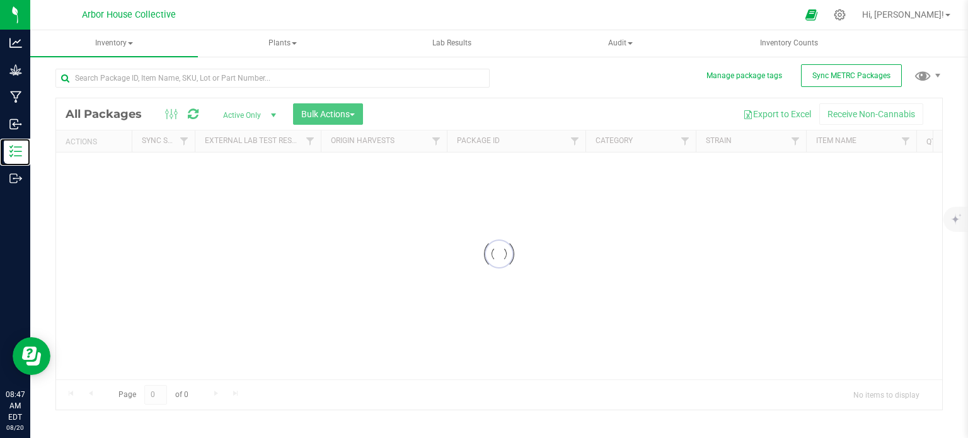
scroll to position [2, 0]
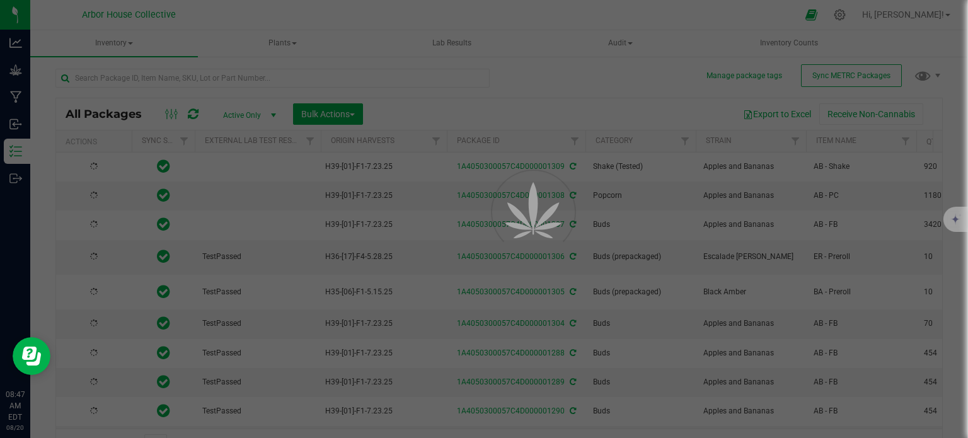
click at [166, 98] on div "All Packages Active Only Active Only Lab Samples Locked All External Internal B…" at bounding box center [499, 114] width 886 height 32
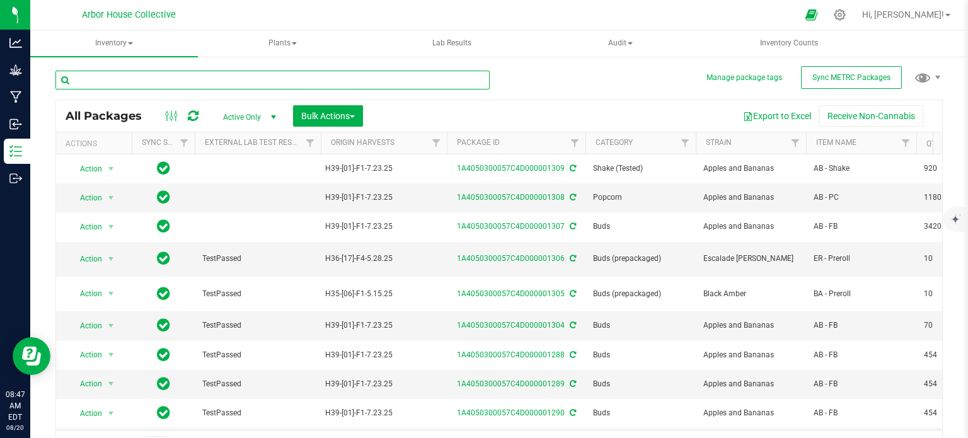
click at [165, 78] on input "text" at bounding box center [272, 80] width 434 height 19
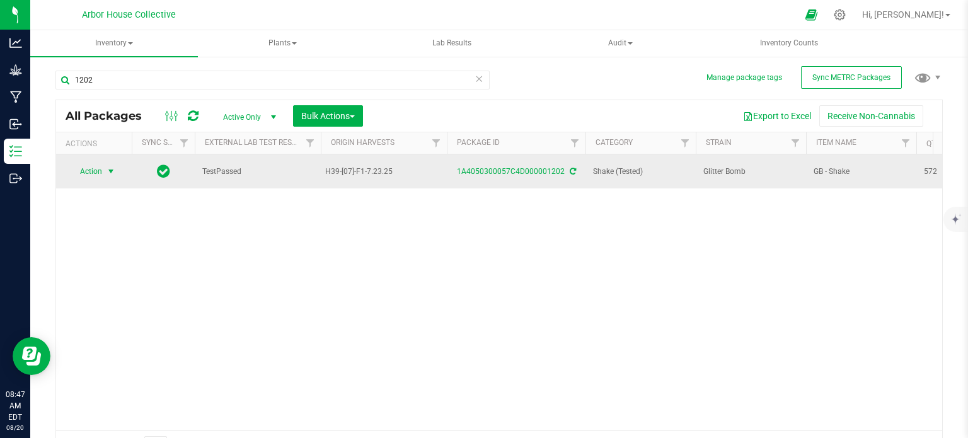
click at [108, 173] on span "select" at bounding box center [111, 171] width 10 height 10
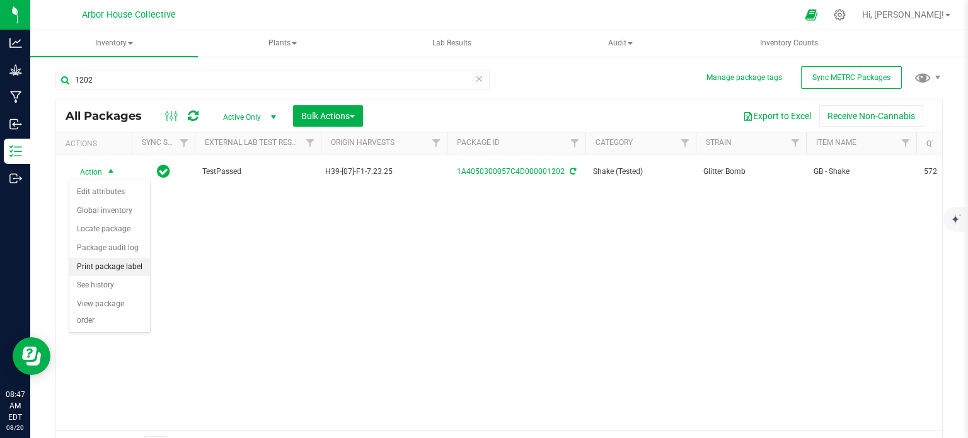
click at [110, 262] on li "Print package label" at bounding box center [109, 267] width 81 height 19
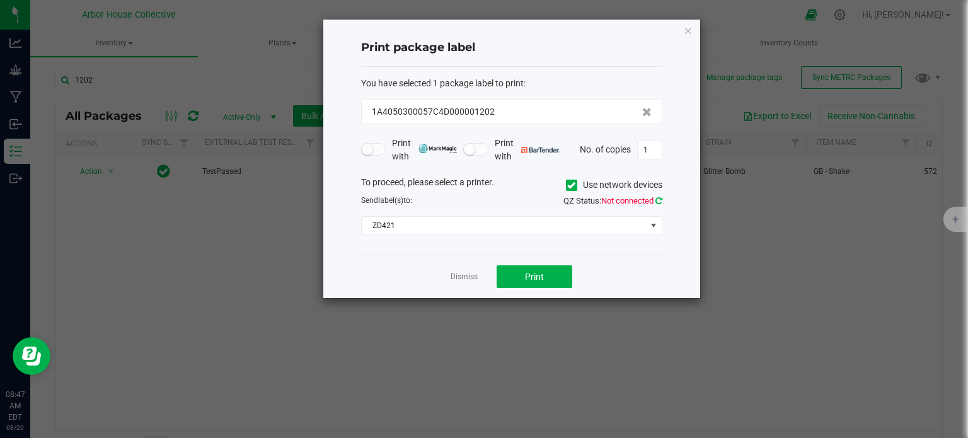
click at [659, 197] on icon at bounding box center [659, 201] width 7 height 8
click at [544, 272] on button "Print" at bounding box center [535, 276] width 76 height 23
click at [466, 275] on link "Dismiss" at bounding box center [464, 277] width 27 height 11
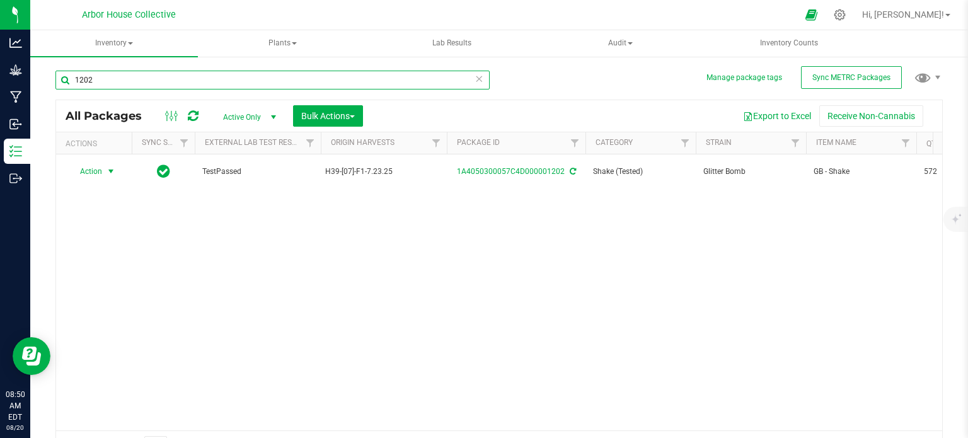
click at [144, 80] on input "1202" at bounding box center [272, 80] width 434 height 19
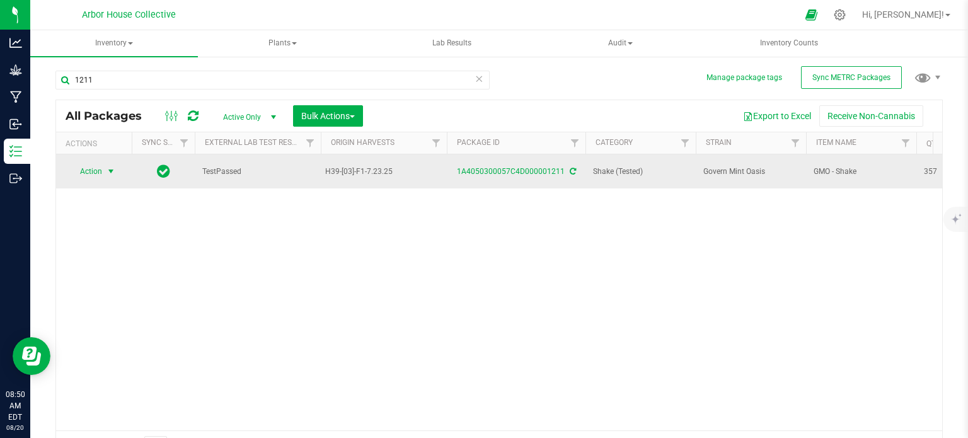
click at [113, 170] on span "select" at bounding box center [111, 171] width 10 height 10
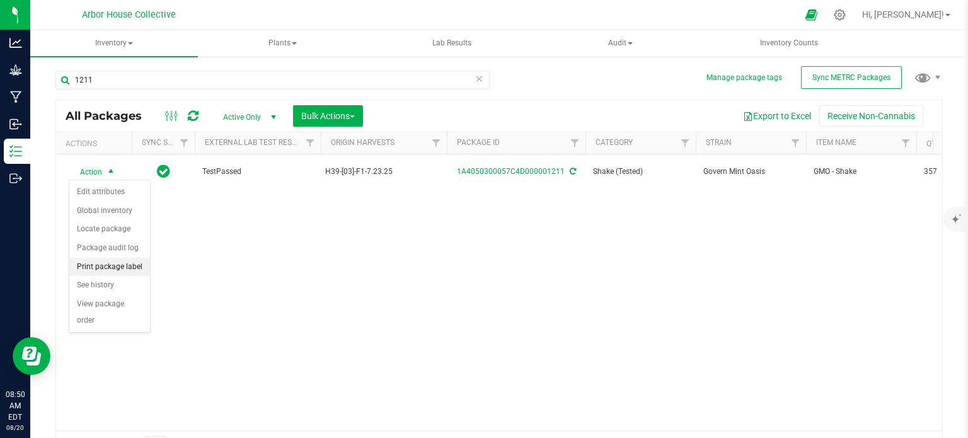
click at [105, 263] on li "Print package label" at bounding box center [109, 267] width 81 height 19
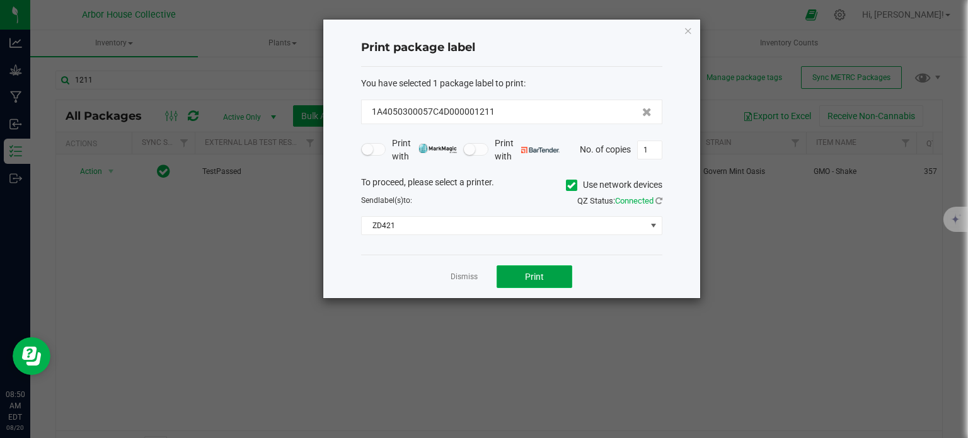
click at [557, 275] on button "Print" at bounding box center [535, 276] width 76 height 23
click at [465, 282] on app-cancel-button "Dismiss" at bounding box center [464, 276] width 27 height 13
click at [464, 275] on link "Dismiss" at bounding box center [464, 277] width 27 height 11
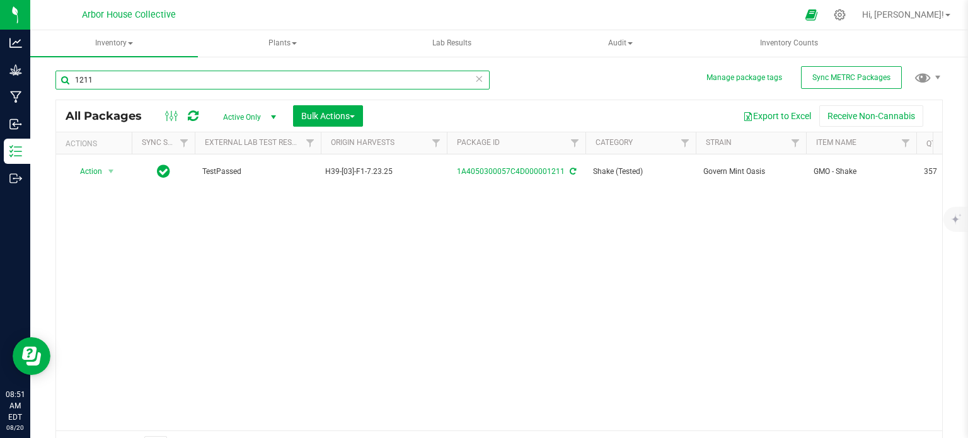
click at [89, 81] on input "1211" at bounding box center [272, 80] width 434 height 19
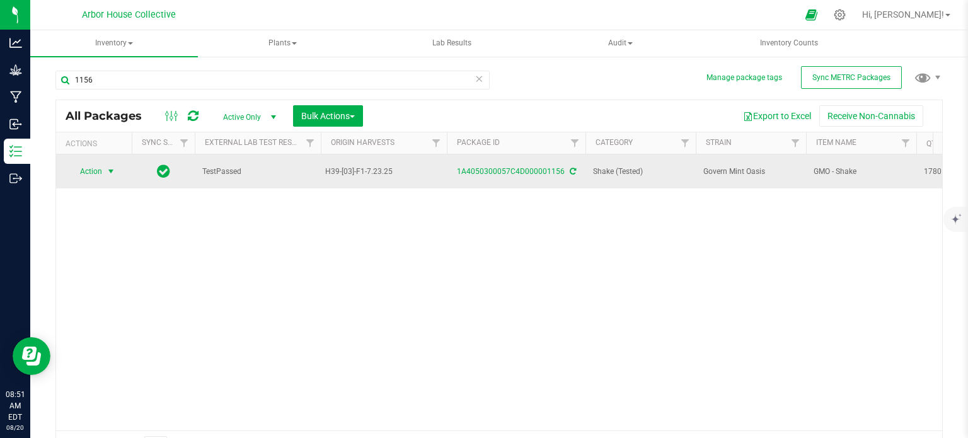
click at [110, 173] on span "select" at bounding box center [111, 171] width 10 height 10
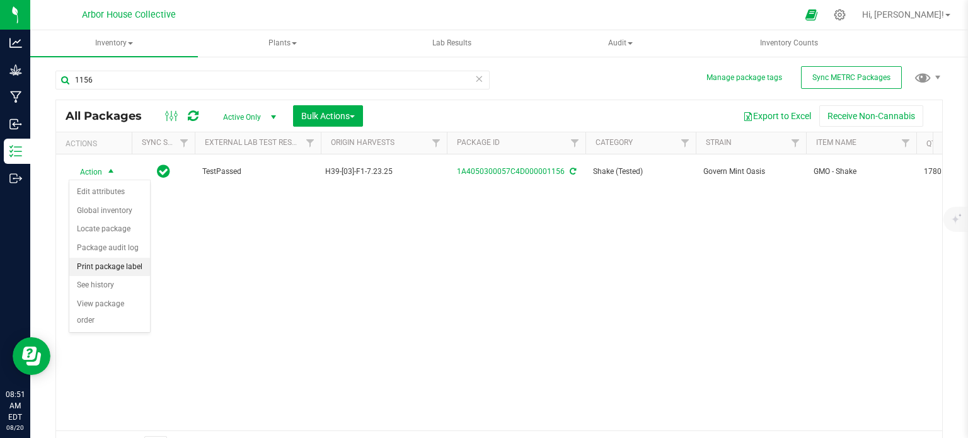
click at [118, 262] on li "Print package label" at bounding box center [109, 267] width 81 height 19
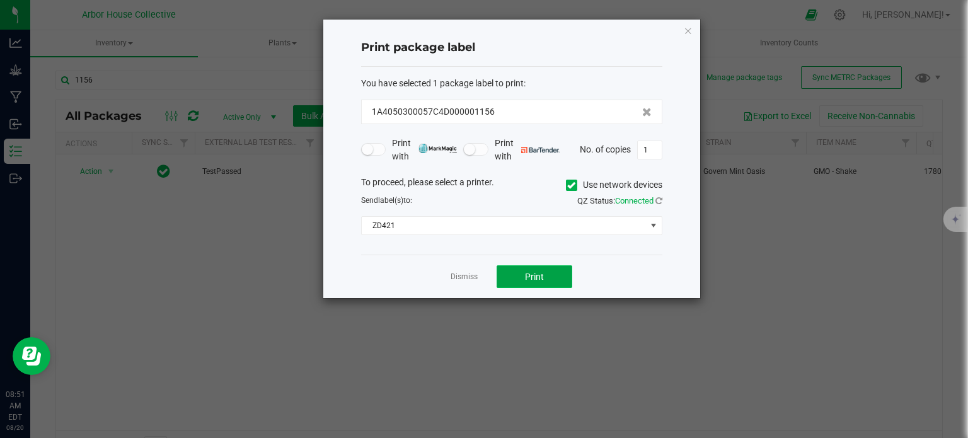
click at [511, 275] on button "Print" at bounding box center [535, 276] width 76 height 23
drag, startPoint x: 465, startPoint y: 270, endPoint x: 458, endPoint y: 288, distance: 19.2
click at [458, 288] on div "Dismiss Print" at bounding box center [511, 276] width 301 height 43
click at [459, 277] on link "Dismiss" at bounding box center [464, 277] width 27 height 11
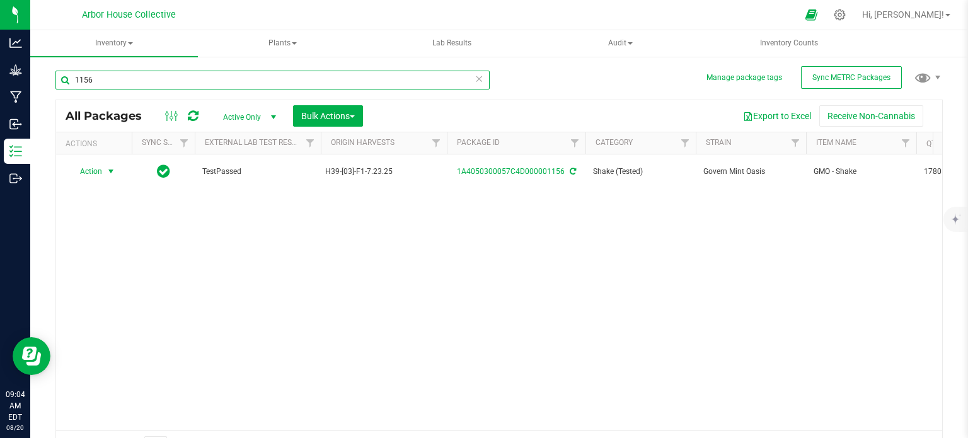
click at [145, 72] on input "1156" at bounding box center [272, 80] width 434 height 19
type input "1114"
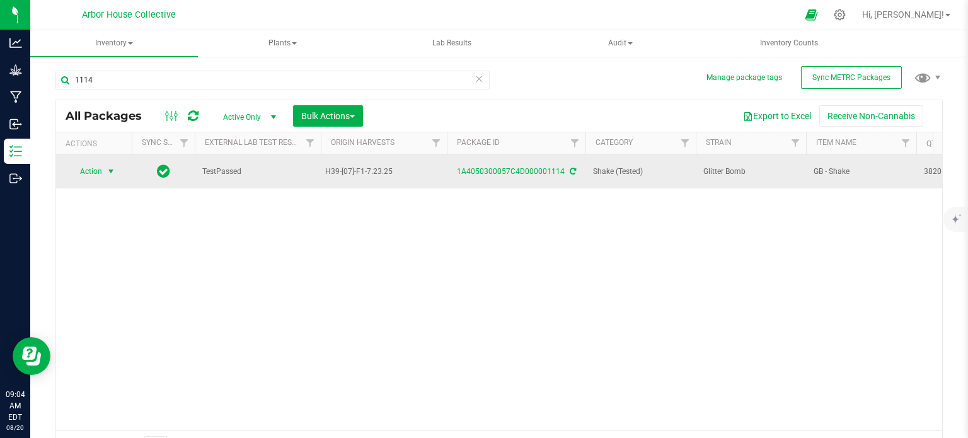
click at [111, 171] on span "select" at bounding box center [111, 171] width 10 height 10
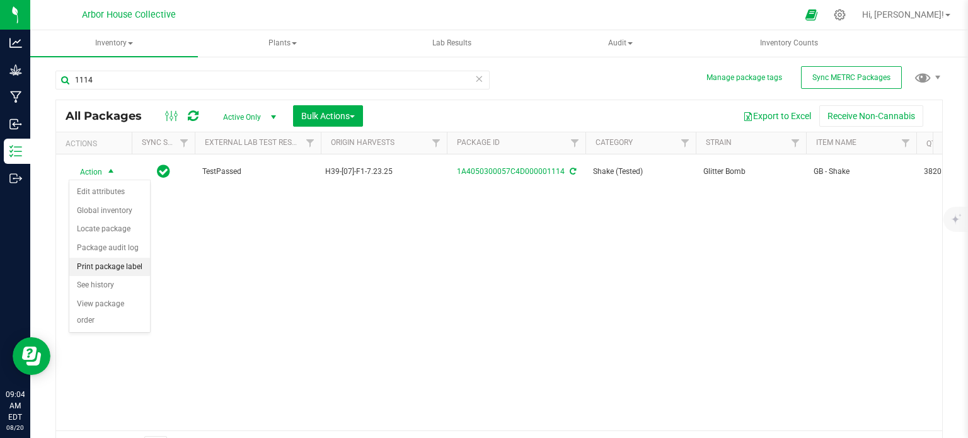
click at [109, 263] on li "Print package label" at bounding box center [109, 267] width 81 height 19
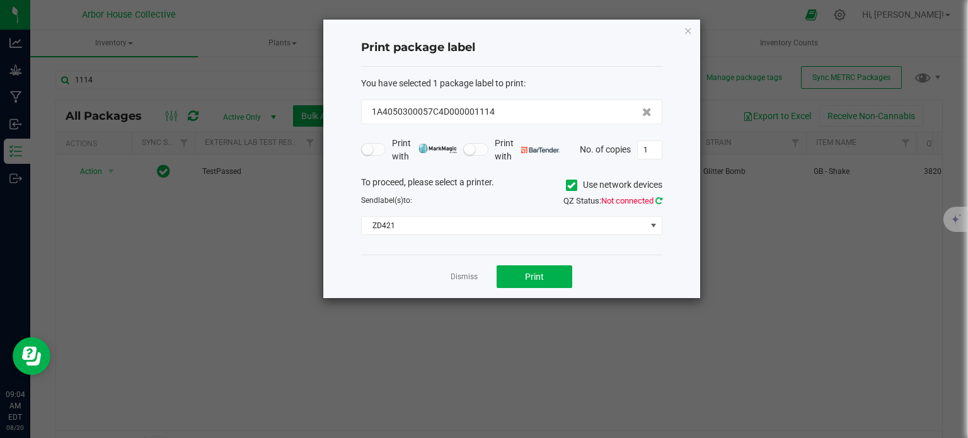
click at [661, 200] on icon at bounding box center [659, 201] width 7 height 8
click at [552, 265] on button "Print" at bounding box center [535, 276] width 76 height 23
click at [465, 270] on app-cancel-button "Dismiss" at bounding box center [464, 276] width 27 height 13
click at [463, 278] on link "Dismiss" at bounding box center [464, 277] width 27 height 11
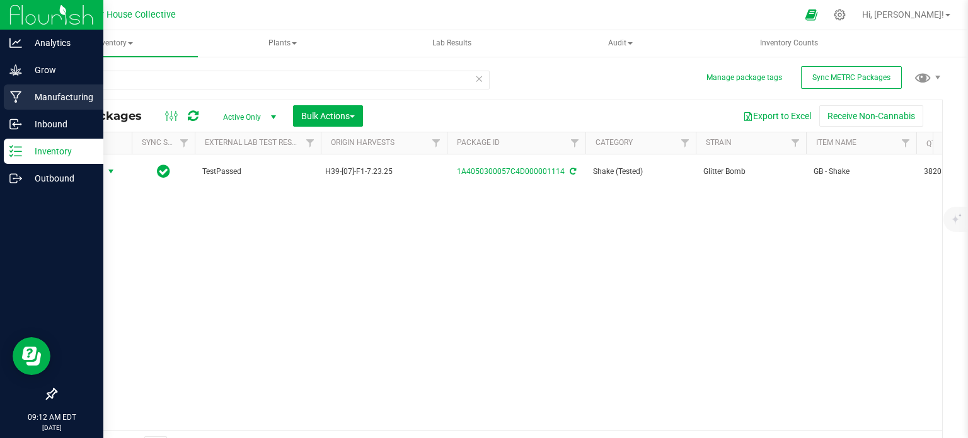
click at [62, 96] on p "Manufacturing" at bounding box center [60, 97] width 76 height 15
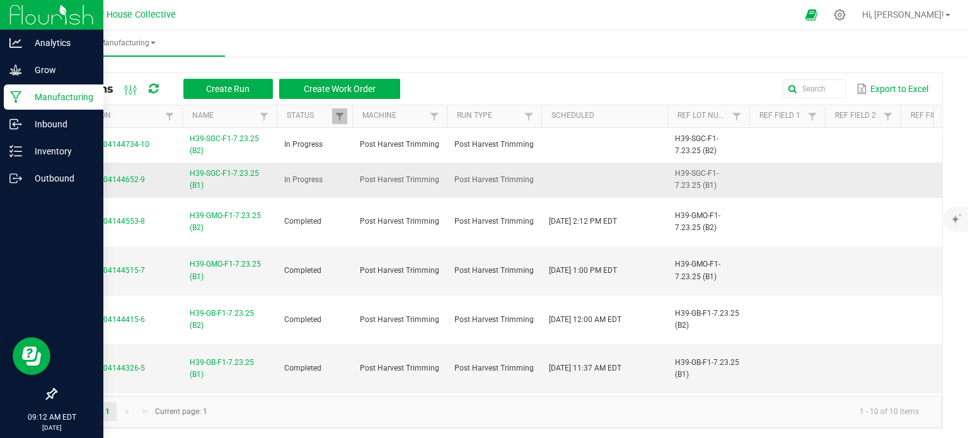
click at [245, 171] on span "H39-SGC-F1-7.23.25 (B1)" at bounding box center [229, 180] width 79 height 24
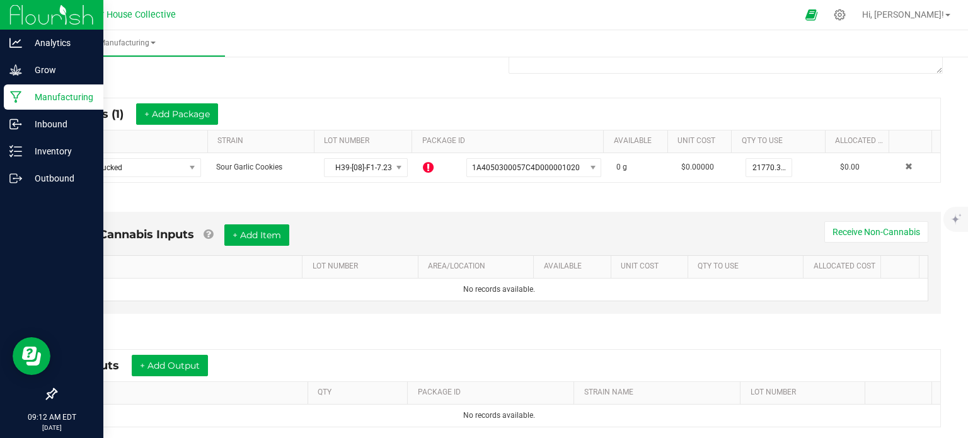
scroll to position [326, 0]
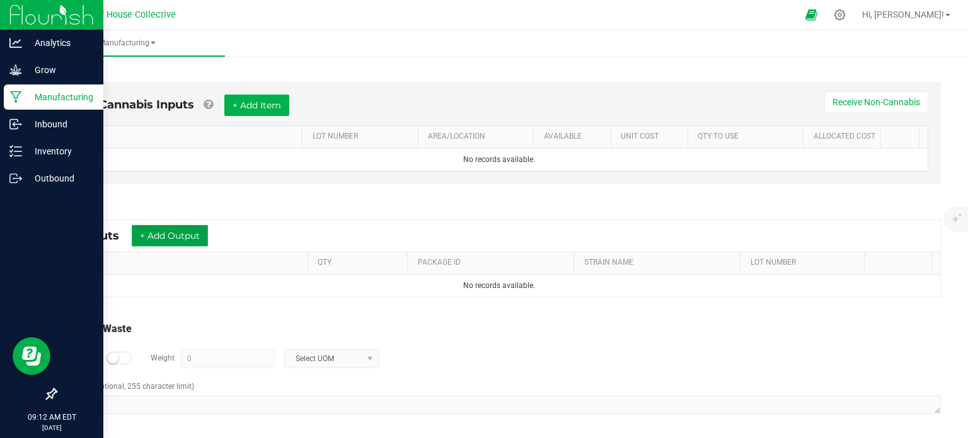
click at [202, 238] on button "+ Add Output" at bounding box center [170, 235] width 76 height 21
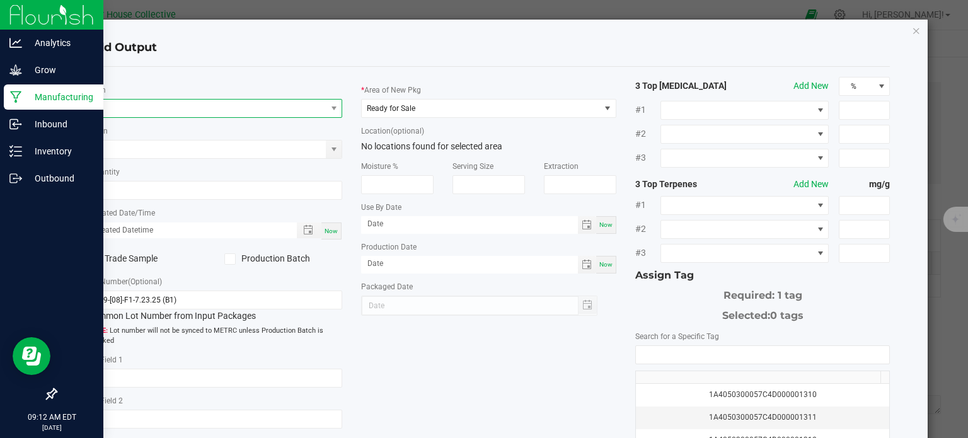
click at [200, 112] on span "NO DATA FOUND" at bounding box center [207, 109] width 238 height 18
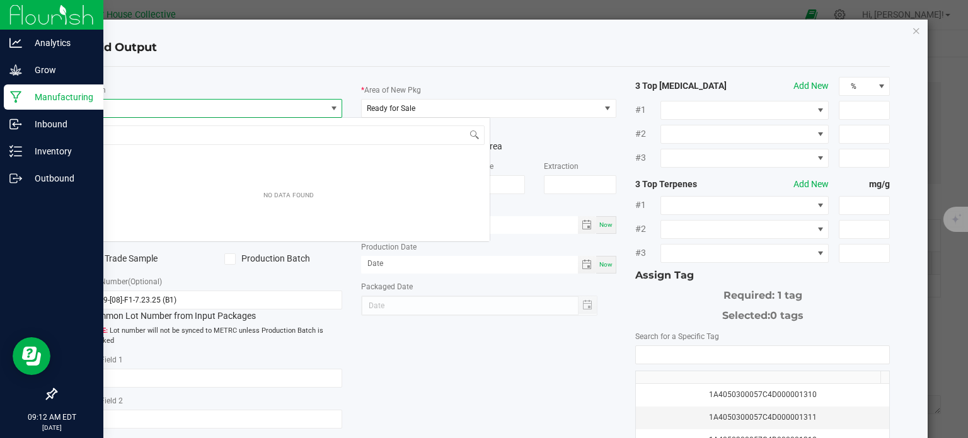
scroll to position [18, 252]
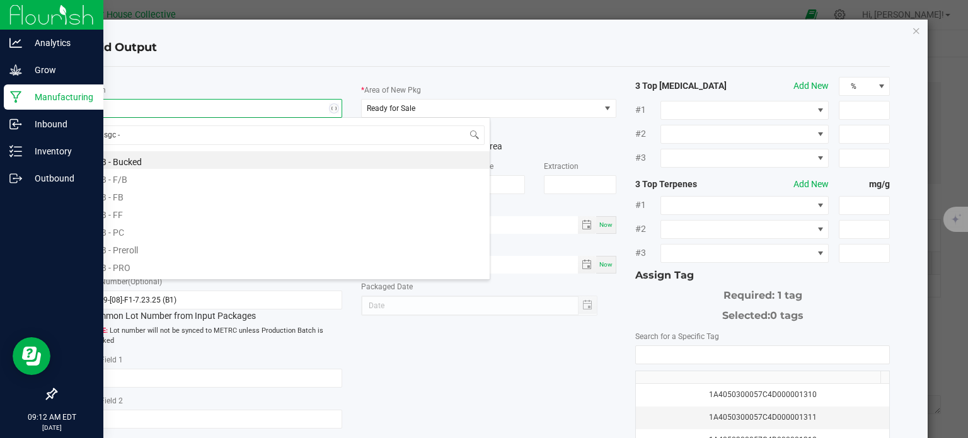
type input "sgc - f"
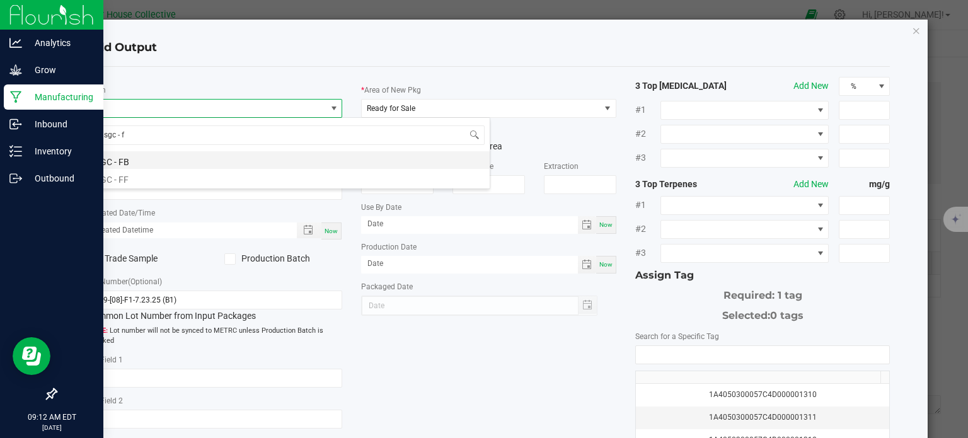
click at [161, 161] on li "SGC - FB" at bounding box center [289, 160] width 402 height 18
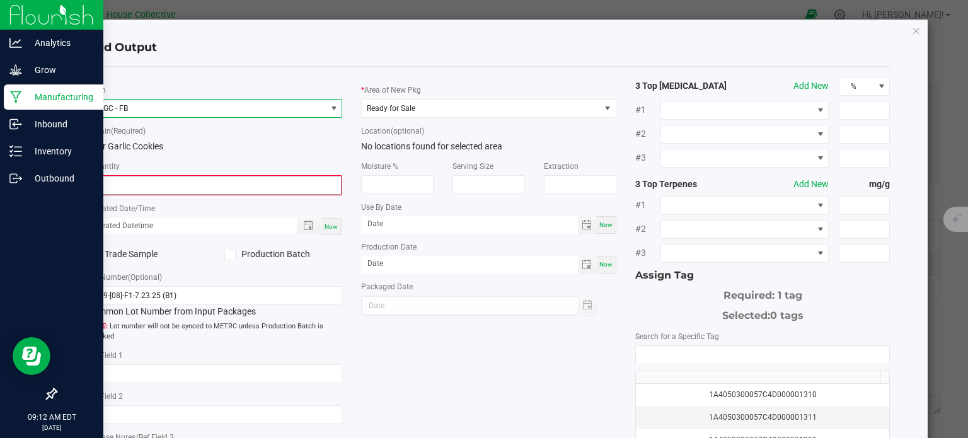
click at [166, 189] on input "0" at bounding box center [215, 185] width 253 height 18
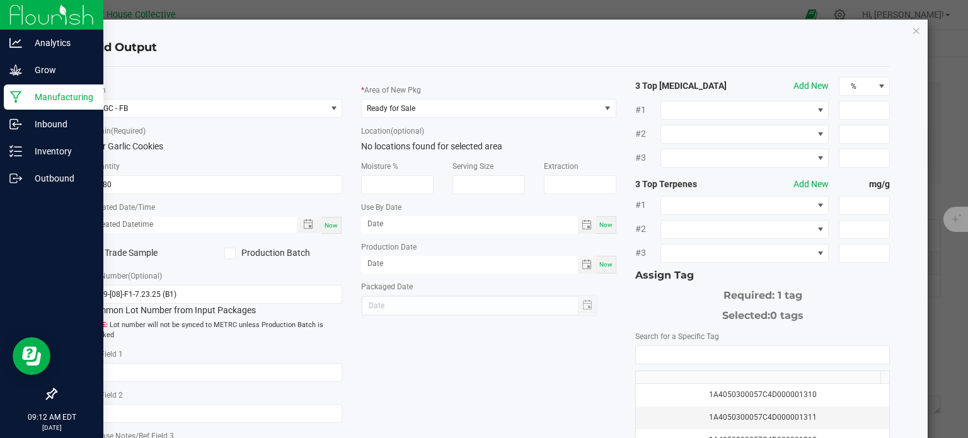
click at [336, 222] on div "Now" at bounding box center [331, 225] width 20 height 17
type input "9980.0000 g"
type input "[DATE] 9:12 AM"
type input "[DATE]"
click at [487, 110] on span "Ready for Sale" at bounding box center [481, 109] width 238 height 18
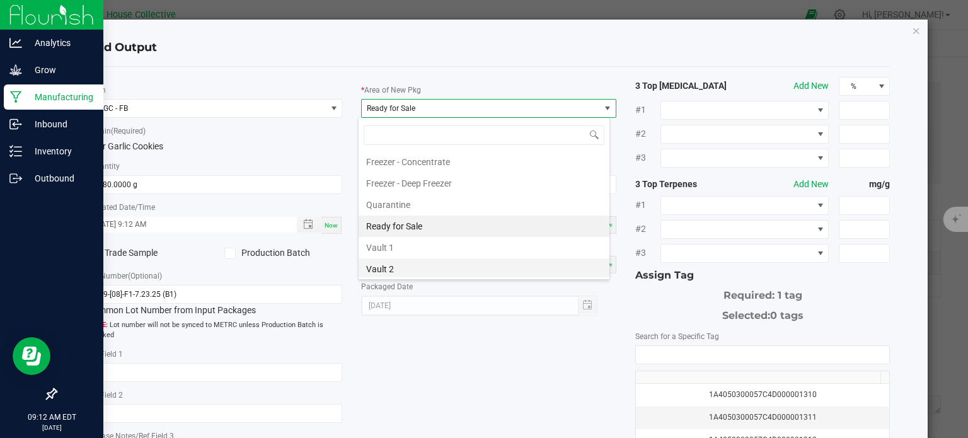
click at [424, 268] on li "Vault 2" at bounding box center [484, 268] width 251 height 21
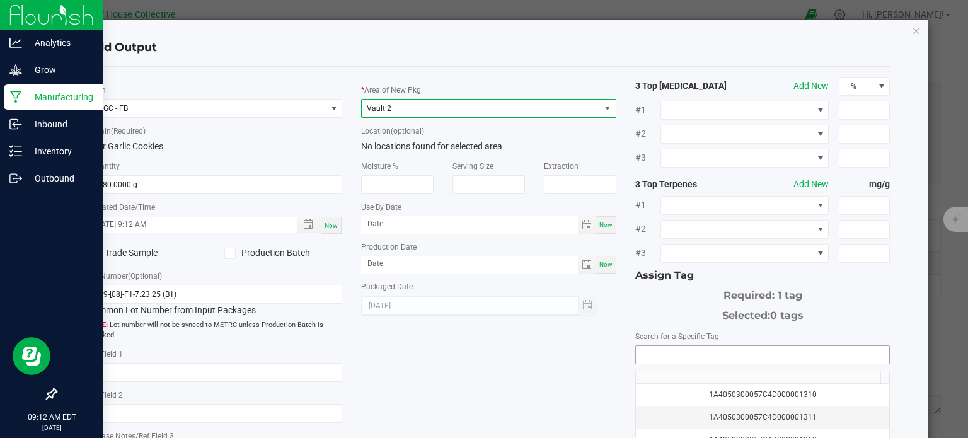
click at [722, 354] on input "NO DATA FOUND" at bounding box center [763, 355] width 254 height 18
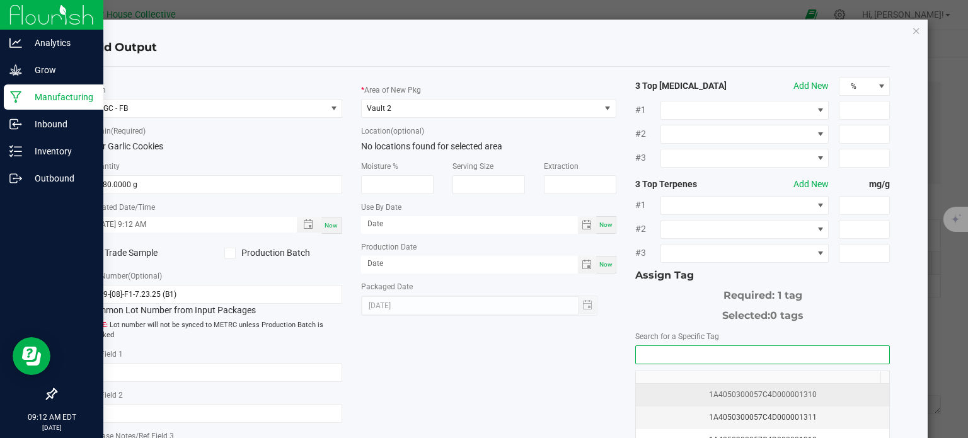
click at [726, 391] on div "1A4050300057C4D000001310" at bounding box center [763, 395] width 239 height 12
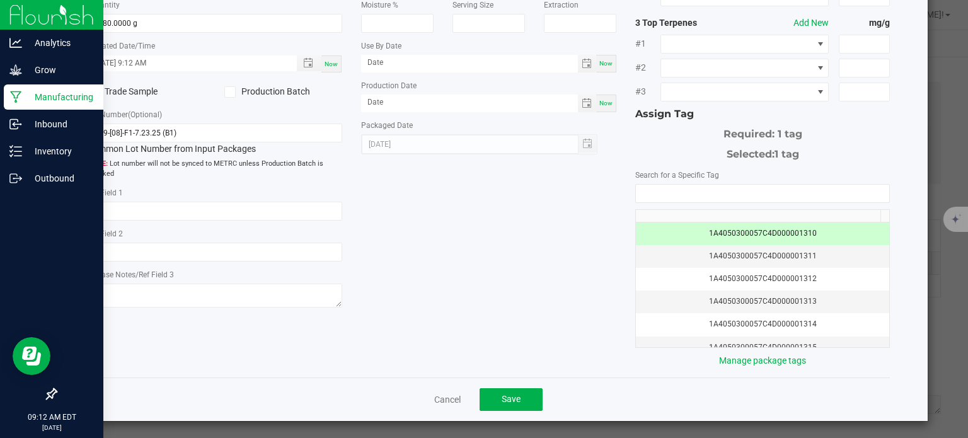
scroll to position [161, 0]
click at [522, 398] on button "Save" at bounding box center [511, 400] width 63 height 23
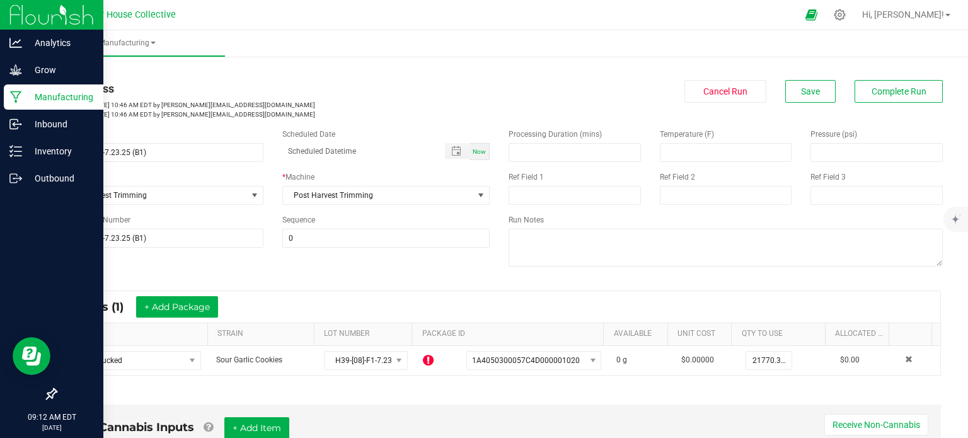
scroll to position [0, 0]
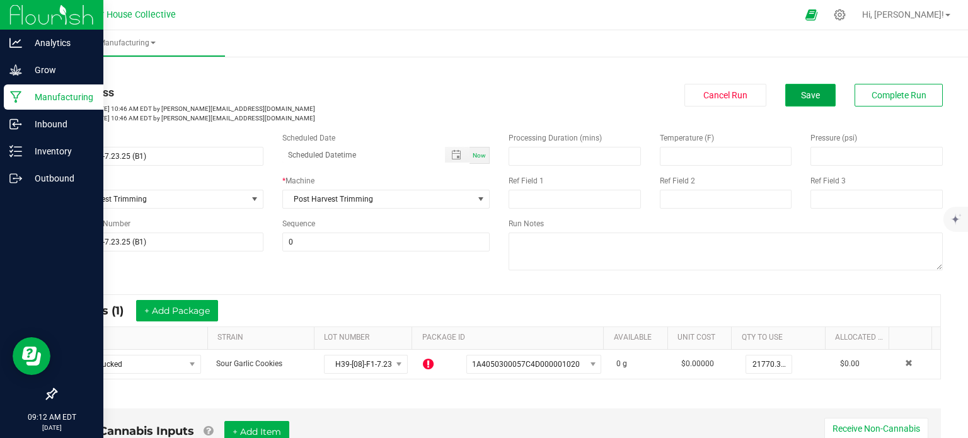
click at [785, 85] on button "Save" at bounding box center [810, 95] width 50 height 23
